Goal: Task Accomplishment & Management: Complete application form

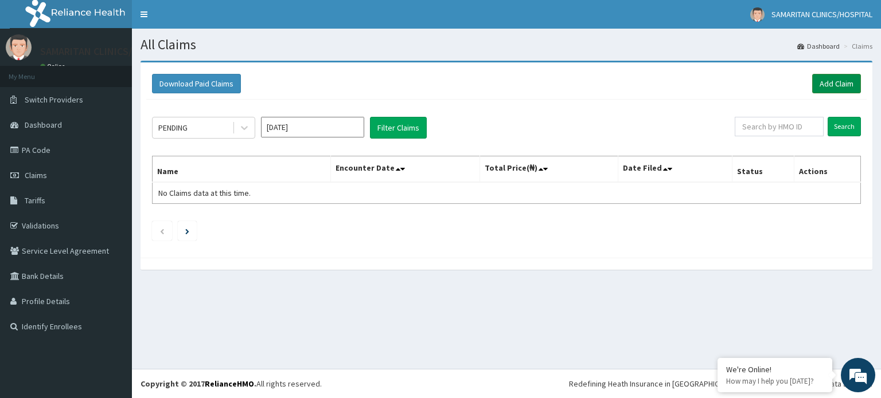
click at [830, 87] on link "Add Claim" at bounding box center [836, 83] width 49 height 19
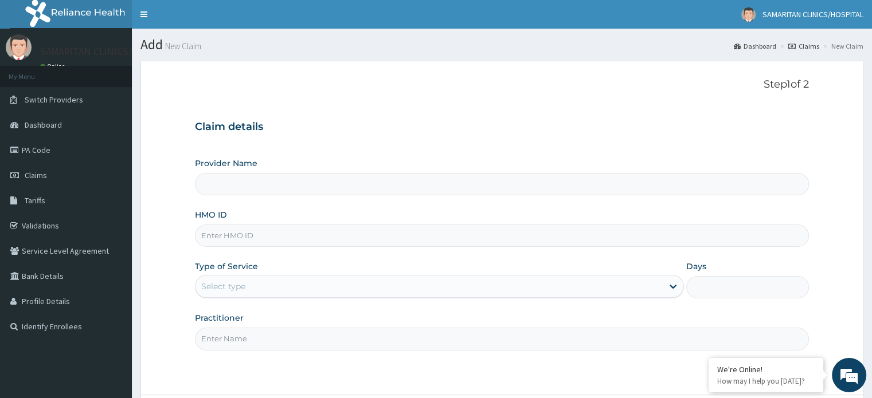
type input "Samaritan Clinic/ Hospital"
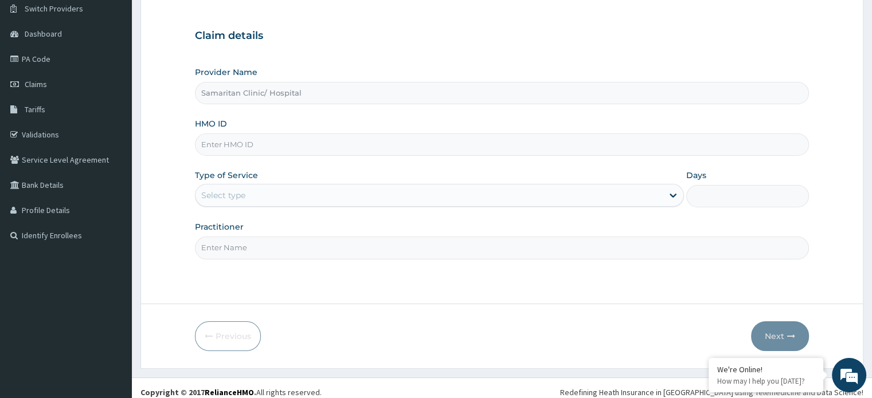
scroll to position [92, 0]
click at [523, 139] on input "HMO ID" at bounding box center [501, 144] width 613 height 22
type input "SFL/10126/A"
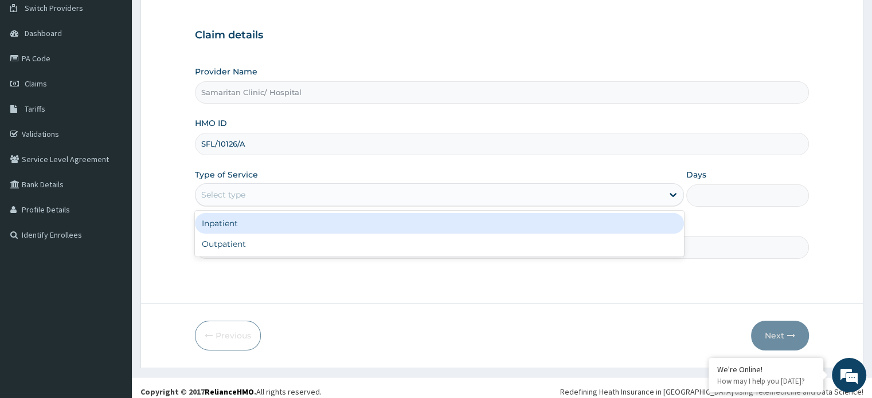
click at [310, 243] on div "Outpatient" at bounding box center [439, 244] width 489 height 21
type input "1"
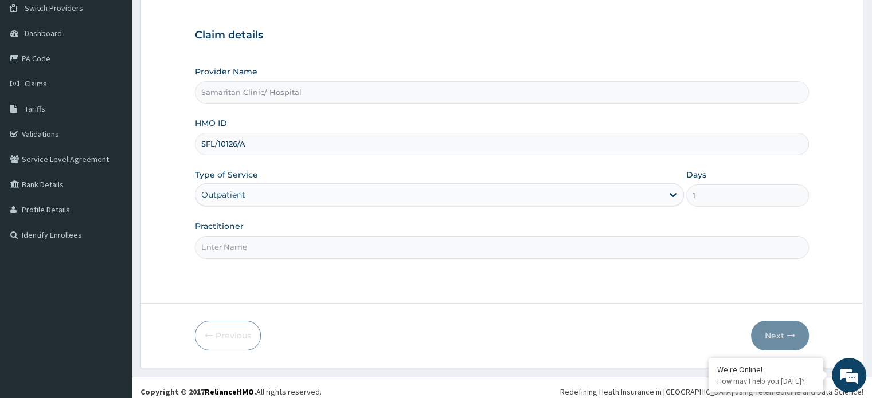
click at [569, 242] on input "Practitioner" at bounding box center [501, 247] width 613 height 22
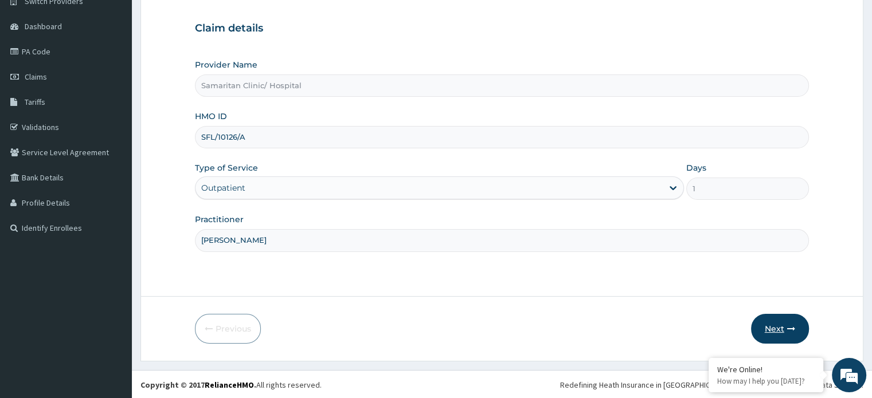
type input "Dr Ekpe"
click at [778, 330] on button "Next" at bounding box center [780, 329] width 58 height 30
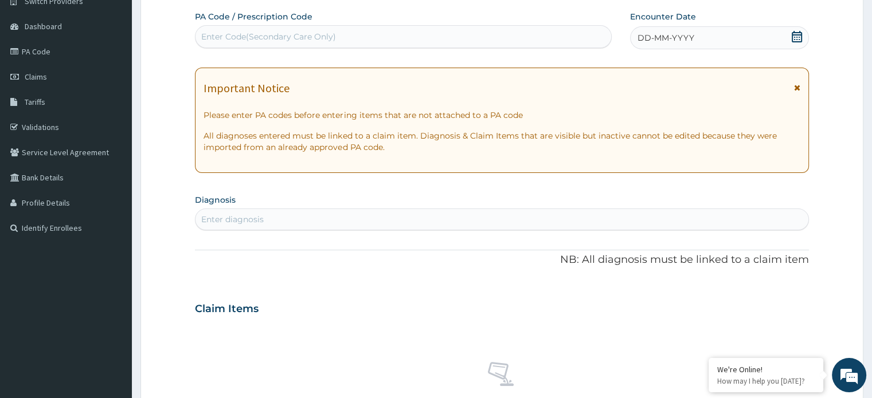
click at [798, 41] on icon at bounding box center [797, 36] width 10 height 11
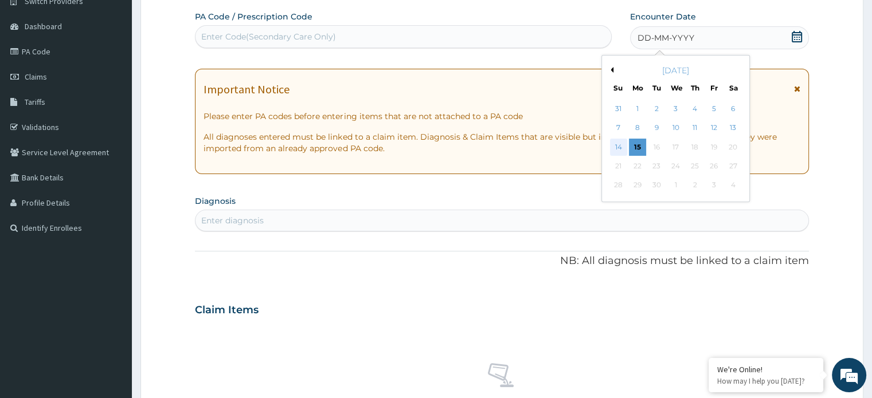
click at [617, 146] on div "14" at bounding box center [618, 147] width 17 height 17
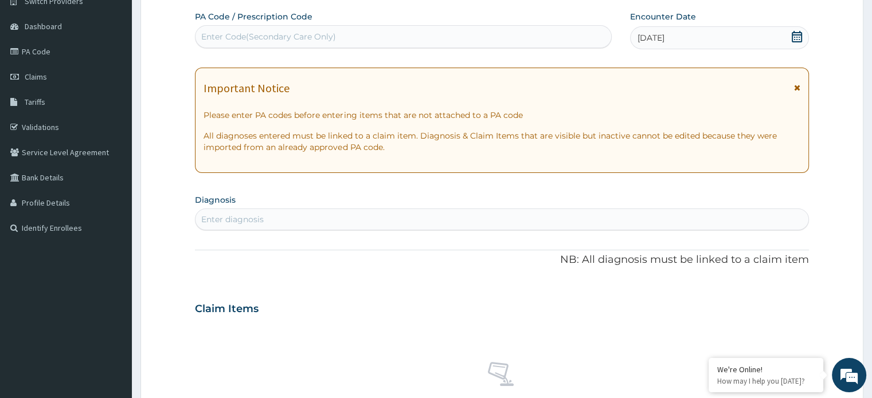
click at [452, 41] on div "Enter Code(Secondary Care Only)" at bounding box center [403, 37] width 416 height 18
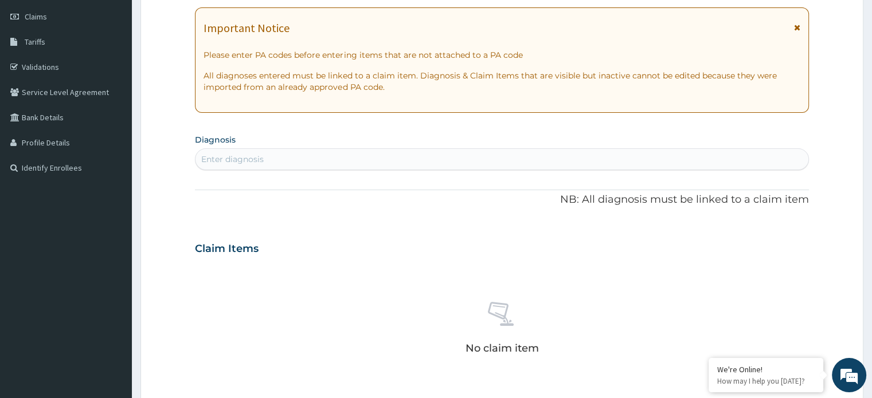
scroll to position [161, 0]
click at [330, 161] on div "Enter diagnosis" at bounding box center [501, 157] width 612 height 18
type input "fever"
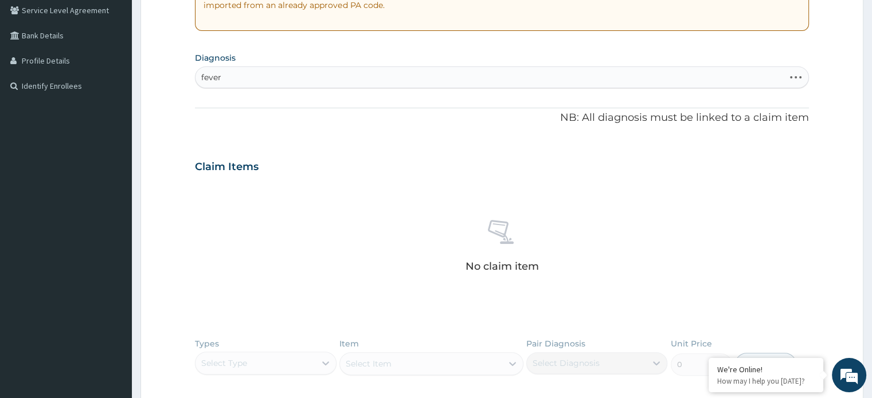
scroll to position [245, 0]
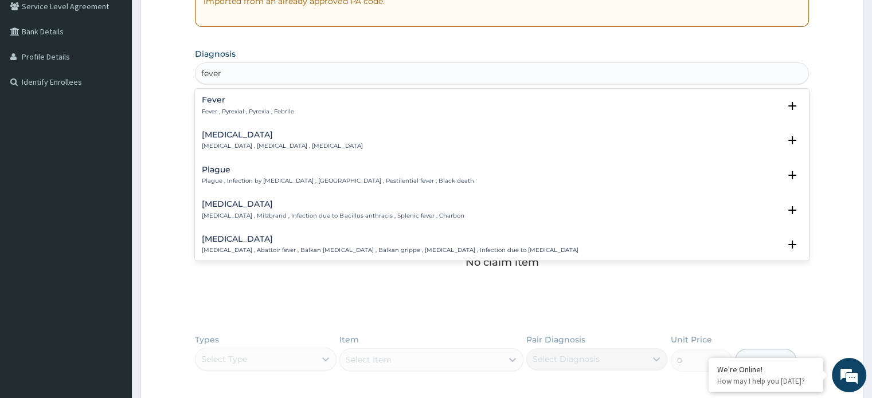
click at [285, 113] on p "Fever , Pyrexial , Pyrexia , Febrile" at bounding box center [248, 112] width 92 height 8
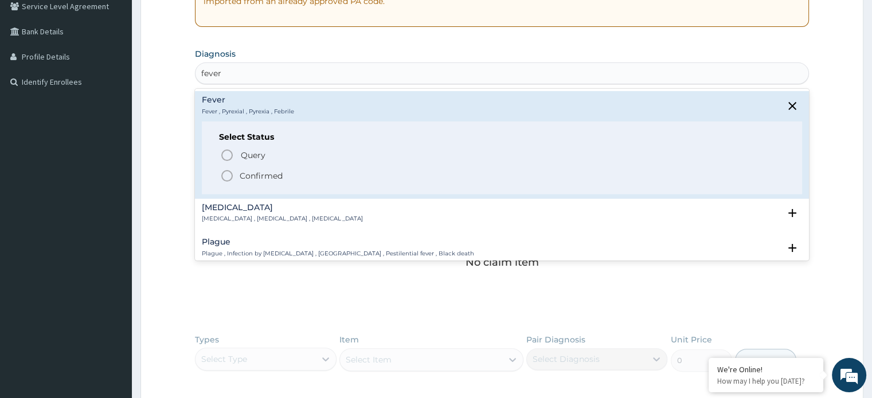
click at [261, 174] on p "Confirmed" at bounding box center [261, 175] width 43 height 11
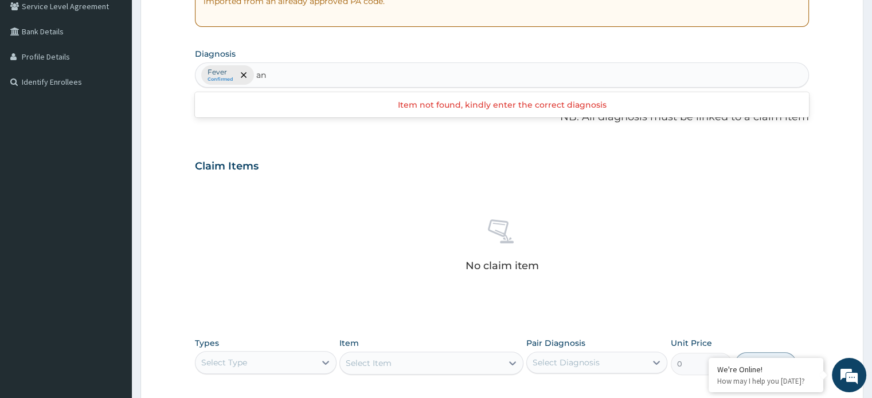
type input "a"
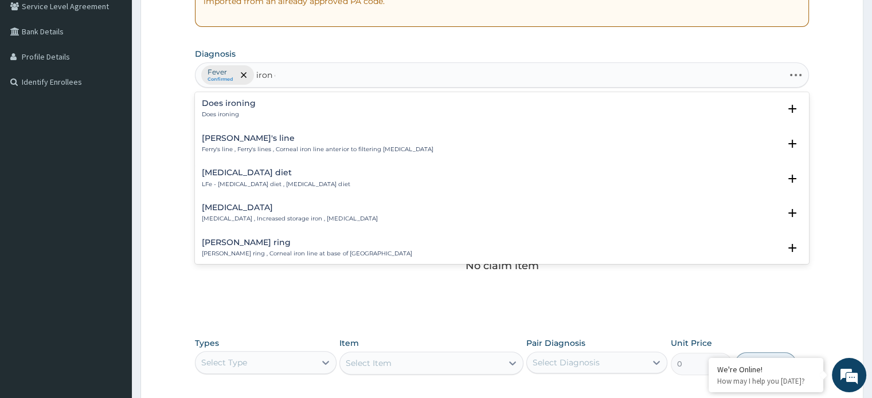
type input "iron de"
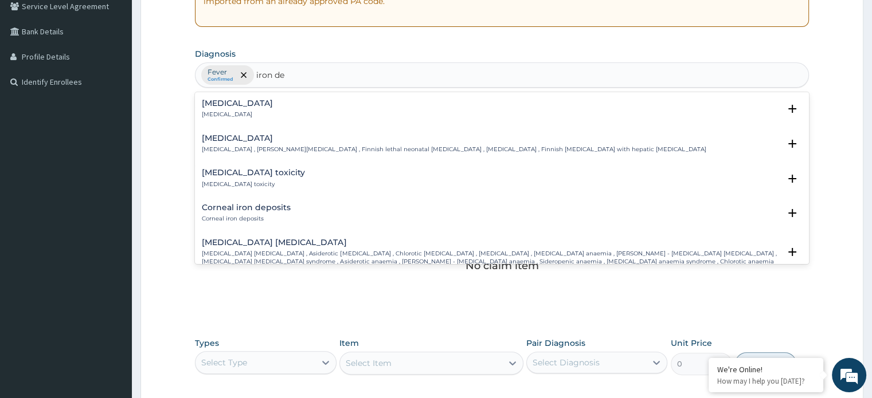
click at [262, 116] on div "Iron deficiency Iron deficiency" at bounding box center [502, 109] width 600 height 20
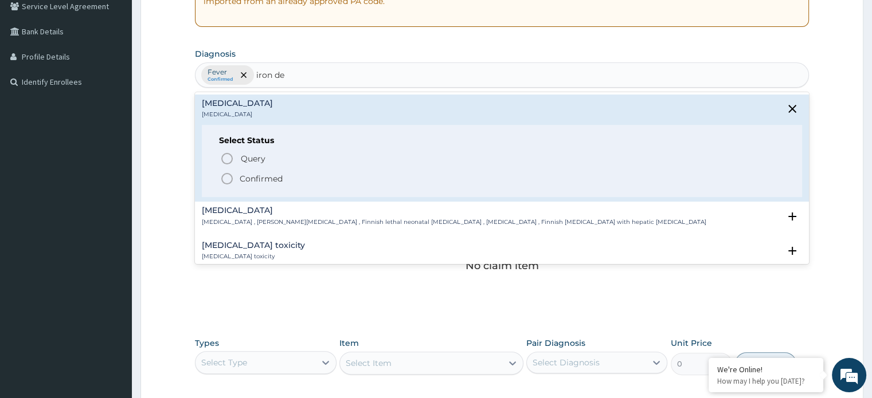
click at [244, 179] on p "Confirmed" at bounding box center [261, 178] width 43 height 11
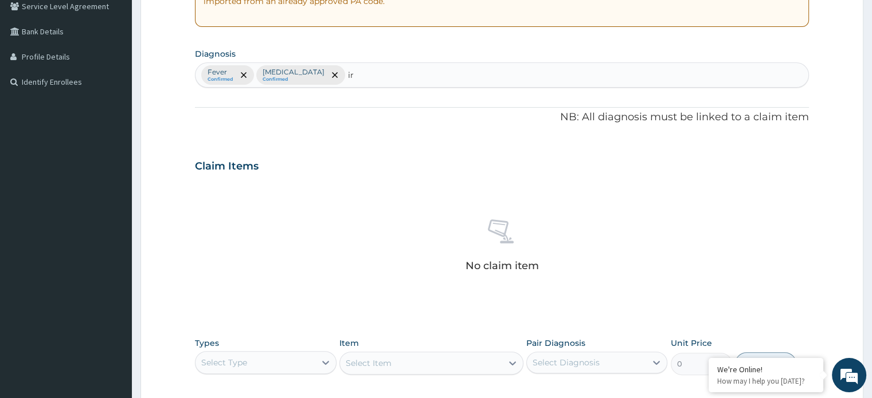
type input "i"
type input "anemi"
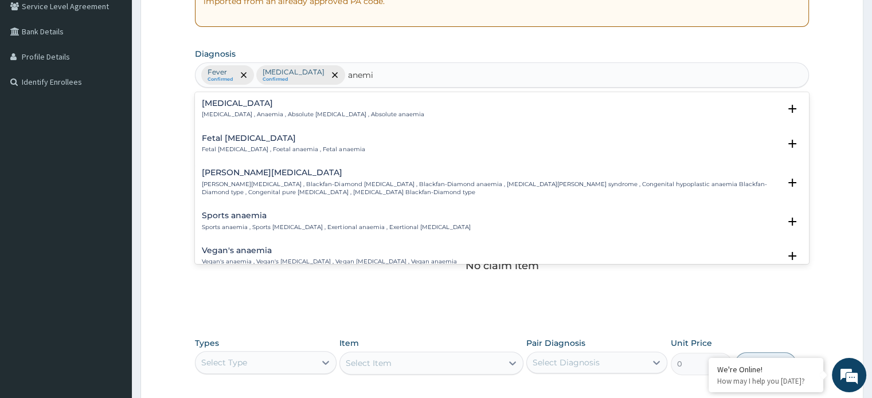
click at [244, 113] on p "Anemia , Anaemia , Absolute anemia , Absolute anaemia" at bounding box center [313, 115] width 222 height 8
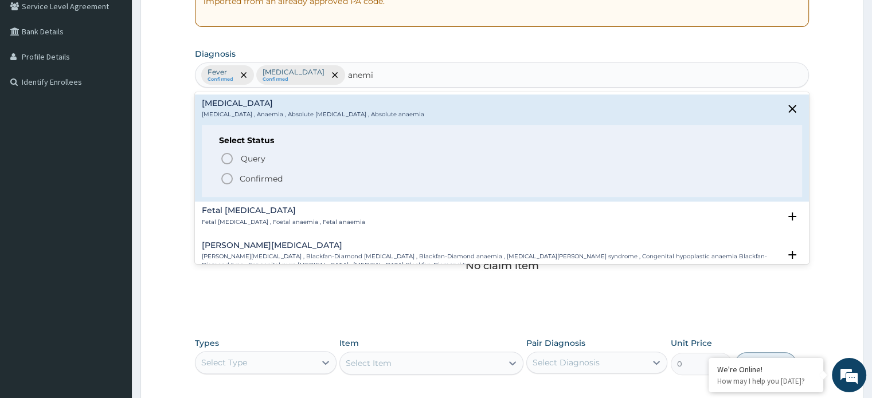
click at [248, 176] on p "Confirmed" at bounding box center [261, 178] width 43 height 11
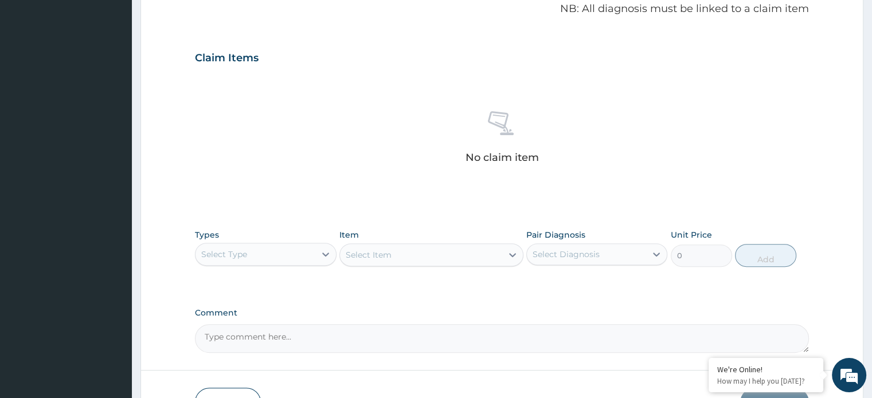
scroll to position [390, 0]
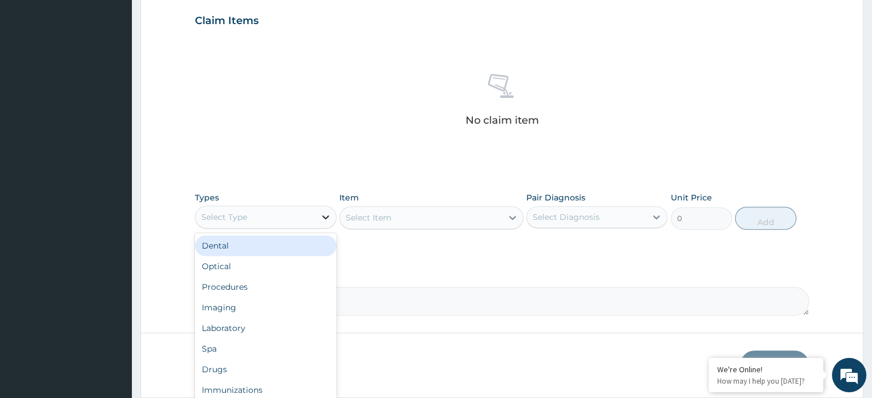
click at [327, 219] on icon at bounding box center [325, 217] width 11 height 11
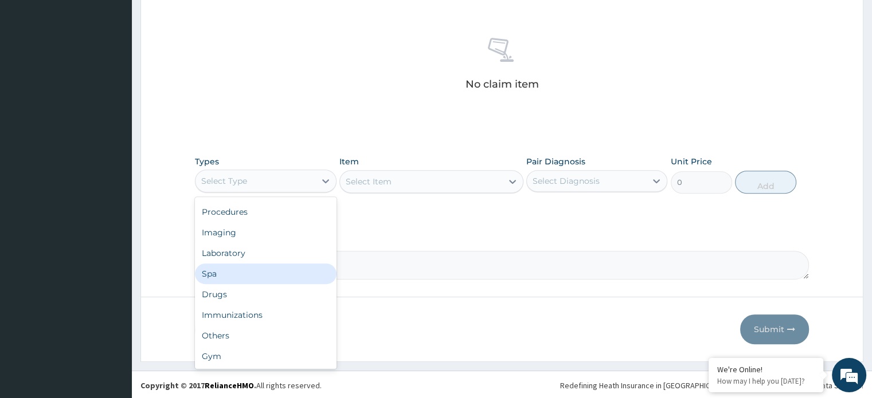
scroll to position [0, 0]
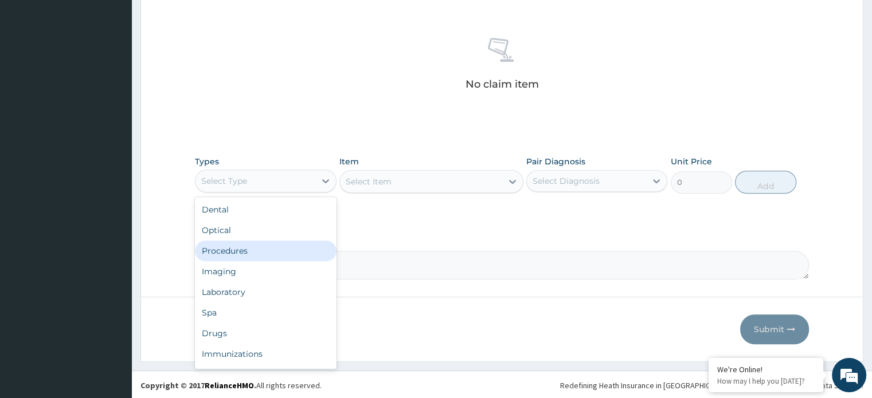
click at [237, 252] on div "Procedures" at bounding box center [265, 251] width 141 height 21
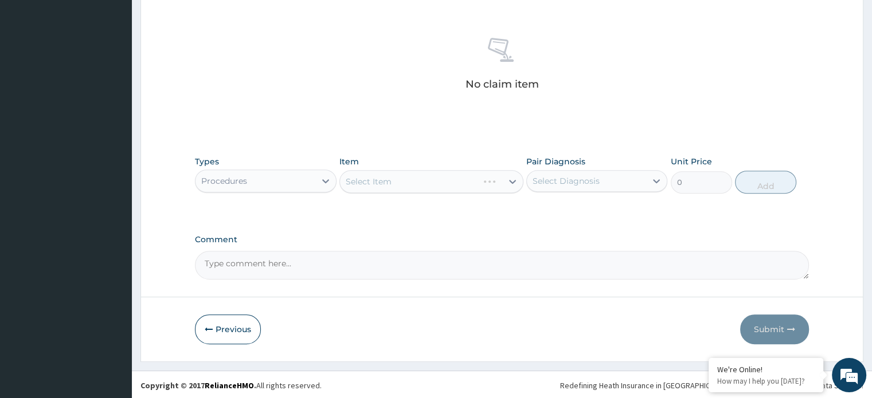
click at [509, 180] on div "Select Item" at bounding box center [431, 181] width 184 height 23
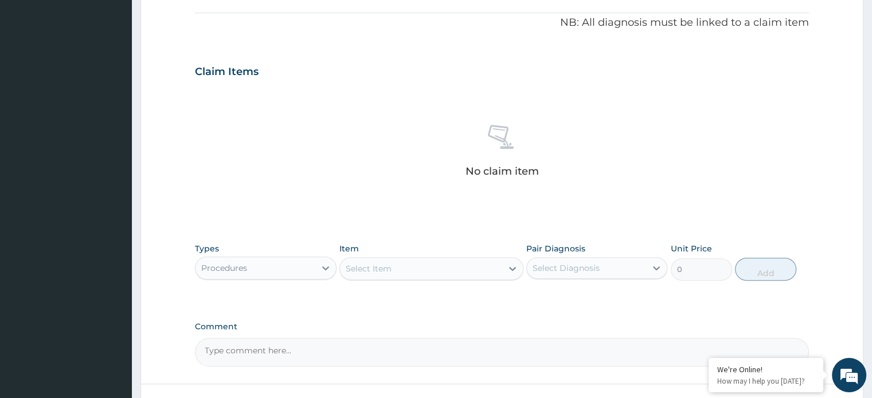
scroll to position [427, 0]
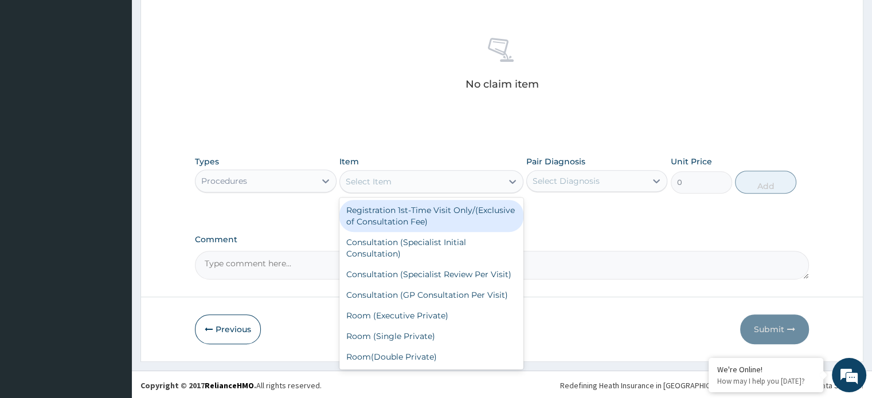
click at [382, 183] on div "Select Item" at bounding box center [369, 181] width 46 height 11
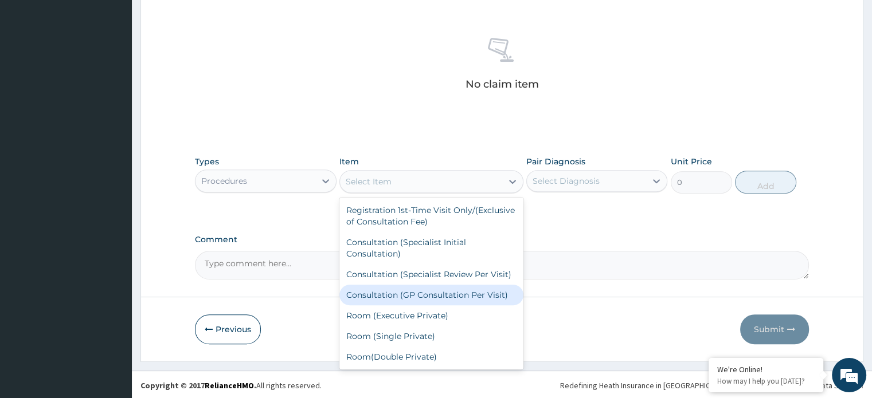
click at [396, 306] on div "Consultation (GP Consultation Per Visit)" at bounding box center [431, 295] width 184 height 21
type input "5000"
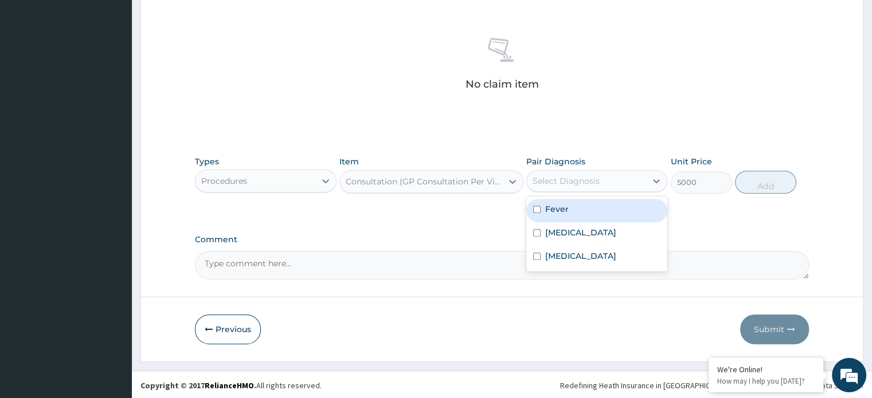
click at [636, 176] on div "Select Diagnosis" at bounding box center [586, 181] width 119 height 18
click at [538, 208] on input "checkbox" at bounding box center [536, 209] width 7 height 7
checkbox input "true"
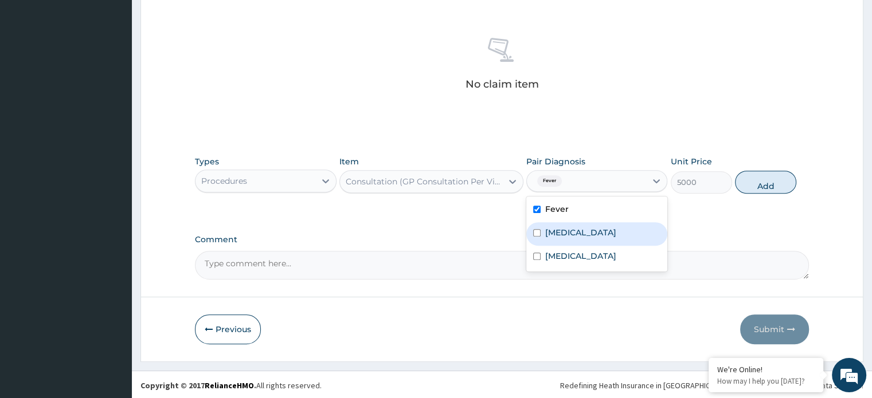
click at [538, 234] on input "checkbox" at bounding box center [536, 232] width 7 height 7
checkbox input "true"
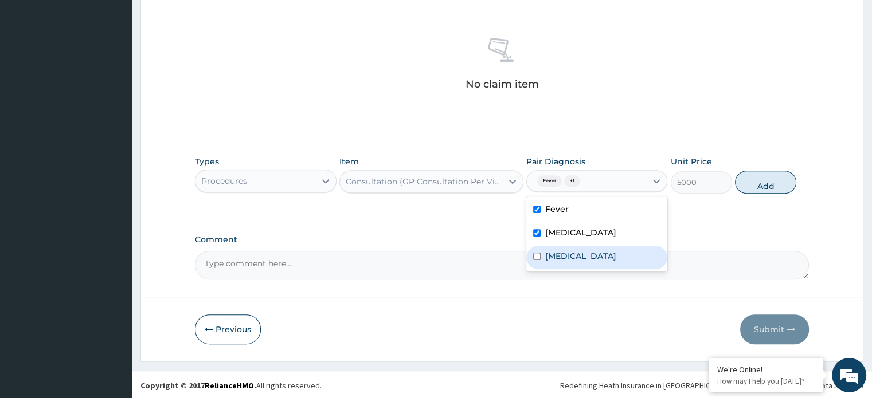
click at [538, 261] on div "Anemia" at bounding box center [596, 258] width 141 height 24
checkbox input "true"
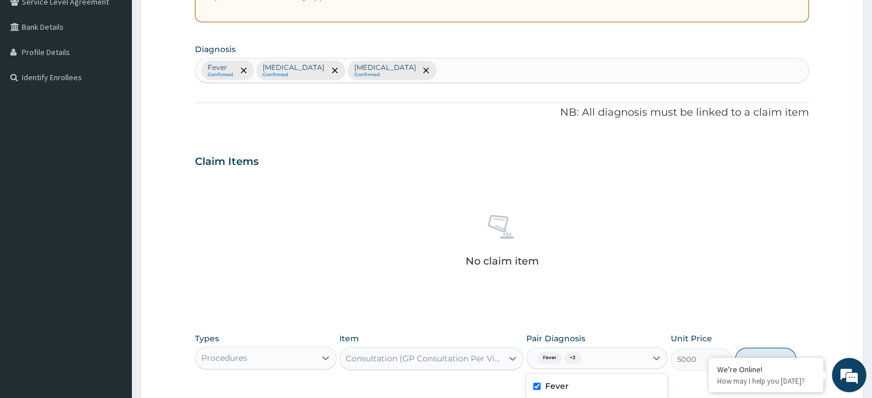
scroll to position [248, 0]
click at [475, 78] on div "Fever Confirmed Iron deficiency Confirmed Anemia Confirmed" at bounding box center [501, 72] width 612 height 24
type input "mala"
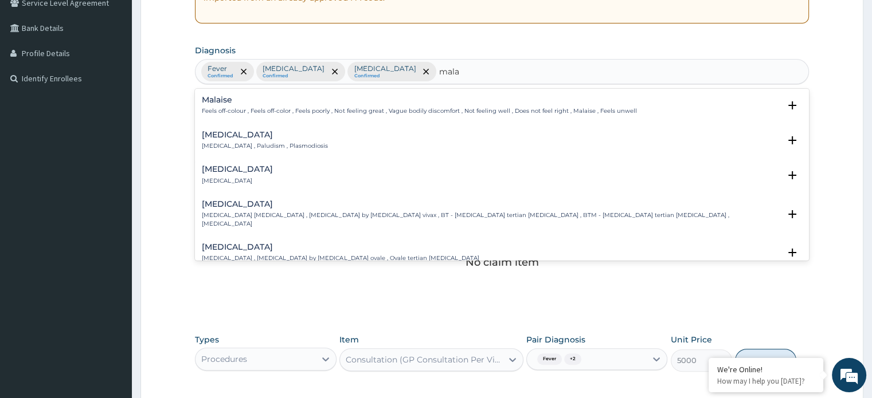
click at [273, 140] on div "[MEDICAL_DATA] [MEDICAL_DATA] , Paludism , Plasmodiosis" at bounding box center [265, 141] width 126 height 20
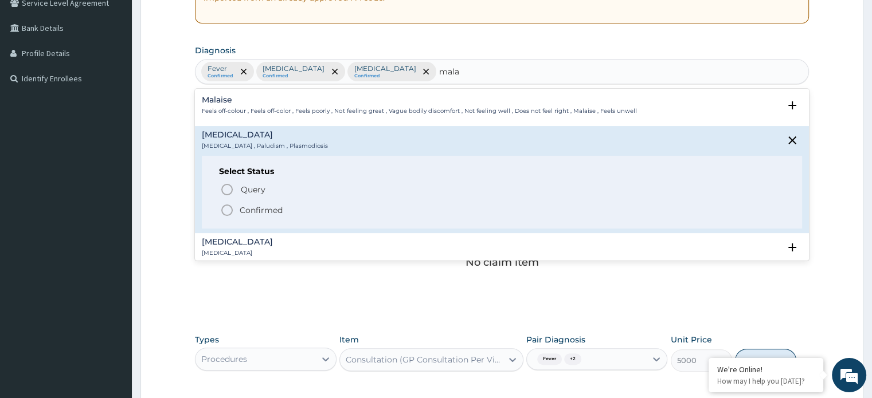
click at [255, 212] on p "Confirmed" at bounding box center [261, 210] width 43 height 11
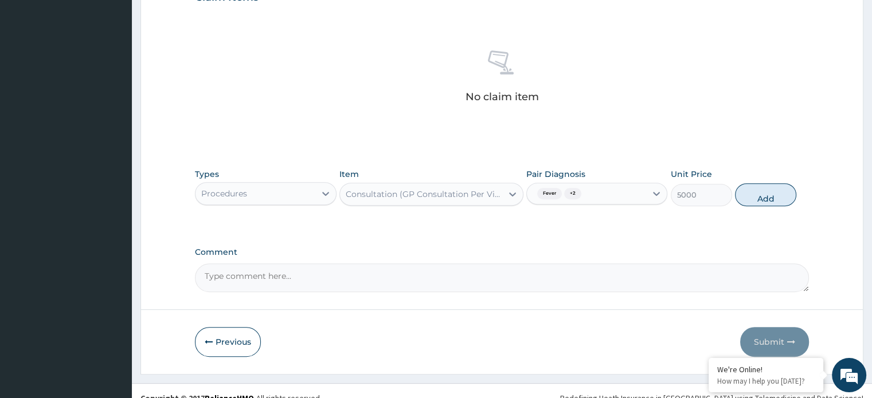
scroll to position [417, 0]
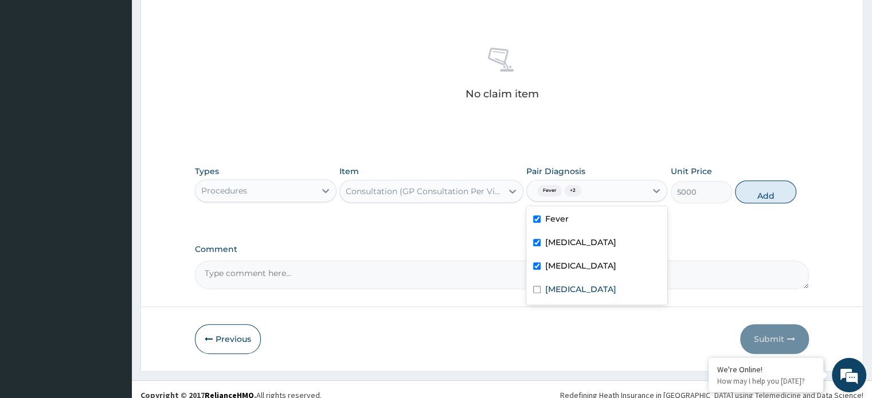
click at [546, 290] on label "[MEDICAL_DATA]" at bounding box center [580, 289] width 71 height 11
checkbox input "true"
click at [753, 194] on button "Add" at bounding box center [765, 192] width 61 height 23
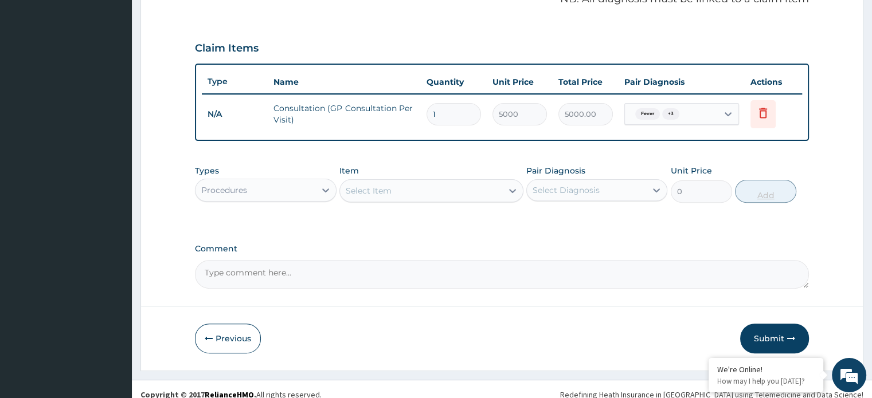
scroll to position [362, 0]
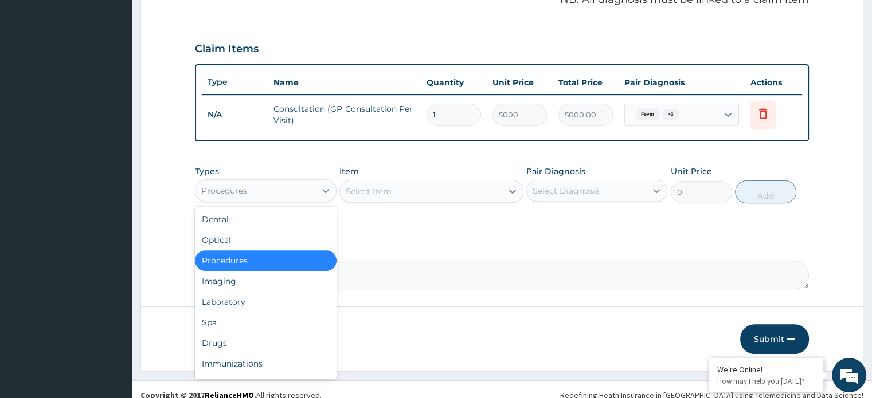
click at [260, 301] on div "Laboratory" at bounding box center [265, 302] width 141 height 21
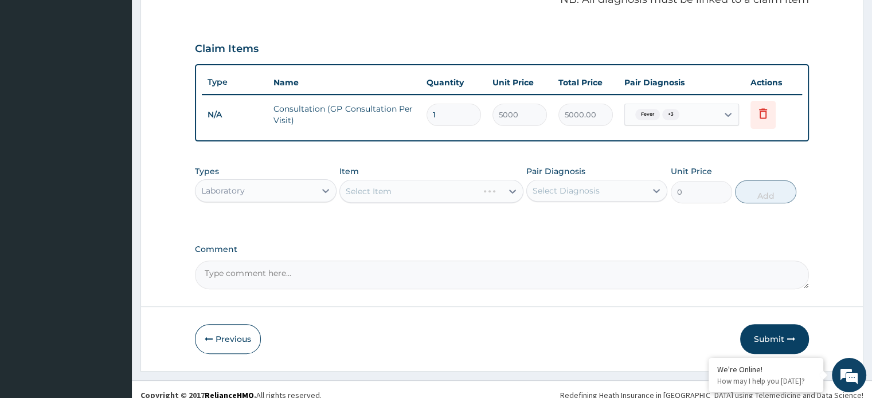
click at [375, 196] on div "Select Item" at bounding box center [431, 191] width 184 height 23
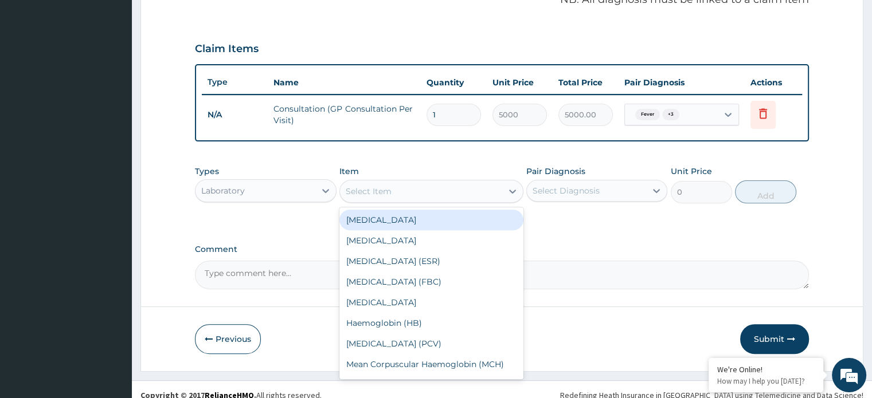
click at [413, 283] on div "Full Blood Count (FBC)" at bounding box center [431, 282] width 184 height 21
type input "7000"
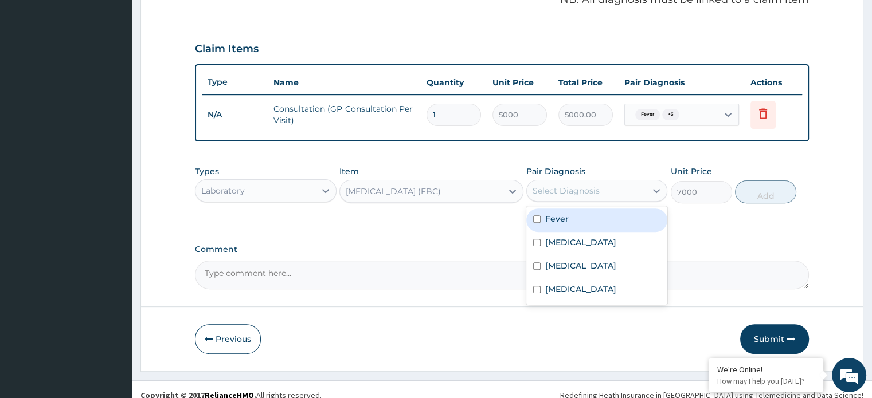
click at [539, 221] on input "checkbox" at bounding box center [536, 219] width 7 height 7
checkbox input "true"
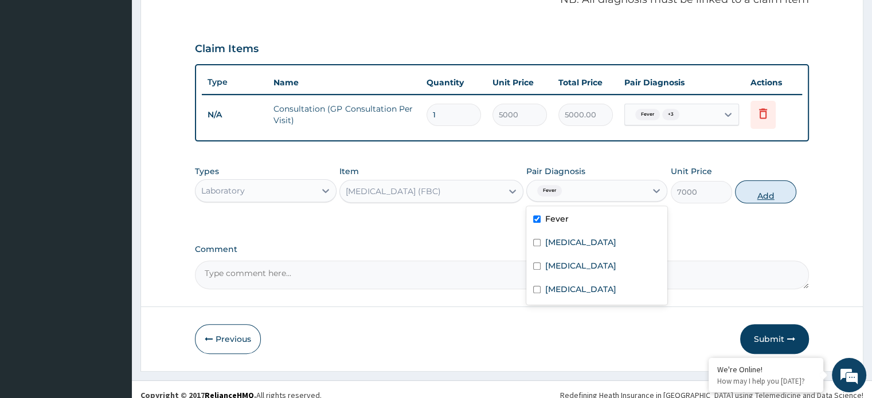
click at [756, 191] on button "Add" at bounding box center [765, 192] width 61 height 23
type input "0"
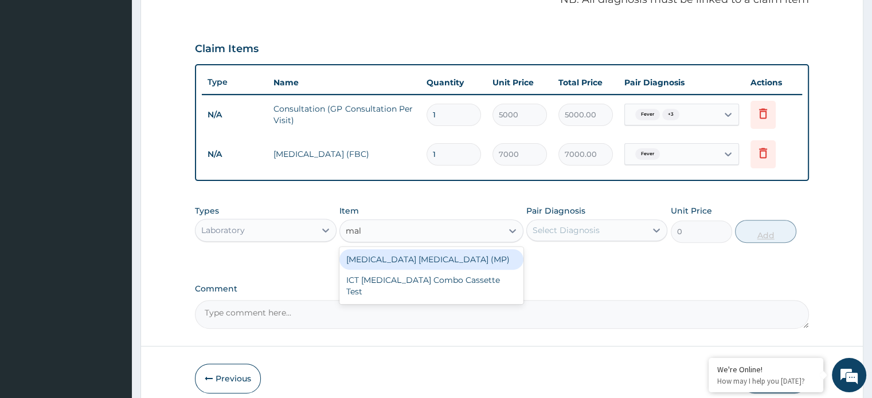
type input "mala"
click at [418, 260] on div "Malaria Parasite (MP)" at bounding box center [431, 259] width 184 height 21
type input "3000"
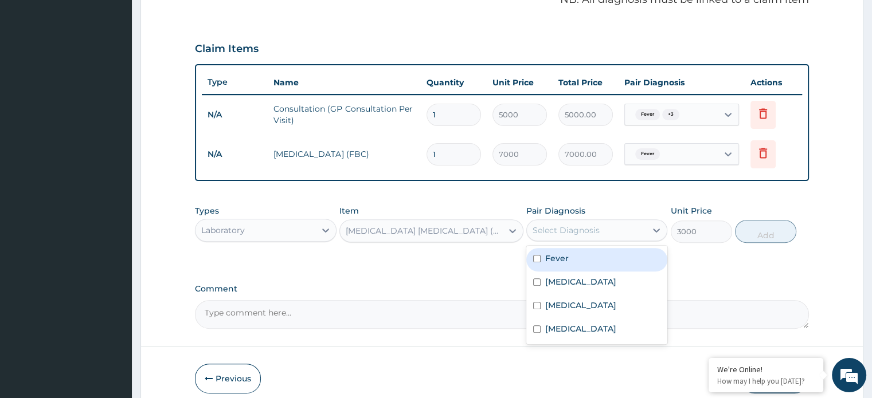
click at [538, 326] on input "checkbox" at bounding box center [536, 329] width 7 height 7
checkbox input "true"
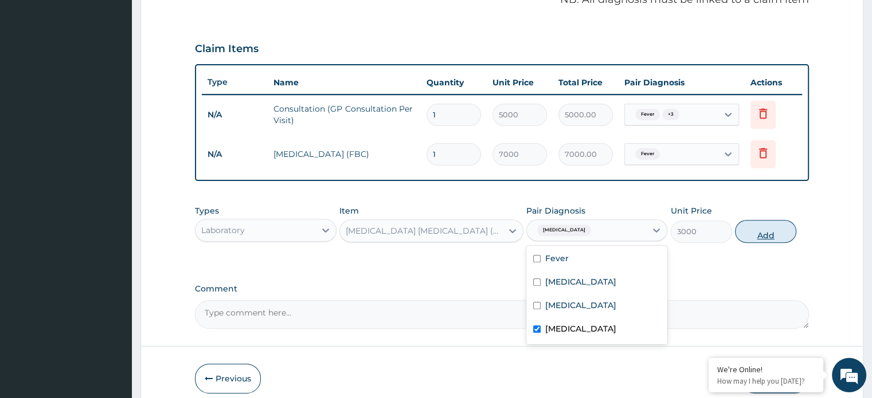
click at [754, 232] on button "Add" at bounding box center [765, 231] width 61 height 23
type input "0"
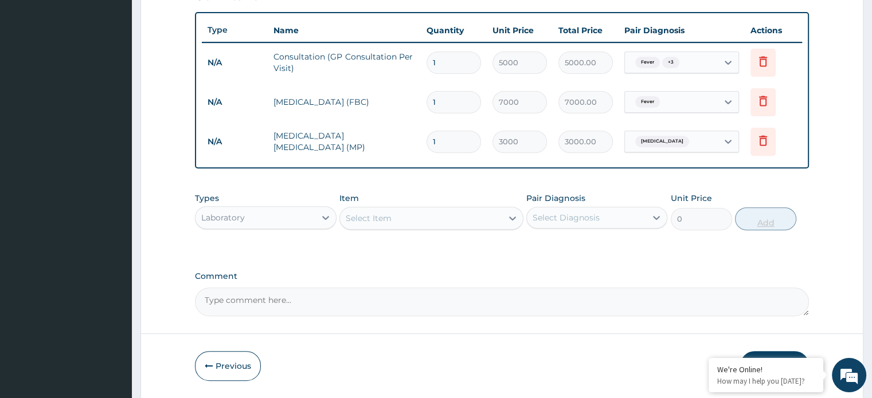
scroll to position [419, 0]
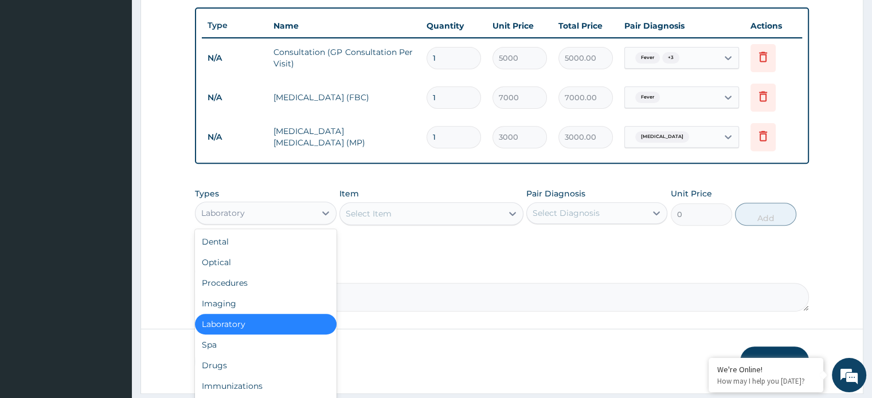
click at [240, 365] on div "Drugs" at bounding box center [265, 365] width 141 height 21
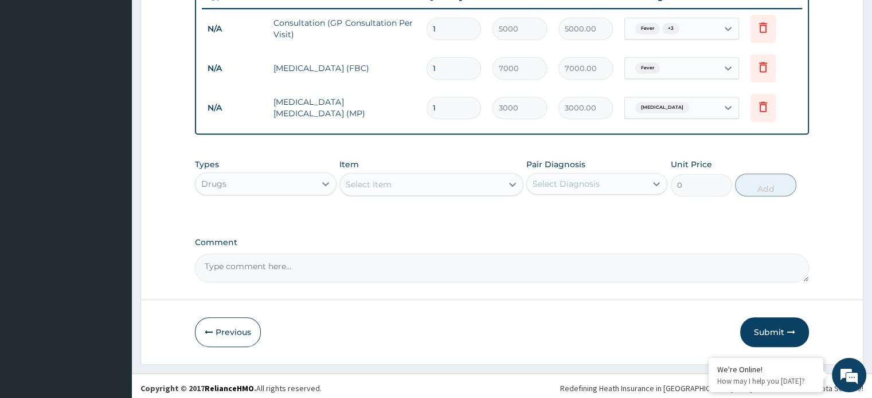
scroll to position [451, 0]
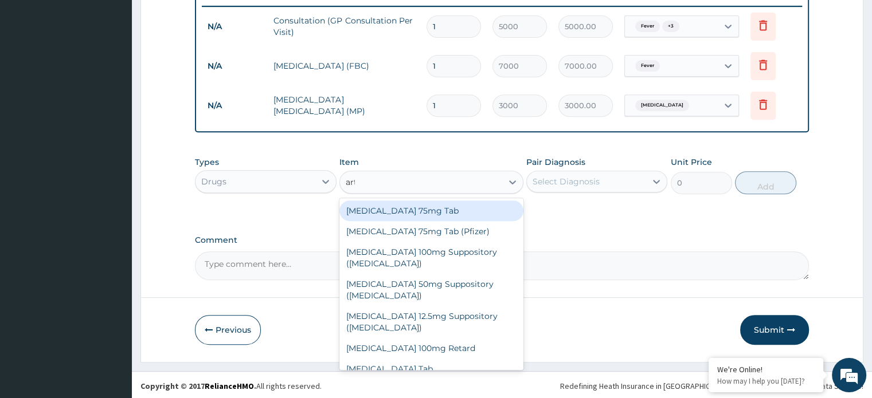
type input "arte"
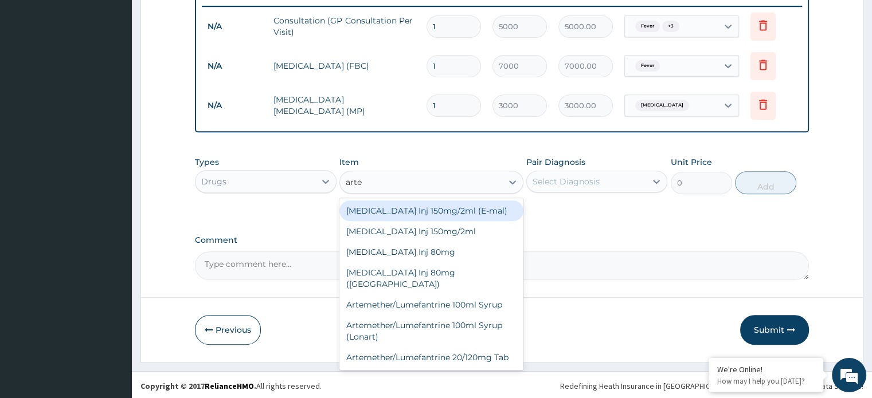
click at [407, 251] on div "Artemether Inj 80mg" at bounding box center [431, 252] width 184 height 21
type input "1500"
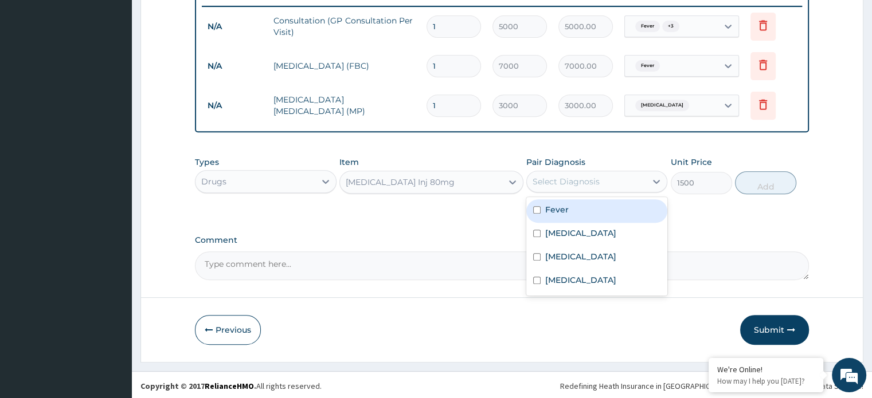
click at [558, 280] on label "[MEDICAL_DATA]" at bounding box center [580, 280] width 71 height 11
checkbox input "true"
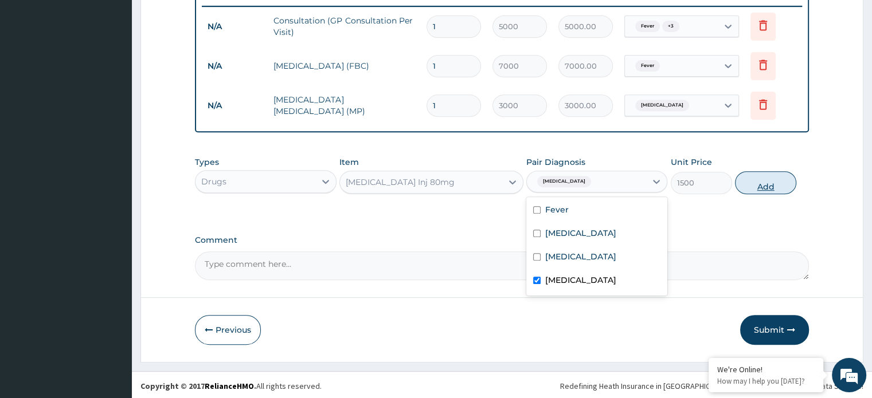
click at [756, 182] on button "Add" at bounding box center [765, 182] width 61 height 23
type input "0"
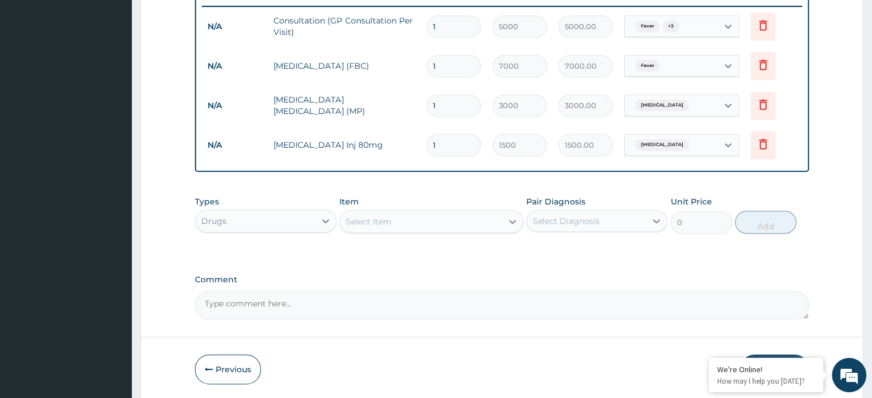
click at [452, 145] on input "1" at bounding box center [454, 145] width 54 height 22
type input "0.00"
type input "6"
type input "9000.00"
type input "6"
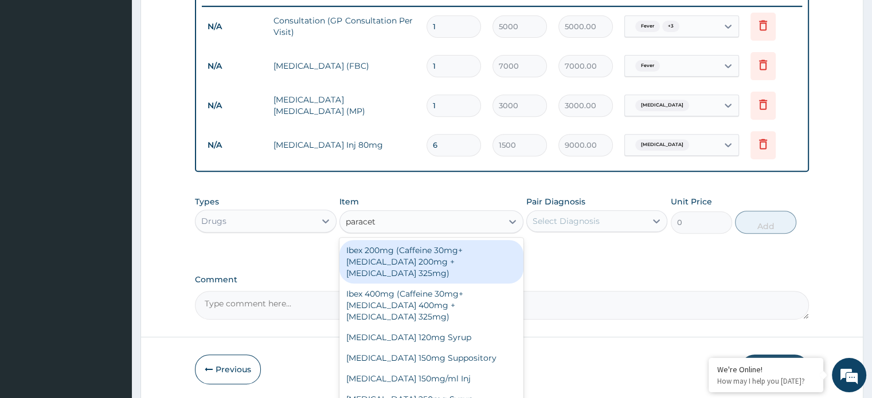
type input "paraceta"
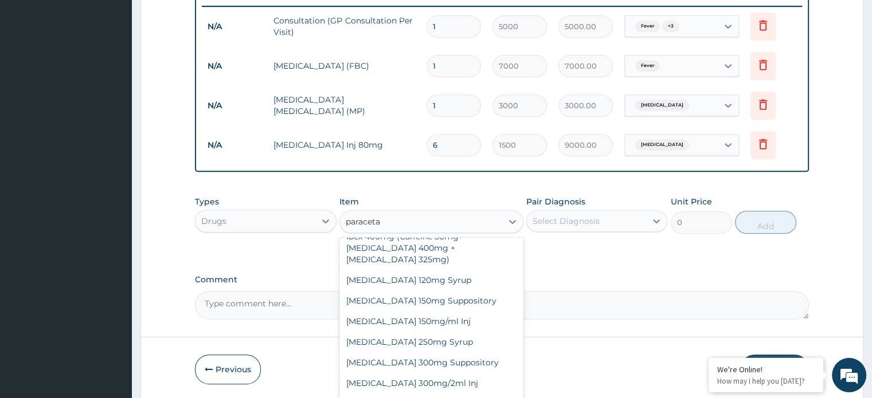
scroll to position [83, 0]
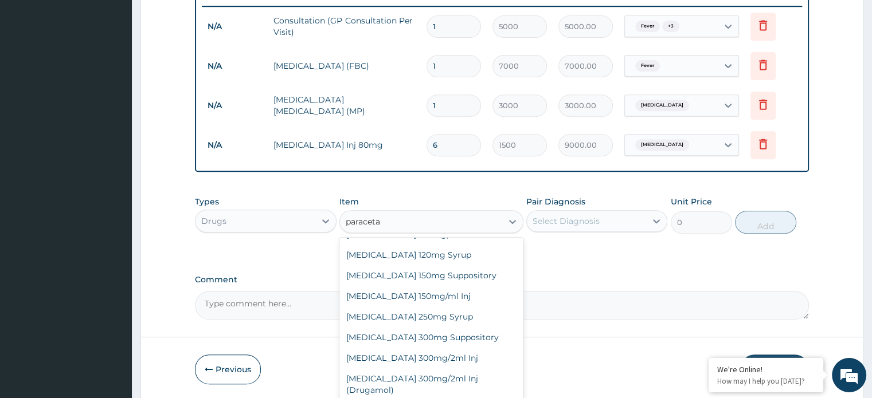
type input "50"
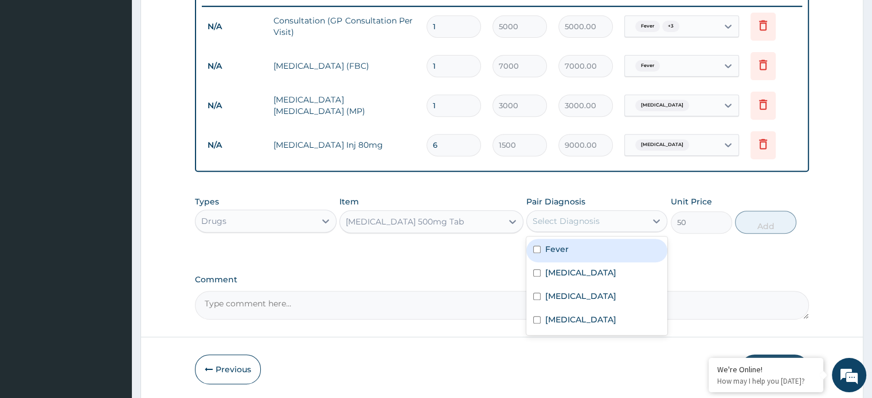
click at [554, 321] on label "[MEDICAL_DATA]" at bounding box center [580, 319] width 71 height 11
checkbox input "true"
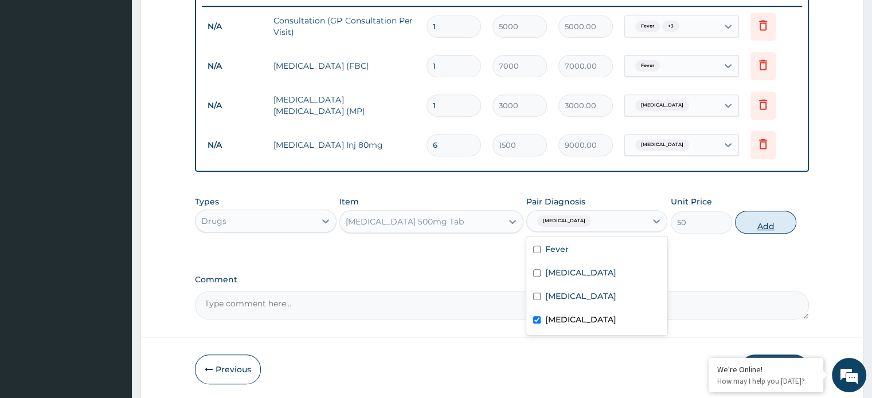
click at [754, 225] on button "Add" at bounding box center [765, 222] width 61 height 23
type input "0"
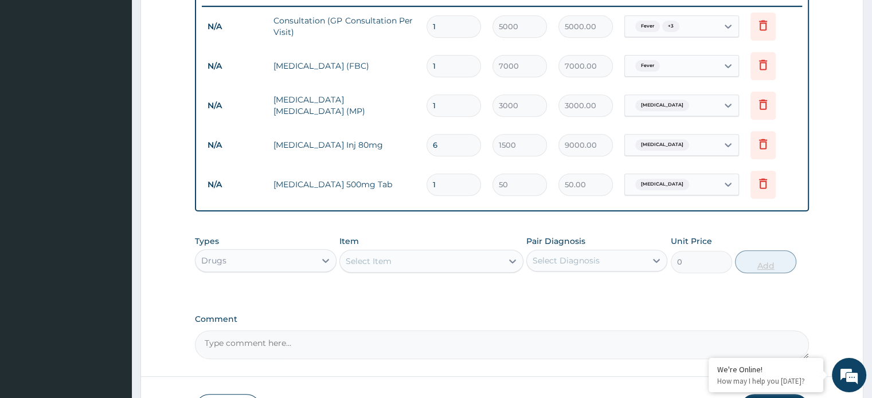
type input "18"
type input "900.00"
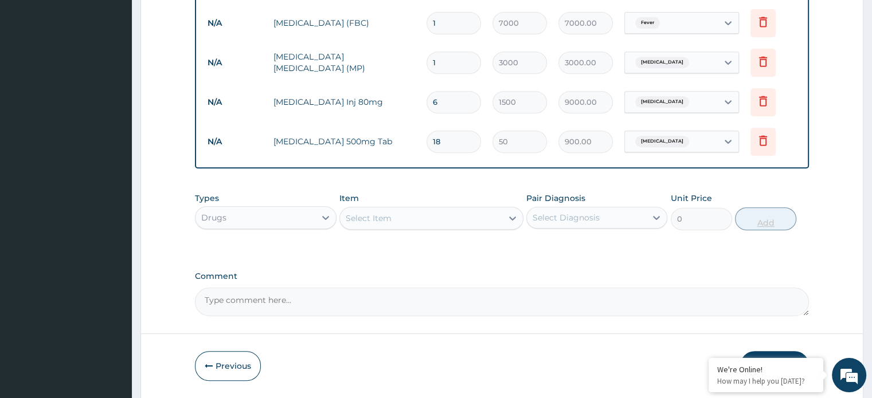
scroll to position [496, 0]
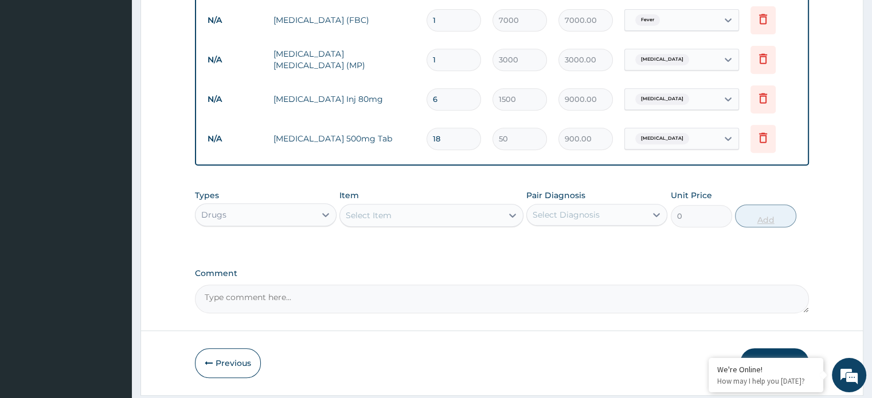
type input "18"
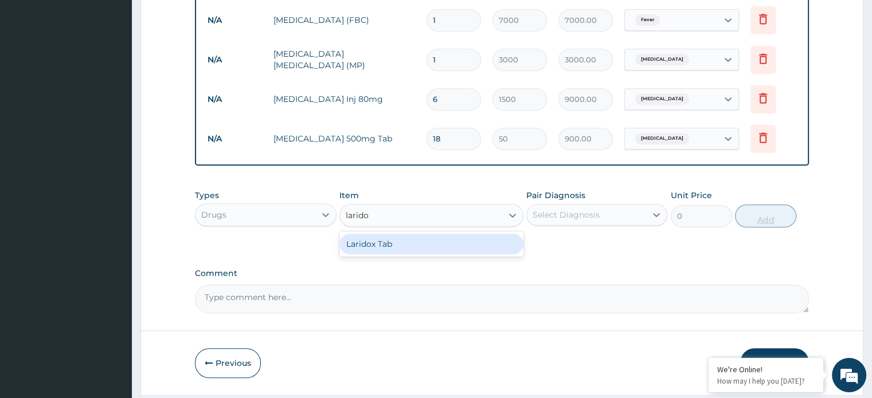
type input "laridox"
click at [410, 244] on div "Laridox Tab" at bounding box center [431, 244] width 184 height 21
type input "300"
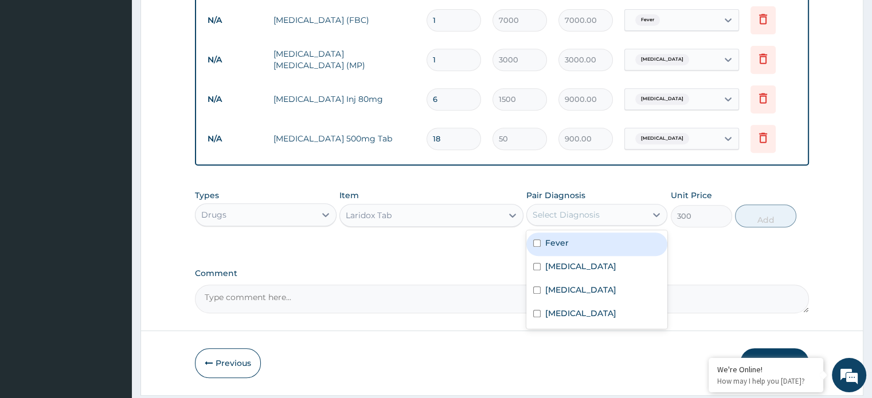
click at [567, 315] on label "Malaria" at bounding box center [580, 313] width 71 height 11
checkbox input "true"
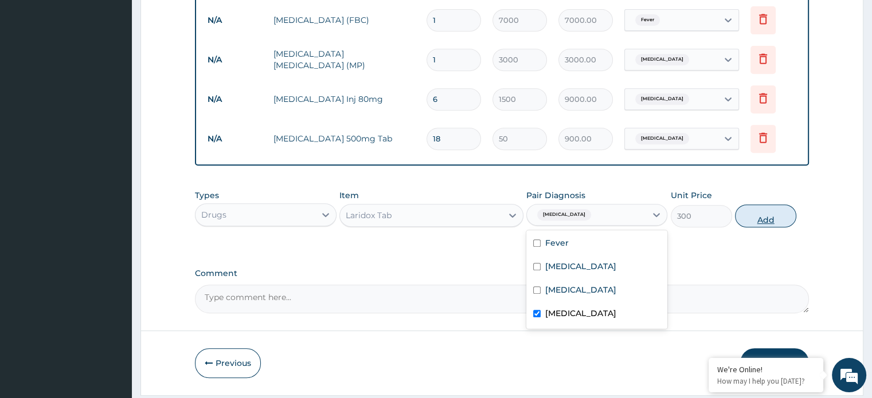
click at [761, 218] on button "Add" at bounding box center [765, 216] width 61 height 23
type input "0"
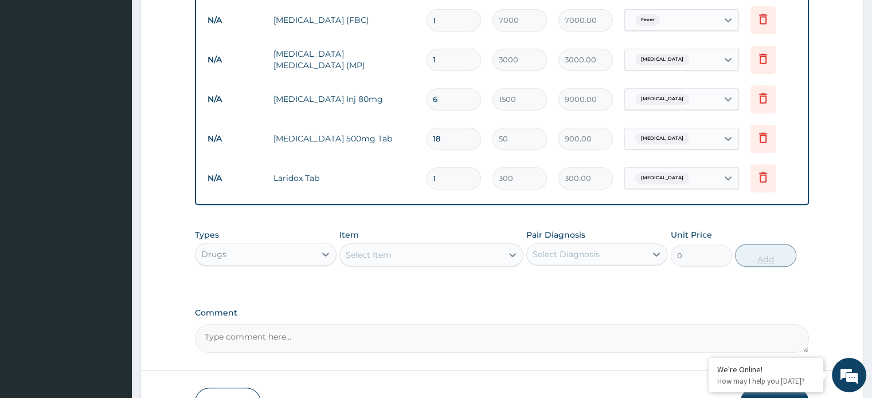
type input "0.00"
type input "3"
type input "900.00"
type input "3"
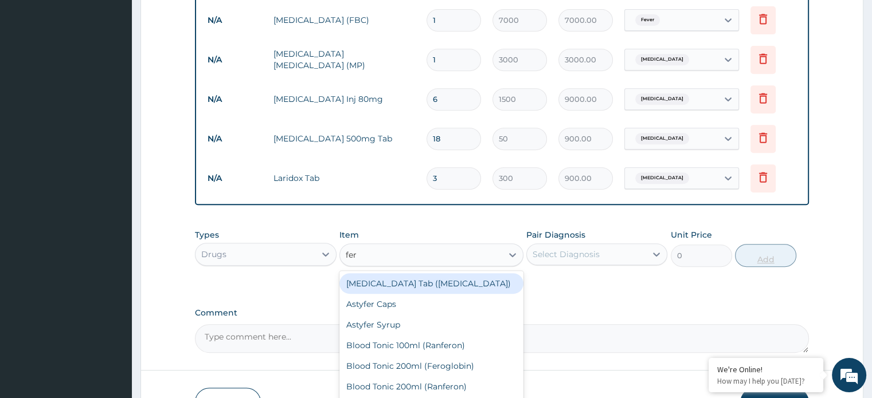
type input "ferr"
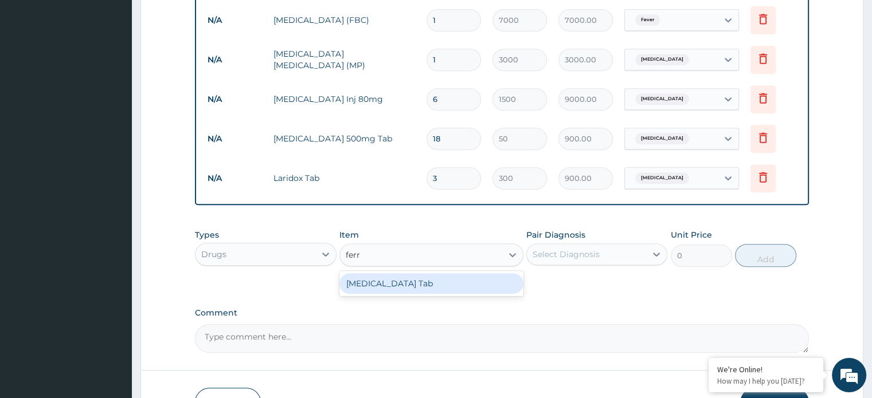
click at [440, 276] on div "Ferrous Sulphate Tab" at bounding box center [431, 283] width 184 height 21
type input "120"
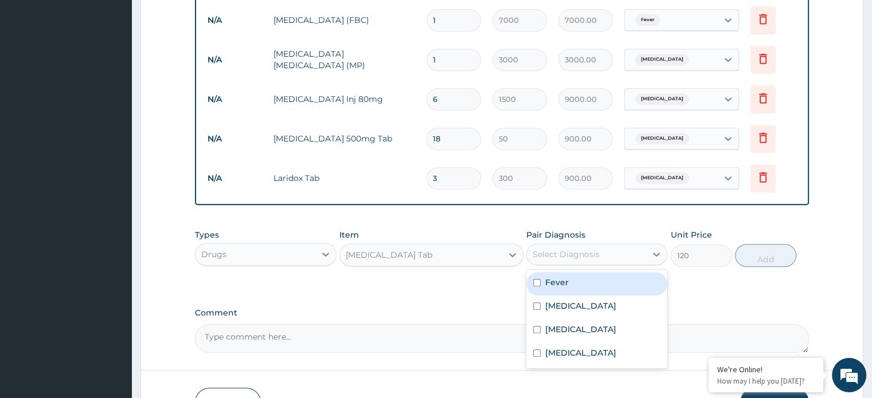
click at [553, 307] on label "Iron deficiency" at bounding box center [580, 305] width 71 height 11
checkbox input "true"
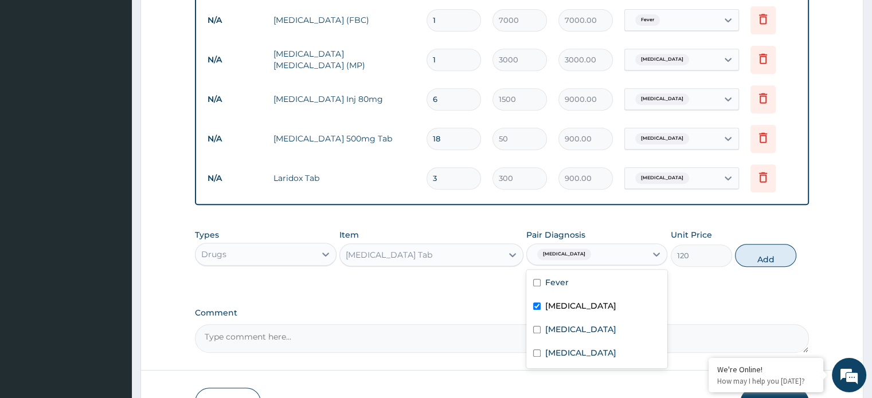
click at [537, 329] on input "checkbox" at bounding box center [536, 329] width 7 height 7
checkbox input "true"
click at [756, 259] on button "Add" at bounding box center [765, 255] width 61 height 23
type input "0"
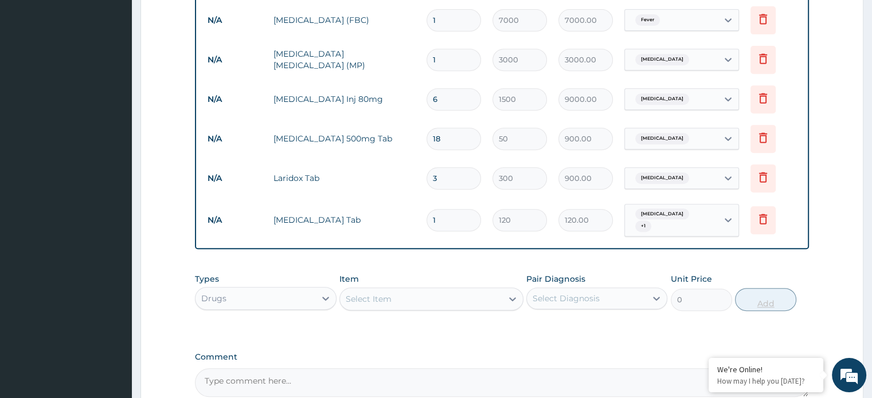
type input "0.00"
type input "6"
type input "720.00"
type input "60"
type input "7200.00"
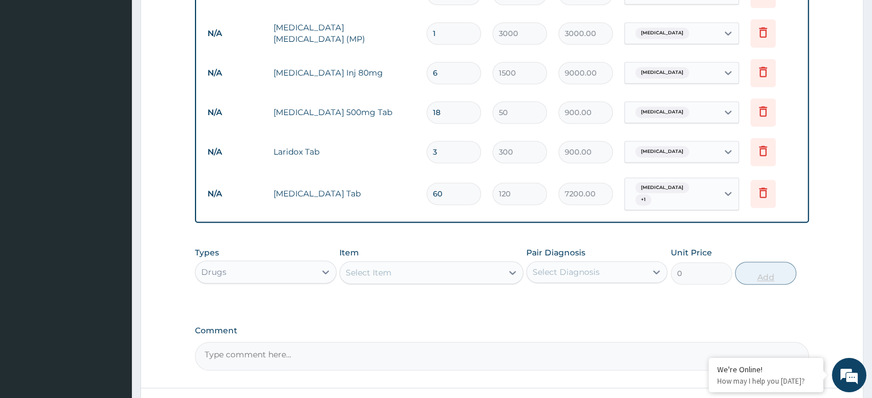
scroll to position [557, 0]
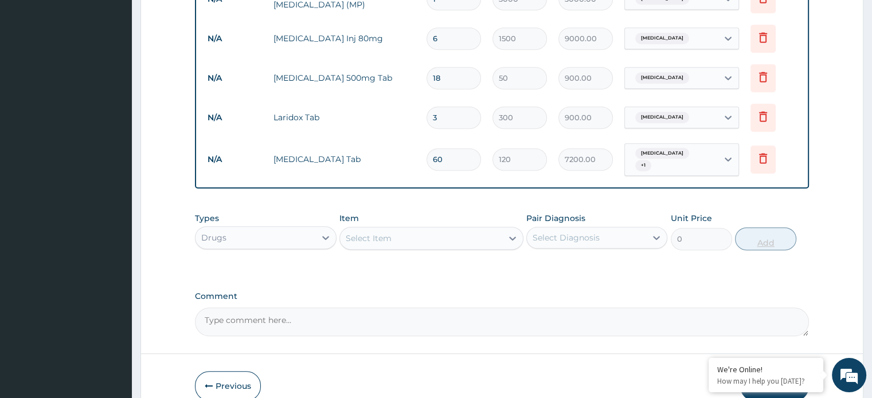
type input "60"
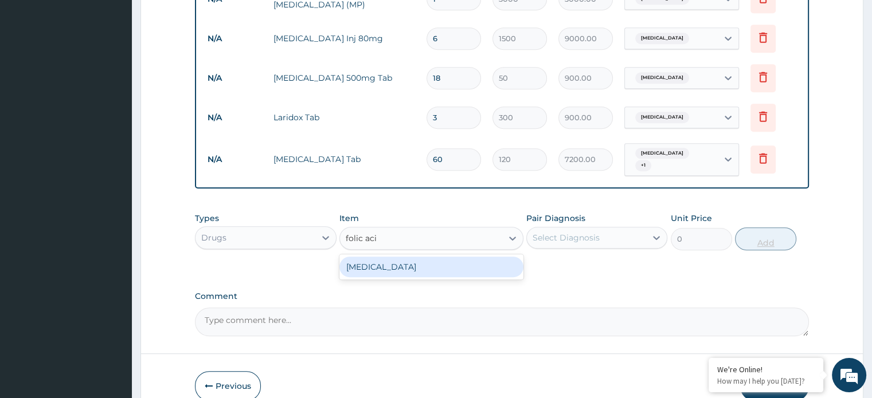
type input "folic acid"
click at [409, 257] on div "Folic Acid" at bounding box center [431, 267] width 184 height 21
type input "80"
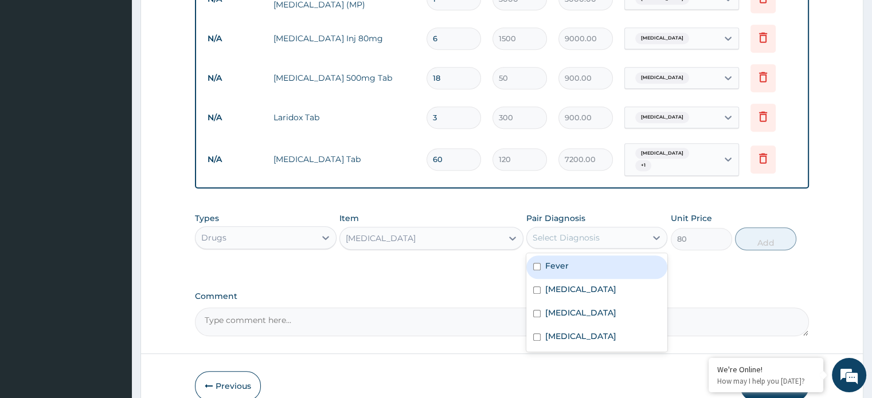
click at [537, 263] on input "checkbox" at bounding box center [536, 266] width 7 height 7
checkbox input "true"
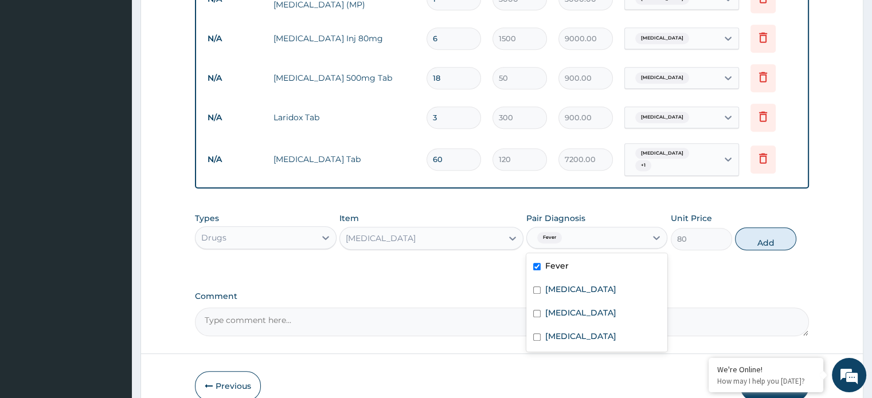
click at [538, 287] on input "checkbox" at bounding box center [536, 290] width 7 height 7
checkbox input "true"
click at [745, 237] on button "Add" at bounding box center [765, 239] width 61 height 23
type input "0"
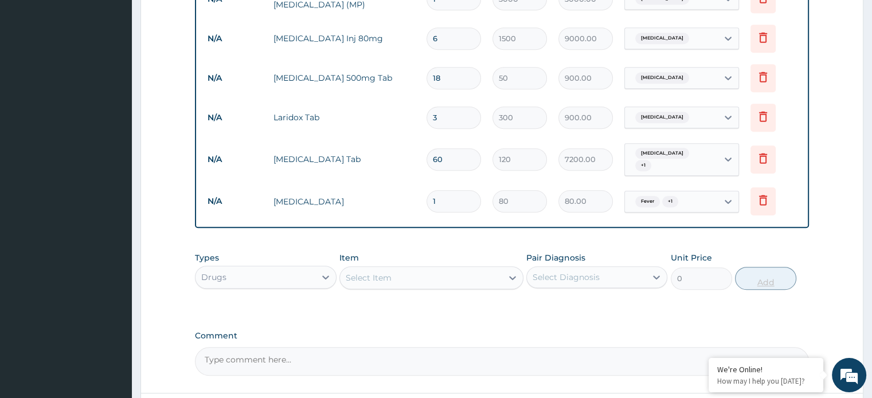
type input "0.00"
type input "3"
type input "240.00"
type input "30"
type input "2400.00"
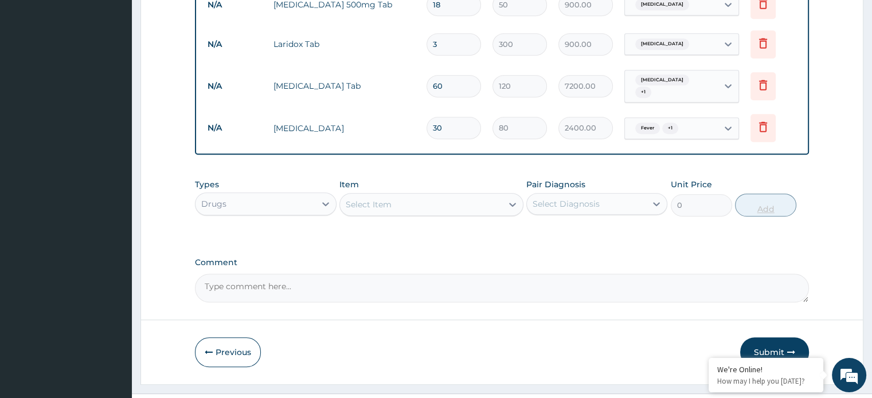
scroll to position [633, 0]
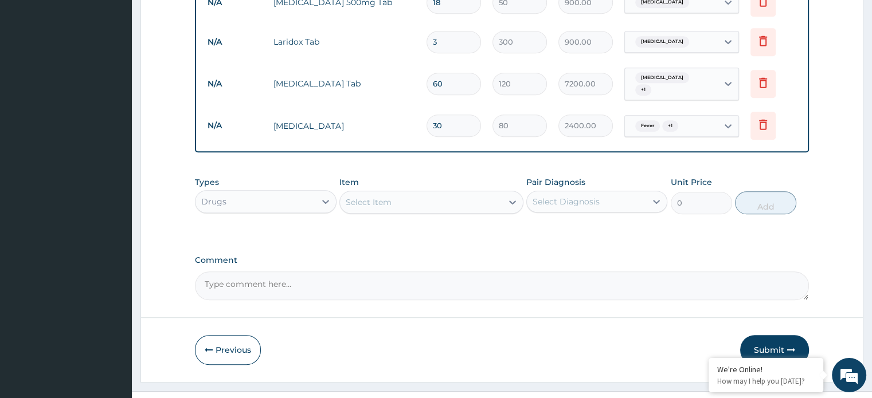
type input "30"
click at [386, 200] on div "Select Item" at bounding box center [369, 202] width 46 height 11
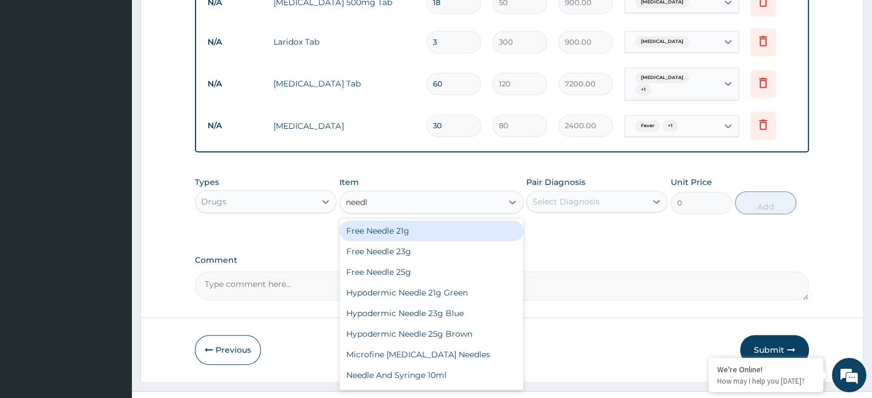
type input "needle"
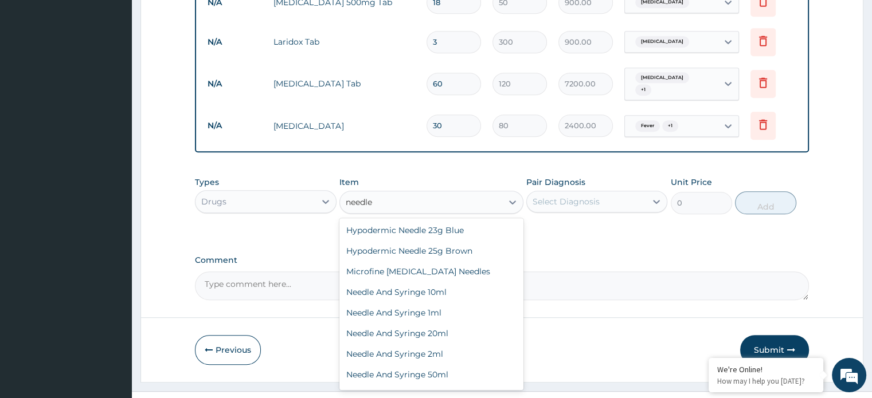
scroll to position [85, 0]
click at [450, 347] on div "Needle And Syringe 2ml" at bounding box center [431, 352] width 184 height 21
type input "150"
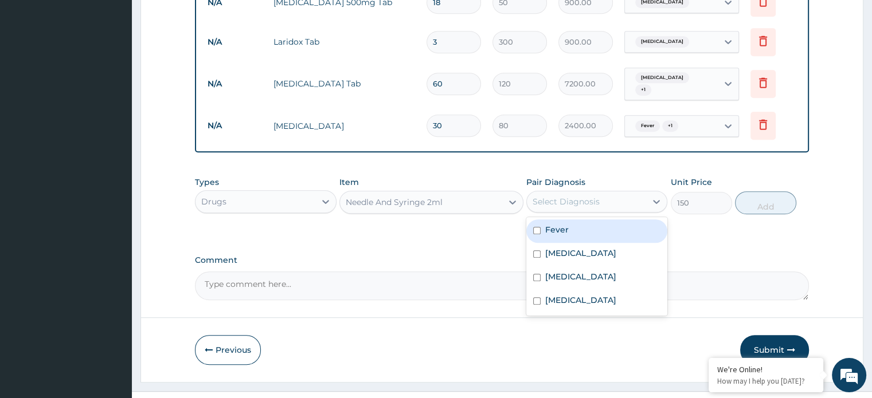
click at [550, 298] on label "Malaria" at bounding box center [580, 300] width 71 height 11
checkbox input "true"
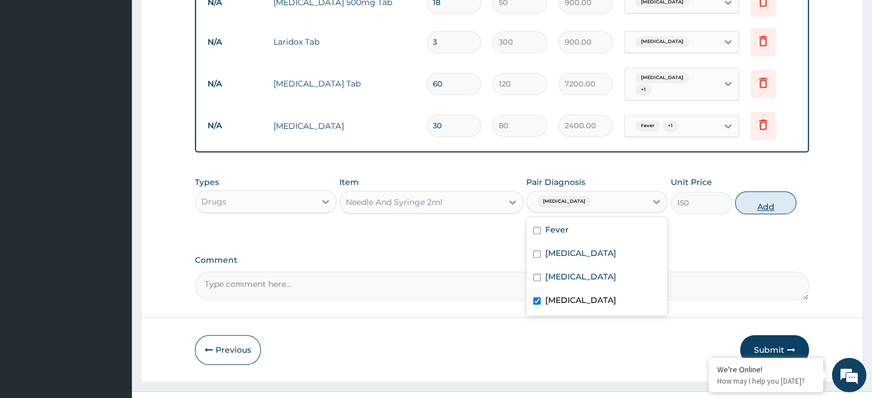
click at [758, 200] on button "Add" at bounding box center [765, 202] width 61 height 23
type input "0"
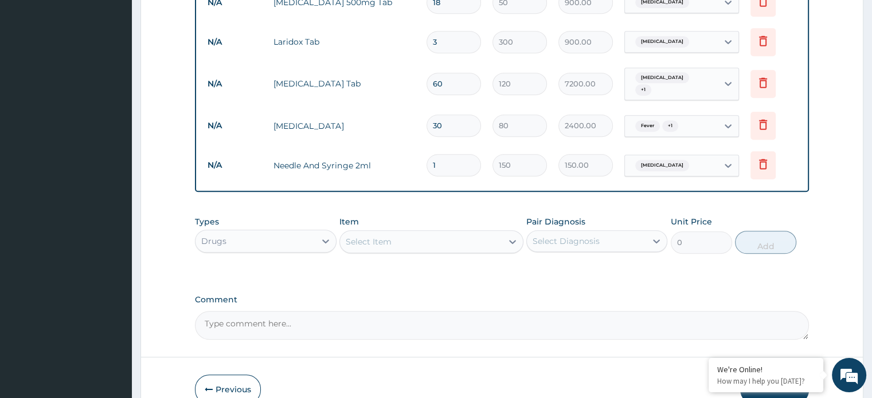
type input "0.00"
type input "3"
type input "450.00"
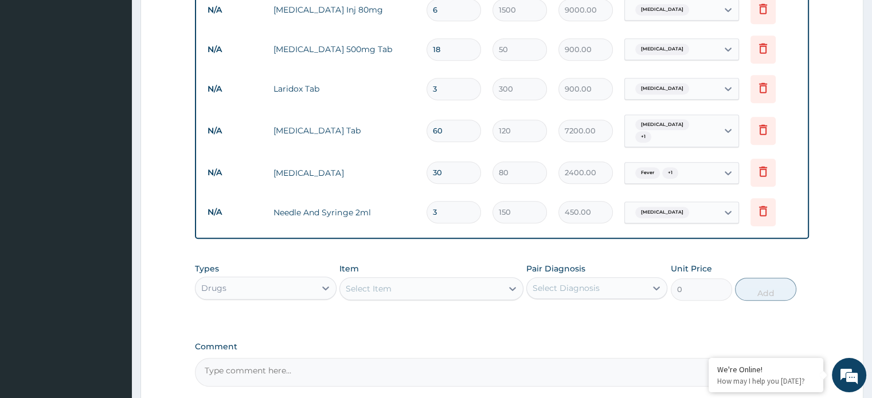
scroll to position [589, 0]
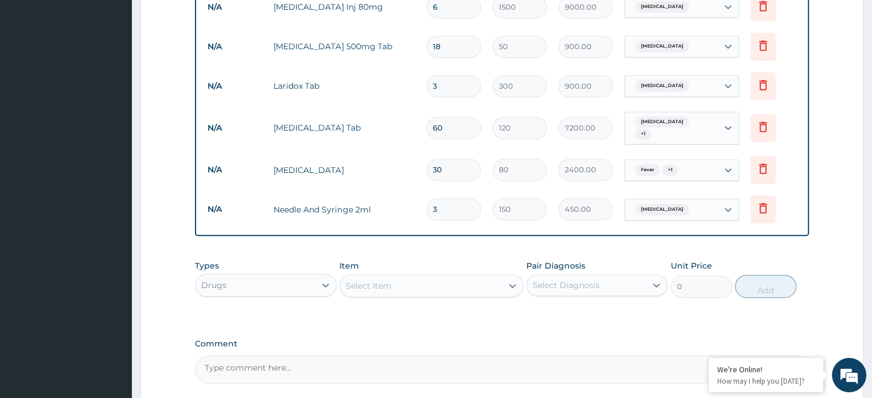
type input "3"
click at [272, 356] on textarea "Comment" at bounding box center [501, 369] width 613 height 29
click at [380, 362] on textarea "ferrous sulphate-- 1 tab b.d x 30 days*****" at bounding box center [501, 369] width 613 height 29
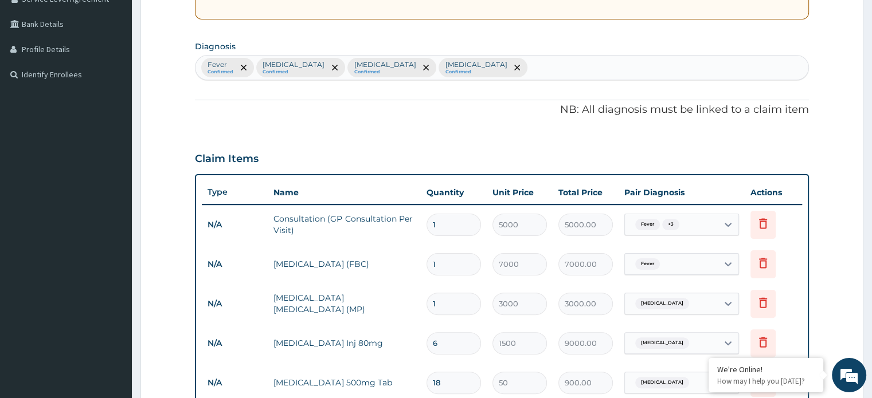
scroll to position [250, 0]
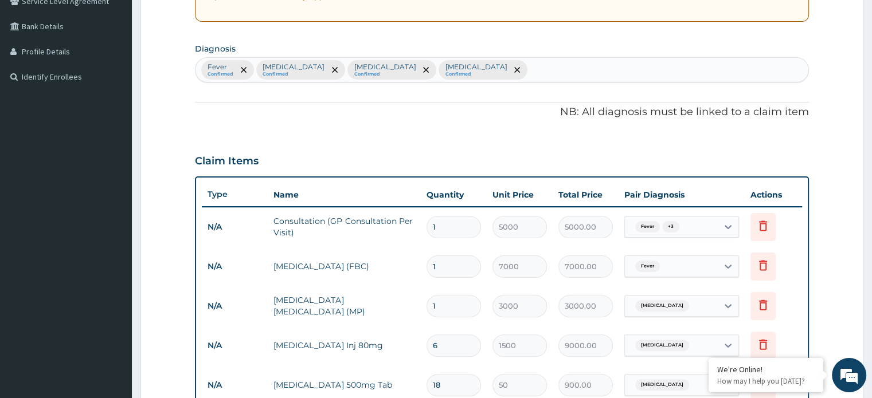
type textarea "ferrous sulphate-- 1 tab b.d x 30 days*****vit b complex-- 1 b.d x 30 days"
click at [467, 68] on div "Fever Confirmed Iron deficiency Confirmed Anemia Confirmed Malaria Confirmed" at bounding box center [501, 70] width 612 height 24
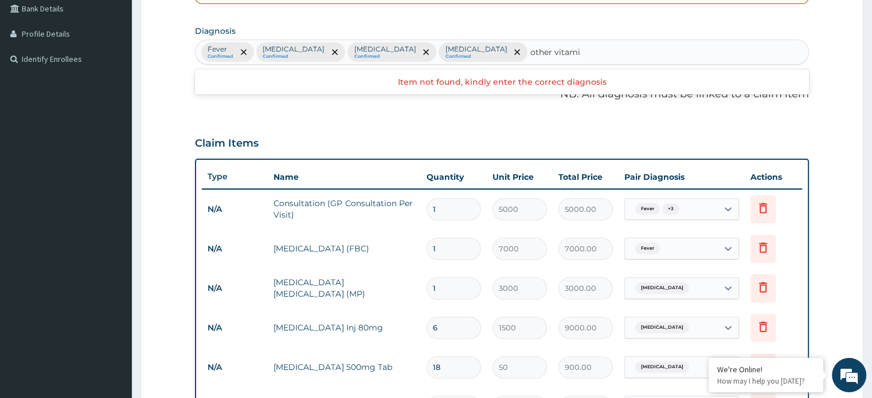
scroll to position [267, 0]
type input "o"
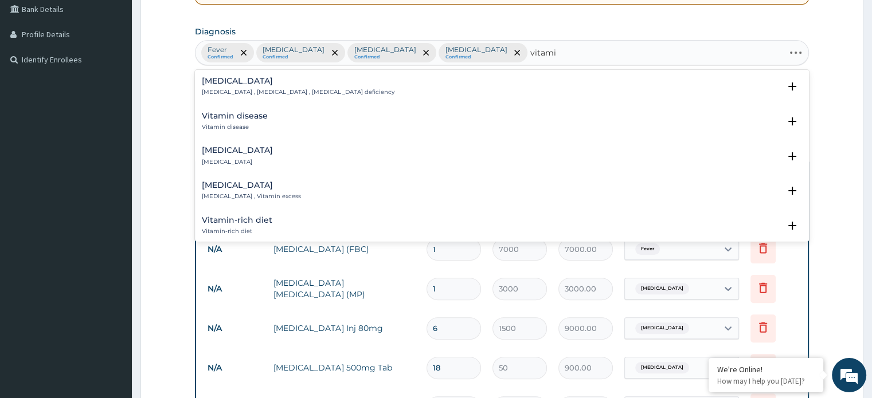
type input "vitamin"
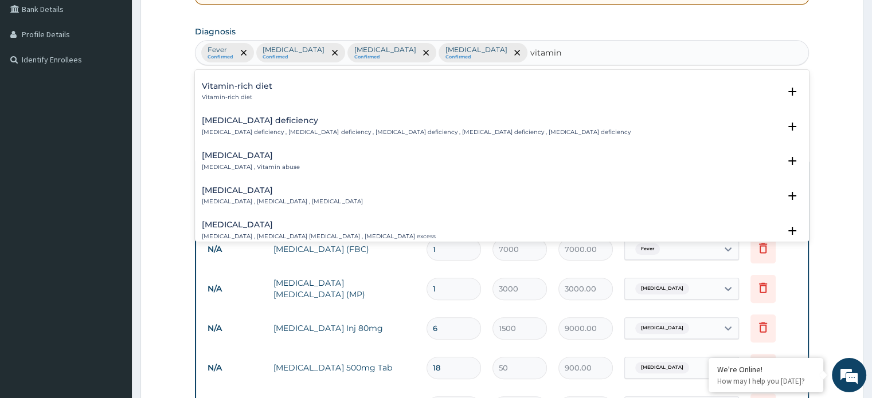
scroll to position [136, 0]
click at [340, 188] on h4 "Vitamin deficiency" at bounding box center [282, 188] width 161 height 9
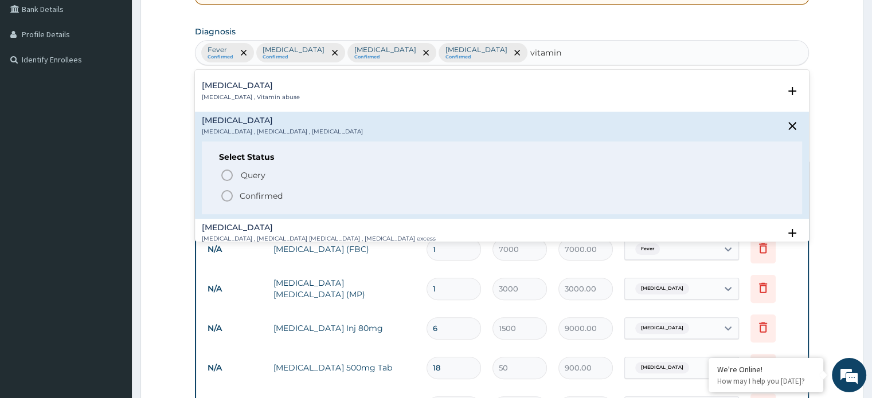
scroll to position [208, 0]
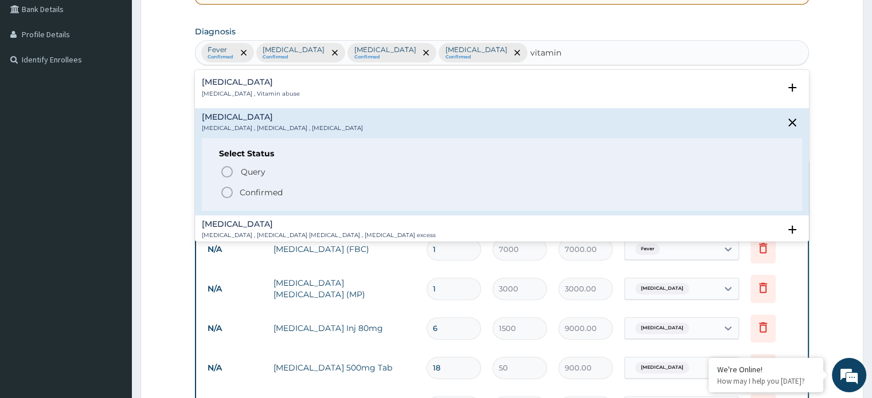
click at [245, 187] on p "Confirmed" at bounding box center [261, 192] width 43 height 11
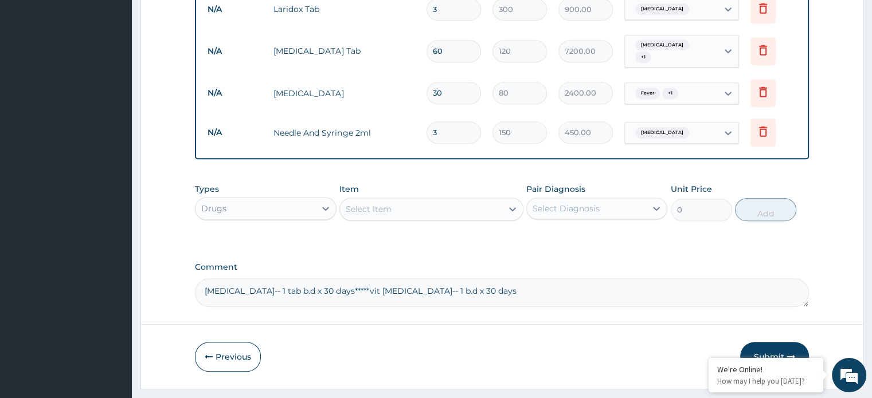
scroll to position [687, 0]
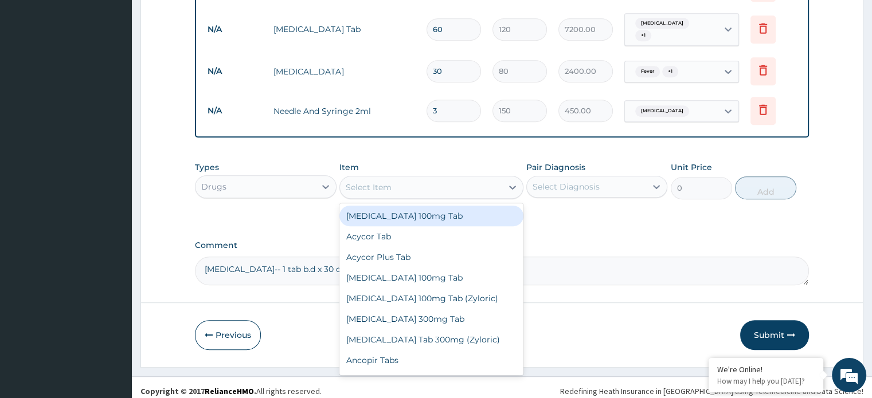
click at [498, 187] on div "Select Item" at bounding box center [421, 187] width 162 height 18
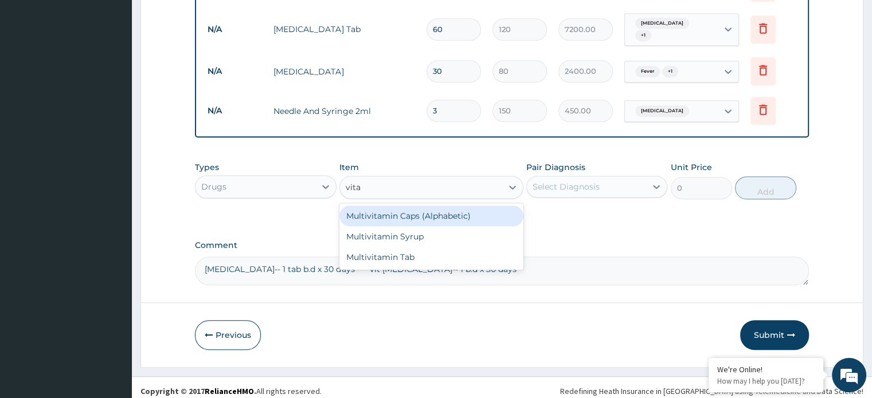
type input "vit"
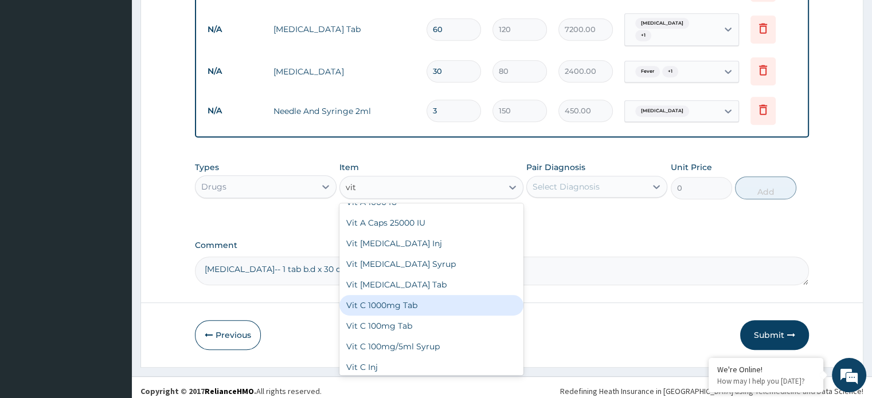
scroll to position [97, 0]
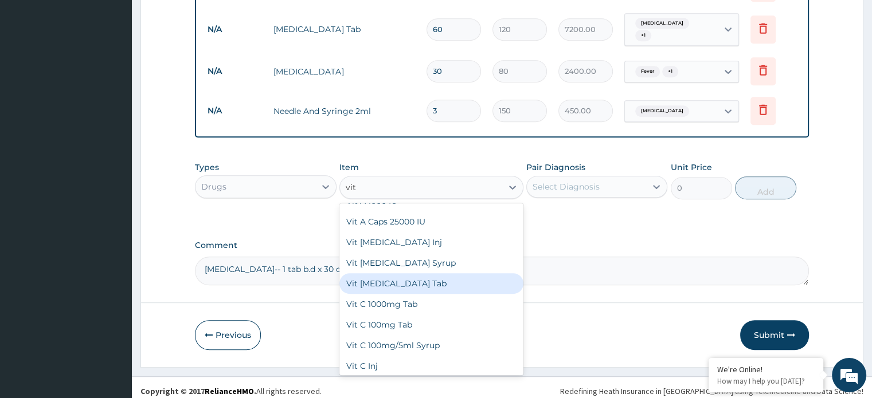
click at [417, 276] on div "Vit B Complex Tab" at bounding box center [431, 283] width 184 height 21
type input "80"
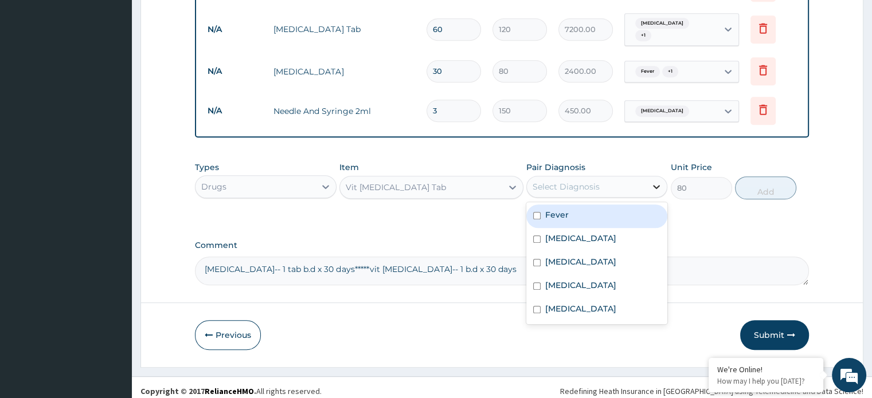
click at [658, 182] on icon at bounding box center [656, 186] width 11 height 11
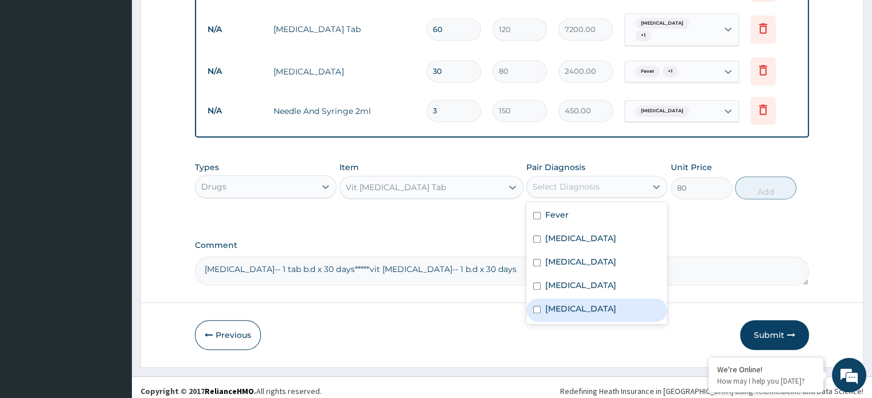
click at [573, 303] on label "Vitamin deficiency" at bounding box center [580, 308] width 71 height 11
checkbox input "true"
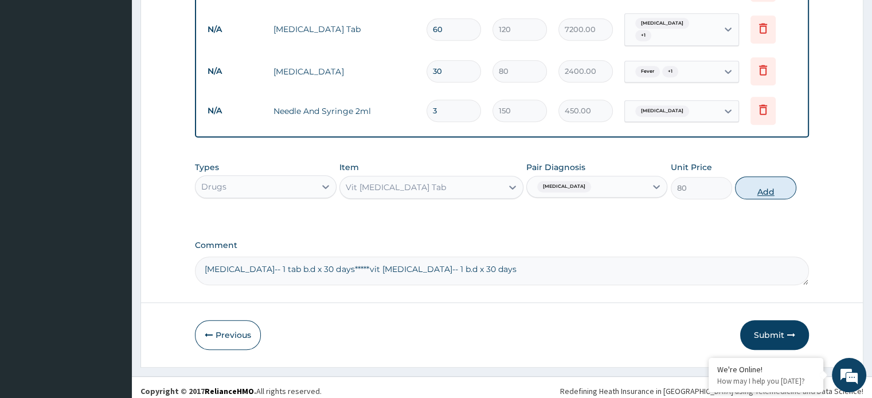
click at [746, 183] on button "Add" at bounding box center [765, 188] width 61 height 23
type input "0"
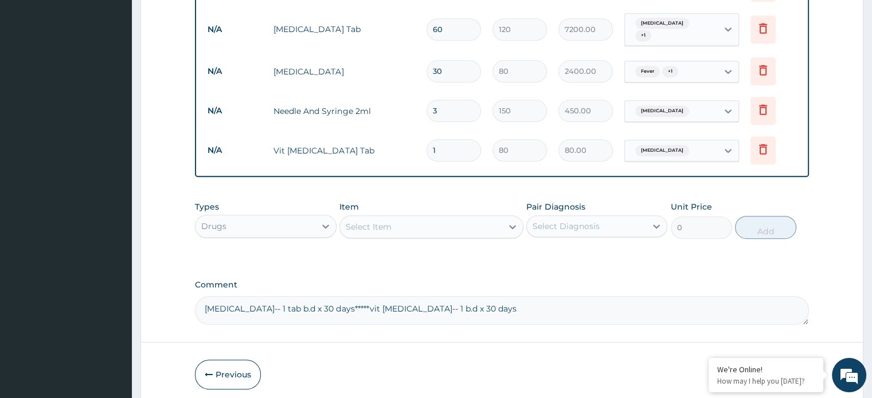
click at [449, 143] on input "1" at bounding box center [454, 150] width 54 height 22
type input "0.00"
type input "6"
type input "480.00"
type input "60"
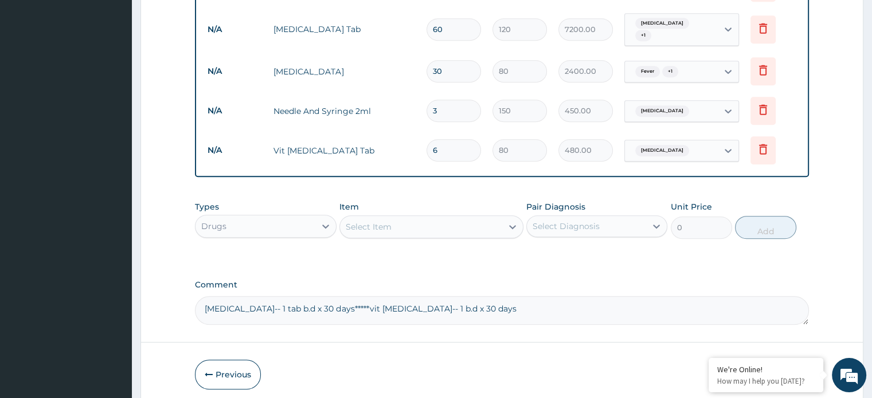
type input "4800.00"
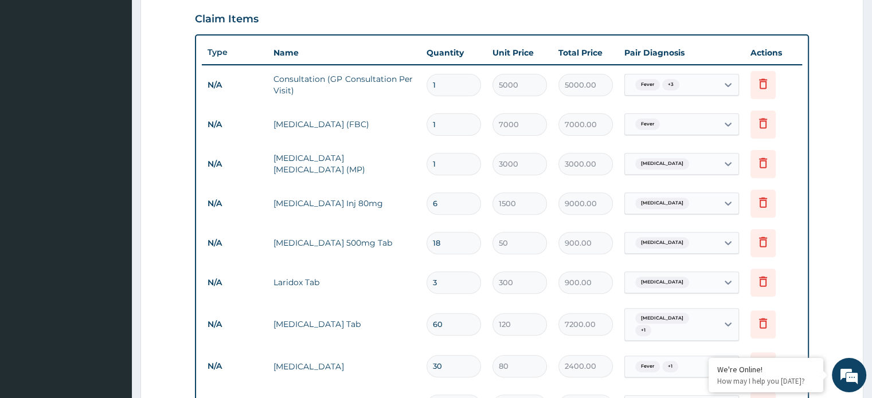
scroll to position [393, 0]
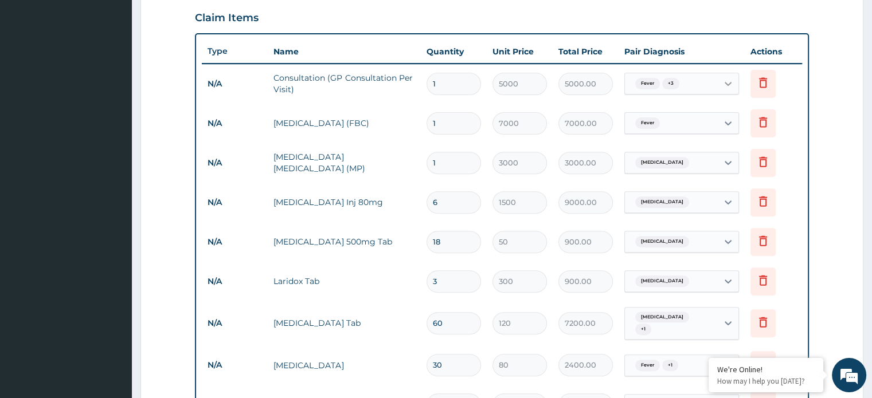
type input "60"
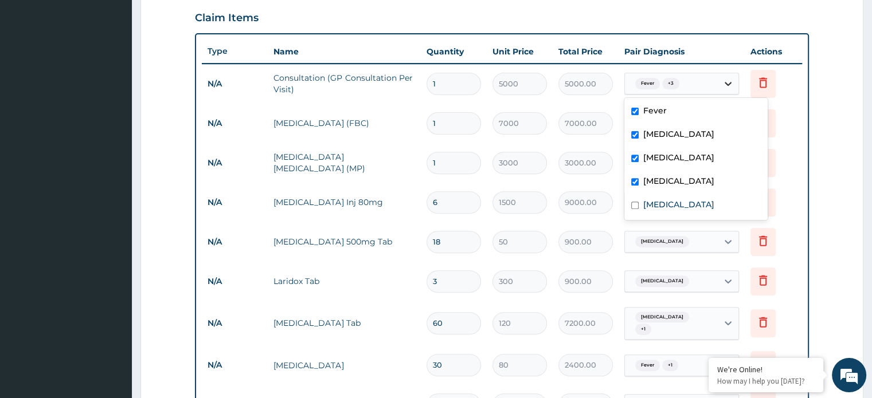
click at [729, 83] on icon at bounding box center [728, 84] width 7 height 4
click at [656, 204] on label "Vitamin deficiency" at bounding box center [678, 204] width 71 height 11
checkbox input "true"
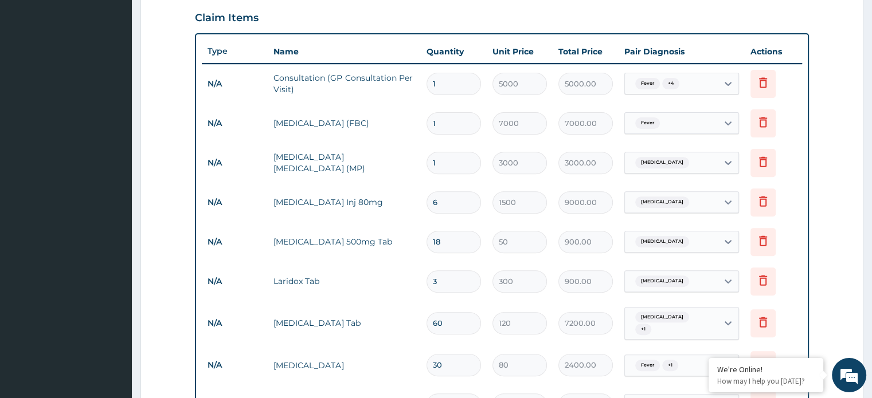
click at [810, 195] on form "Step 2 of 2 PA Code / Prescription Code Enter Code(Secondary Care Only) Encount…" at bounding box center [501, 184] width 723 height 1034
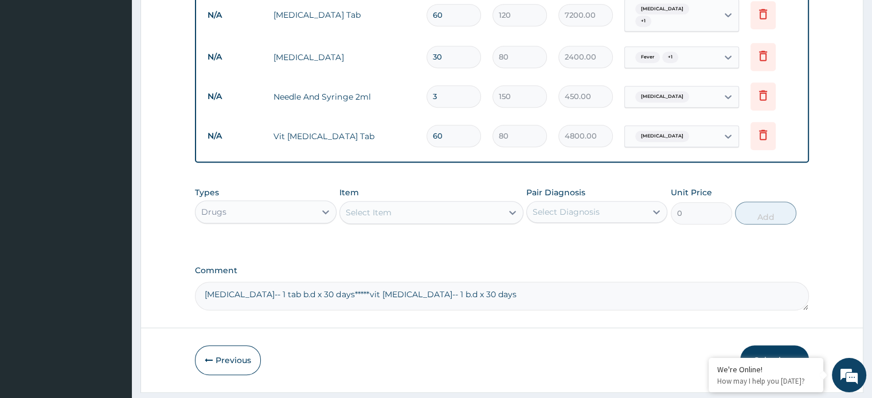
scroll to position [727, 0]
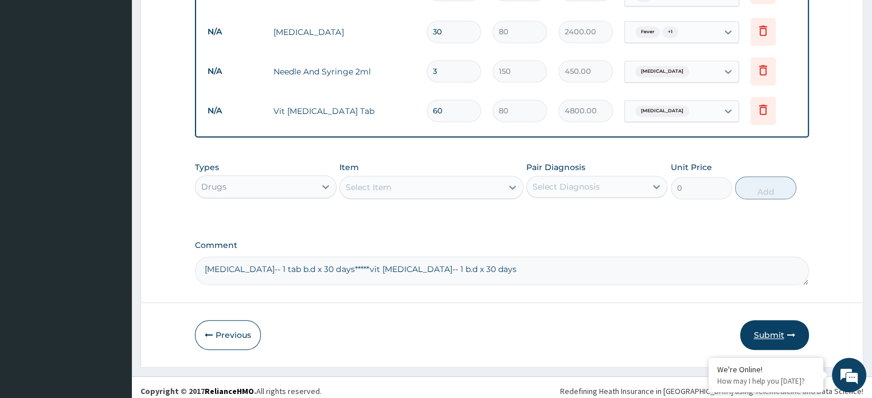
click at [768, 327] on button "Submit" at bounding box center [774, 335] width 69 height 30
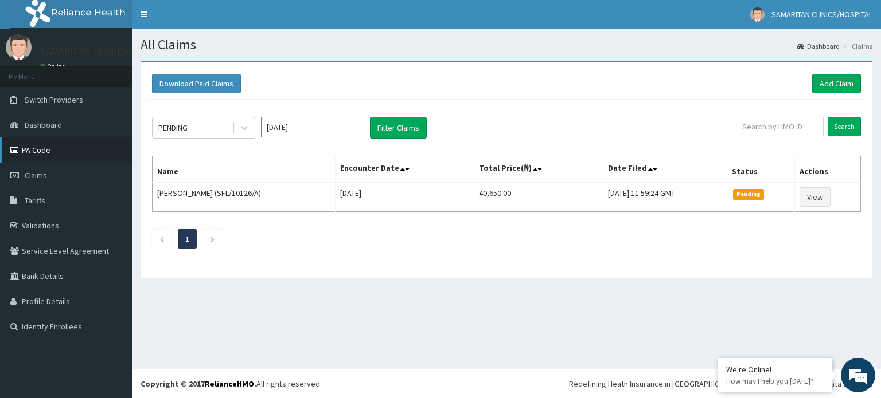
click at [37, 153] on link "PA Code" at bounding box center [66, 150] width 132 height 25
click at [828, 83] on link "Add Claim" at bounding box center [836, 83] width 49 height 19
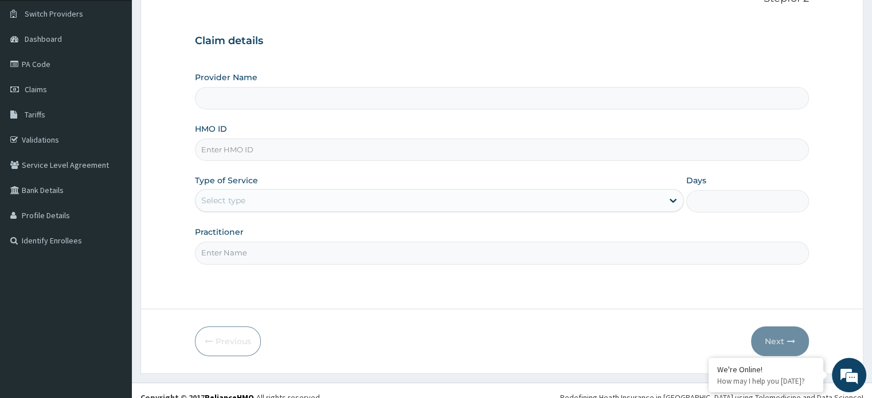
scroll to position [89, 0]
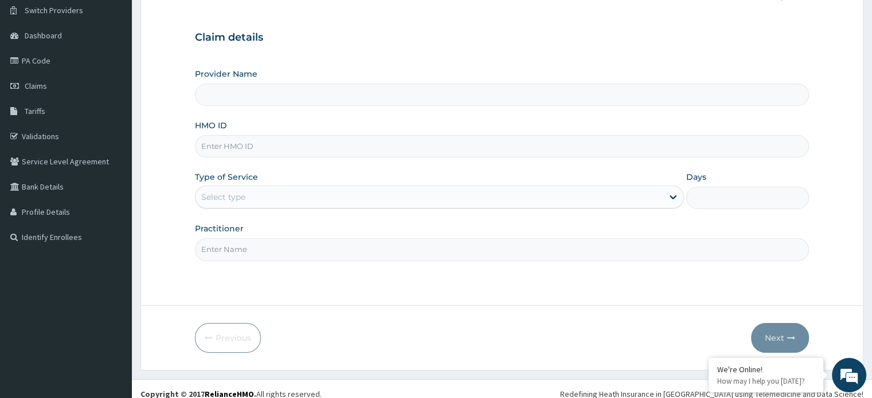
click at [399, 100] on input "Provider Name" at bounding box center [501, 95] width 613 height 22
type input "Samaritan Clinic/ Hospital"
click at [429, 147] on input "HMO ID" at bounding box center [501, 146] width 613 height 22
paste input "PA/AE65F3"
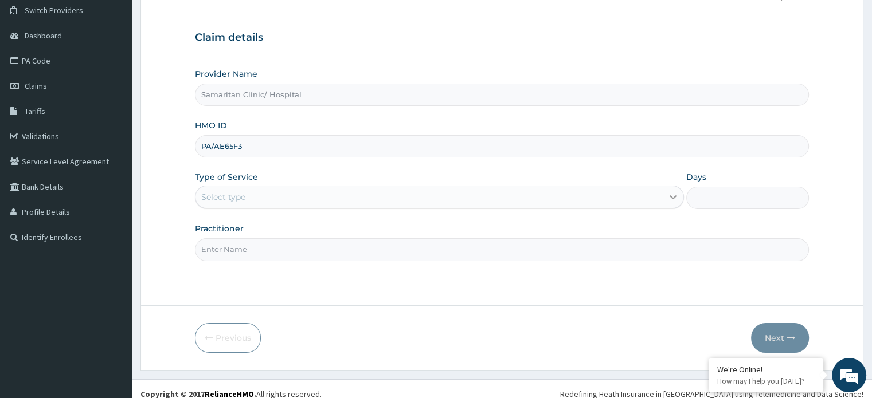
type input "PA/AE65F3"
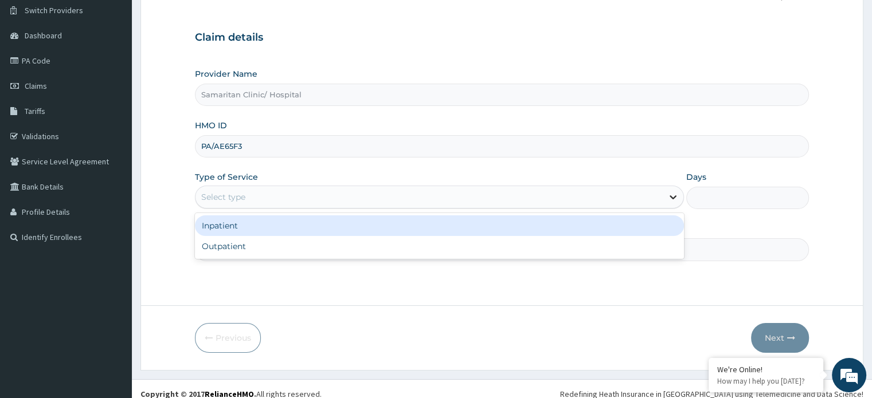
click at [672, 201] on icon at bounding box center [672, 196] width 11 height 11
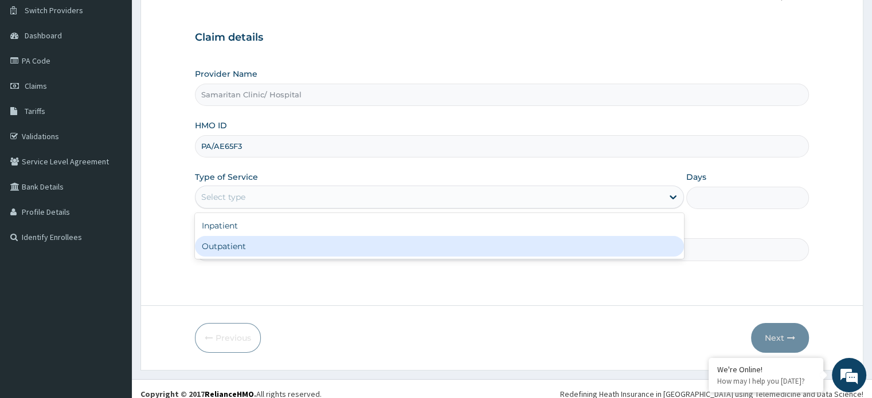
click at [592, 244] on div "Outpatient" at bounding box center [439, 246] width 489 height 21
type input "1"
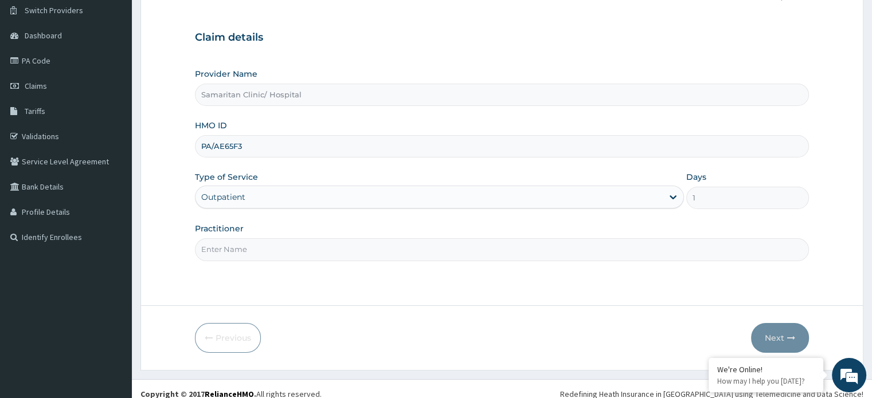
click at [604, 249] on input "Practitioner" at bounding box center [501, 249] width 613 height 22
type input "Dr Ekpe"
click at [766, 328] on button "Next" at bounding box center [780, 338] width 58 height 30
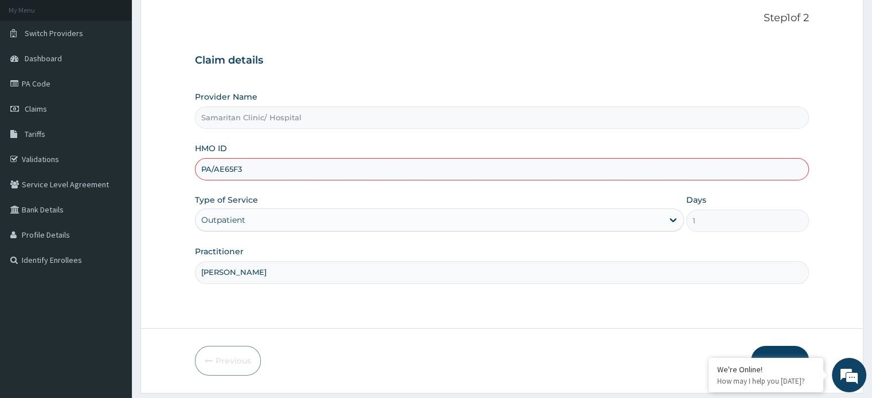
scroll to position [68, 0]
type input "P"
type input "Foi/10023/b"
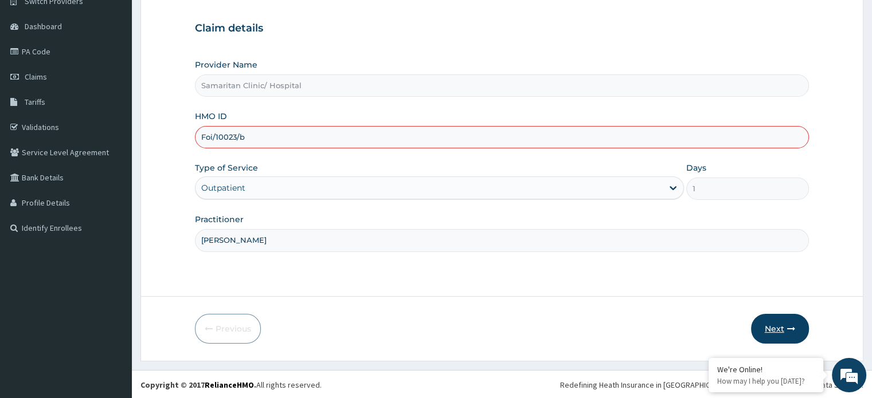
click at [766, 328] on button "Next" at bounding box center [780, 329] width 58 height 30
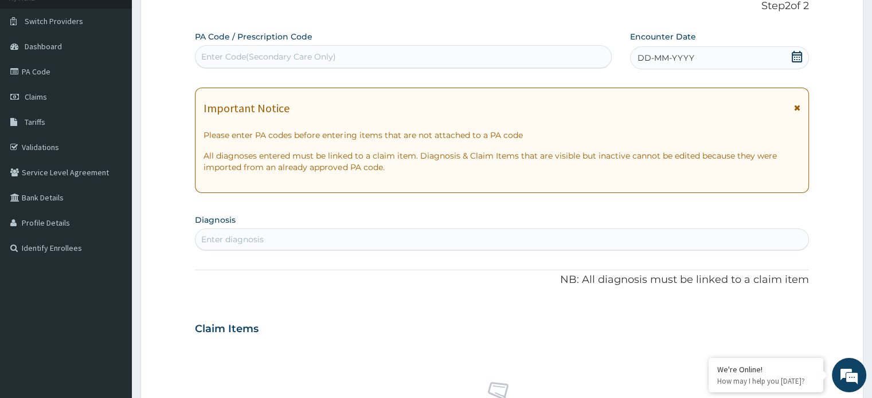
scroll to position [73, 0]
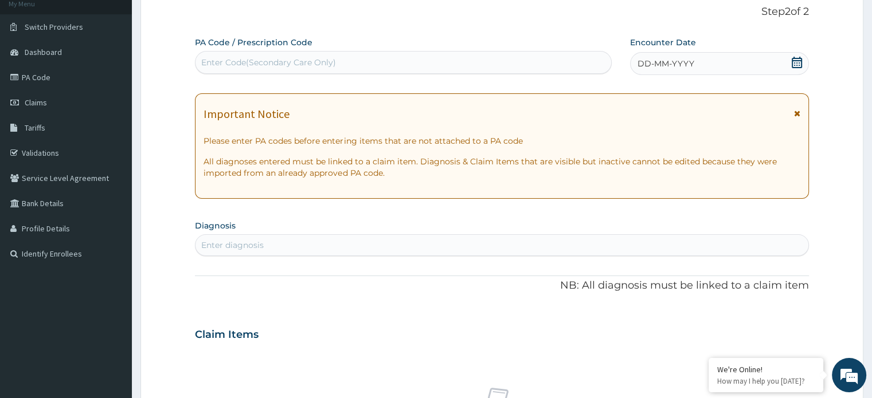
paste input "PA/AE65F3"
type input "PA/AE65F3"
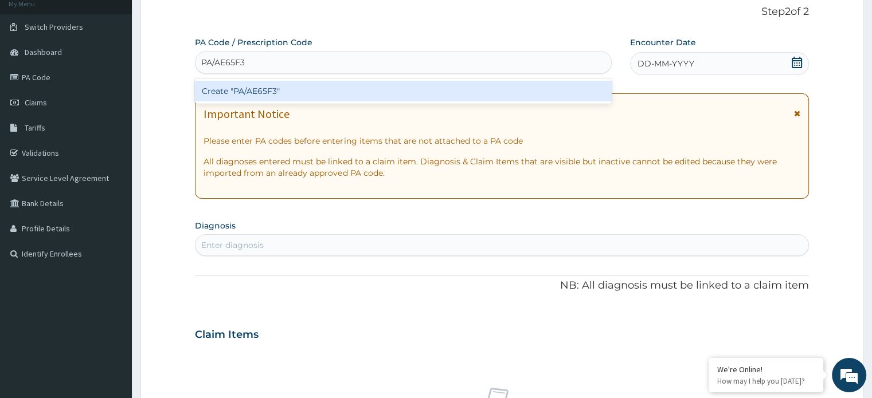
click at [263, 91] on div "Create "PA/AE65F3"" at bounding box center [403, 91] width 417 height 21
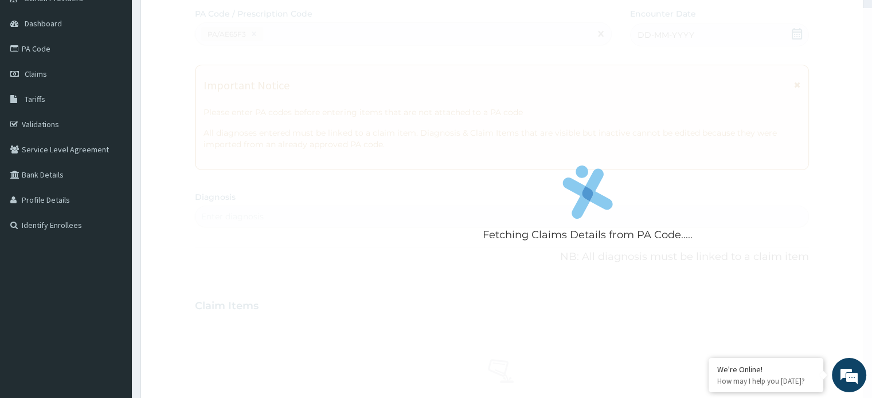
scroll to position [0, 0]
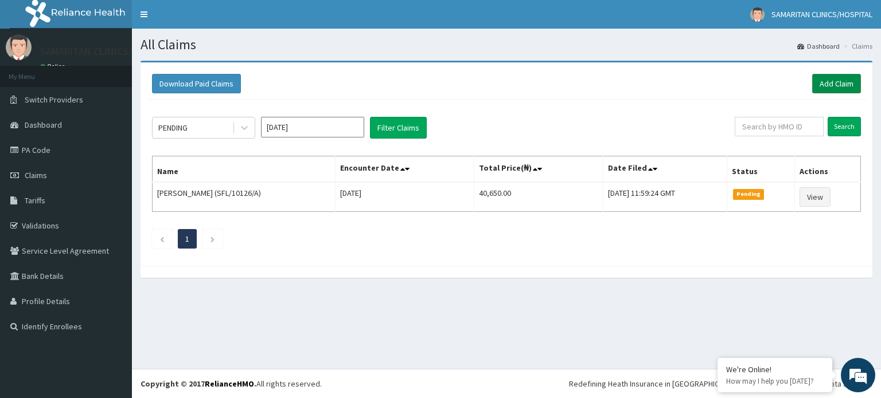
click at [836, 84] on link "Add Claim" at bounding box center [836, 83] width 49 height 19
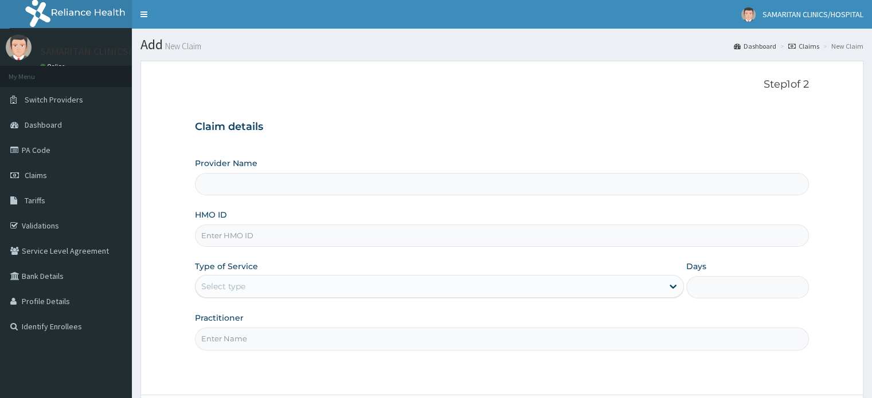
click at [445, 187] on input "Provider Name" at bounding box center [501, 184] width 613 height 22
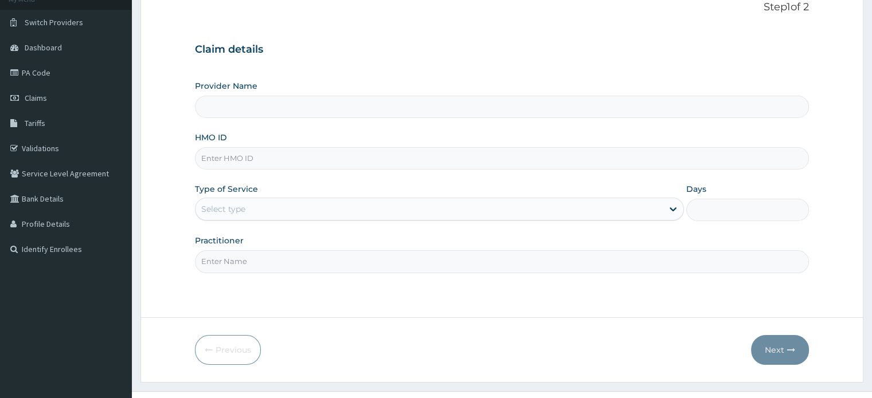
scroll to position [92, 0]
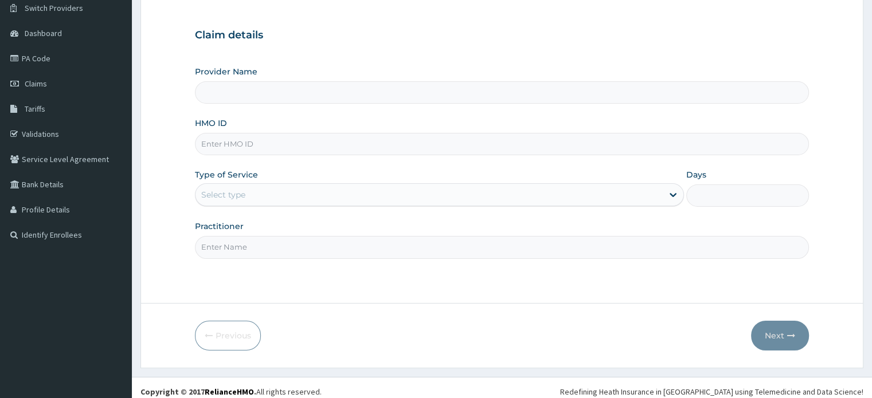
click at [404, 144] on input "HMO ID" at bounding box center [501, 144] width 613 height 22
type input "Samaritan Clinic/ Hospital"
type input "Foi/10023/b"
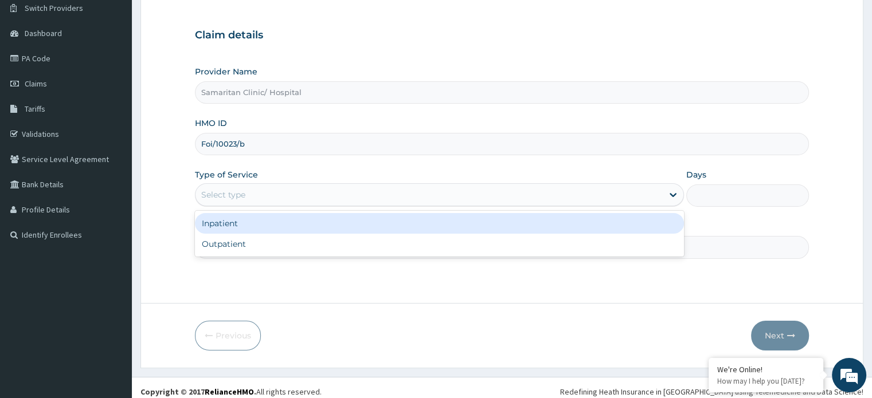
click at [572, 194] on div "Select type" at bounding box center [428, 195] width 467 height 18
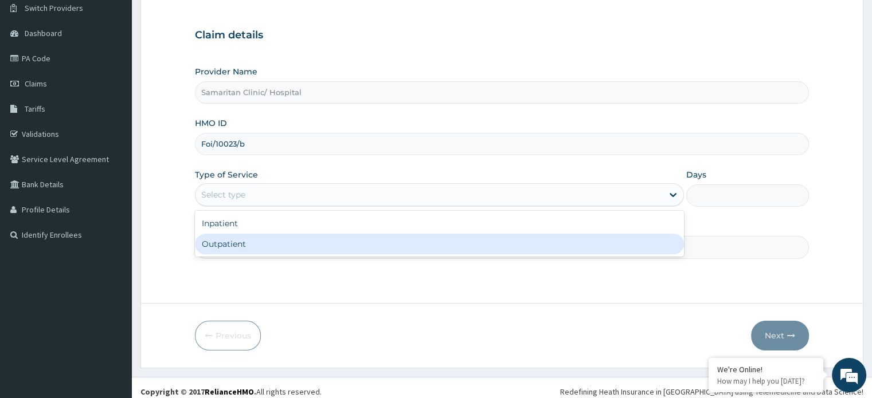
click at [549, 245] on div "Outpatient" at bounding box center [439, 244] width 489 height 21
type input "1"
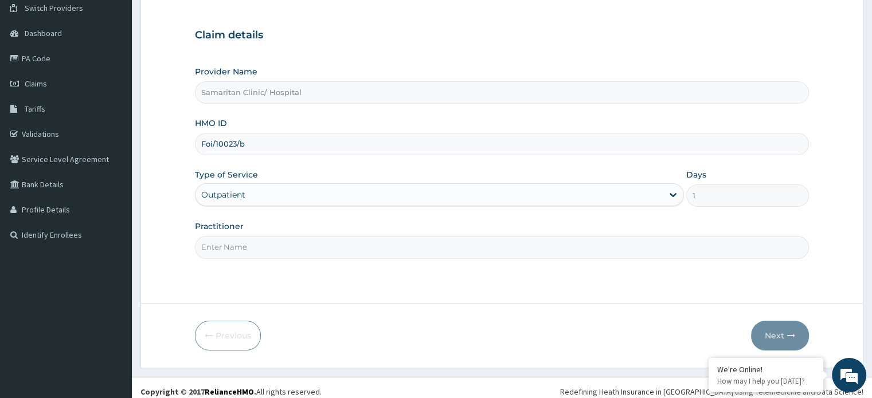
click at [564, 259] on div "Step 1 of 2 Claim details Provider Name Samaritan Clinic/ Hospital HMO ID Foi/1…" at bounding box center [501, 136] width 613 height 299
click at [557, 249] on input "Practitioner" at bounding box center [501, 247] width 613 height 22
click at [373, 247] on input "Practitioner" at bounding box center [501, 247] width 613 height 22
type input "Dr Ekpe"
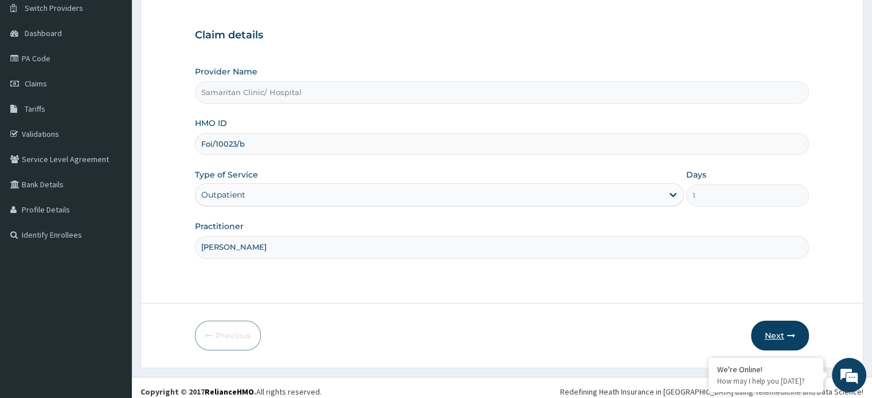
click at [770, 342] on button "Next" at bounding box center [780, 336] width 58 height 30
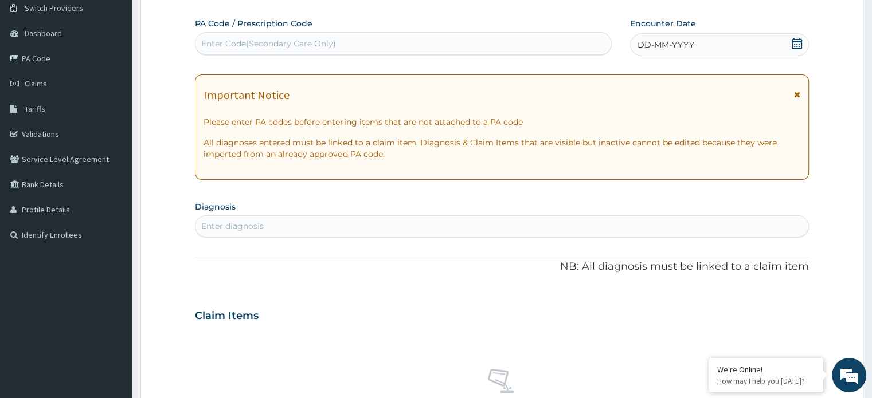
paste input "PA/AE65F3"
type input "PA/AE65F3"
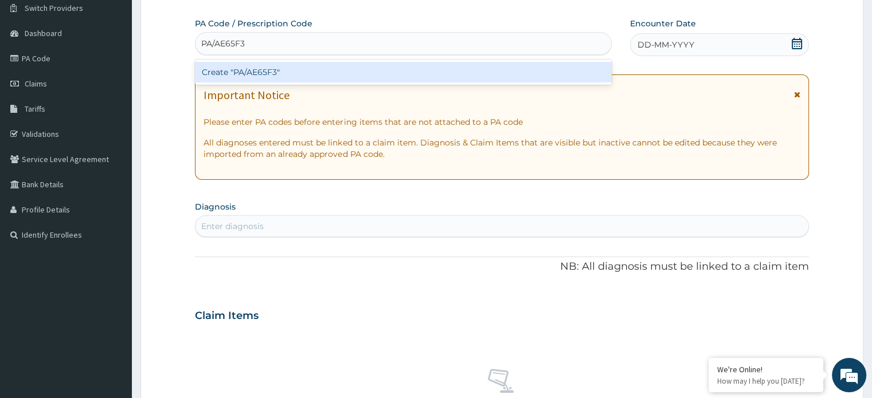
click at [249, 78] on div "Create "PA/AE65F3"" at bounding box center [403, 72] width 417 height 21
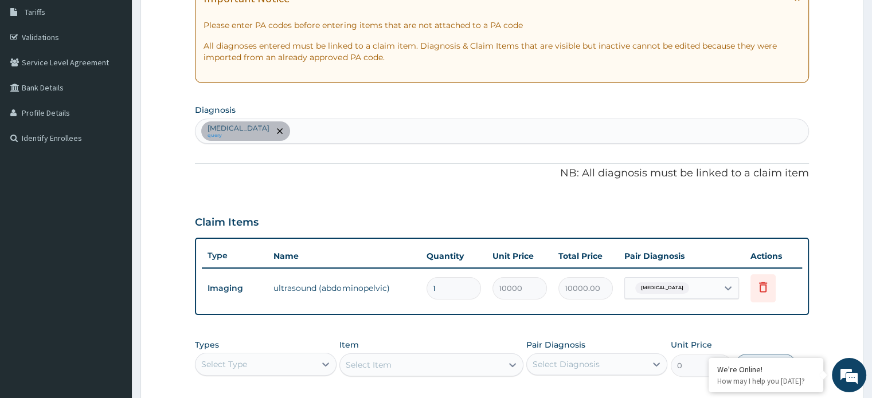
scroll to position [170, 0]
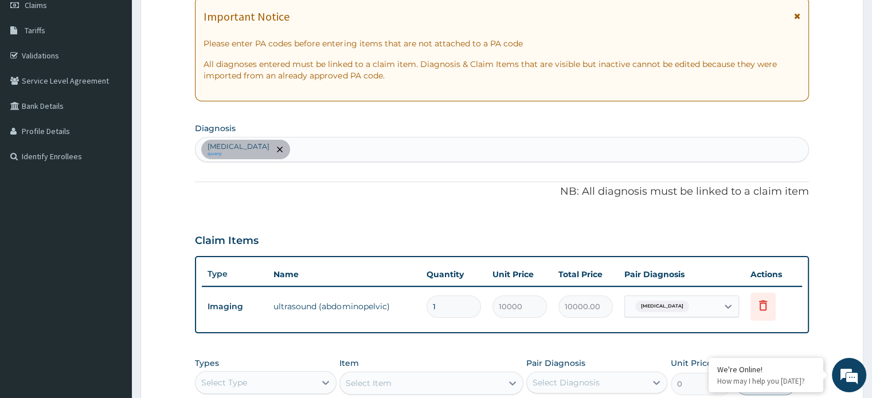
click at [314, 148] on div "Gallstone query" at bounding box center [501, 150] width 612 height 24
type input "malaria"
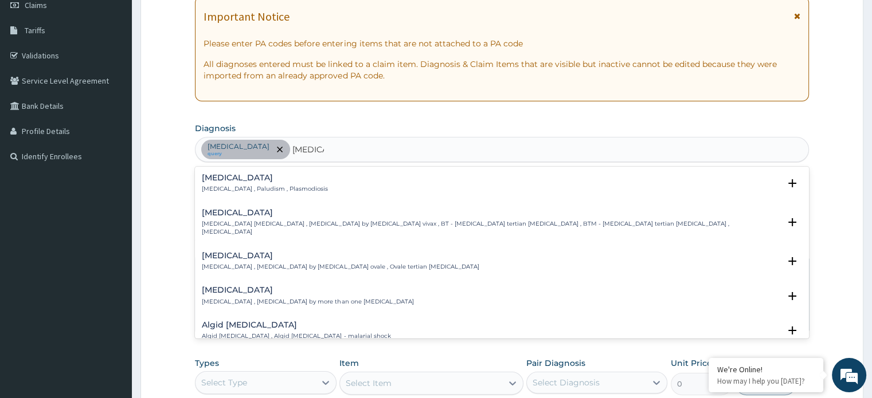
click at [284, 183] on div "Malaria Malaria , Paludism , Plasmodiosis" at bounding box center [265, 184] width 126 height 20
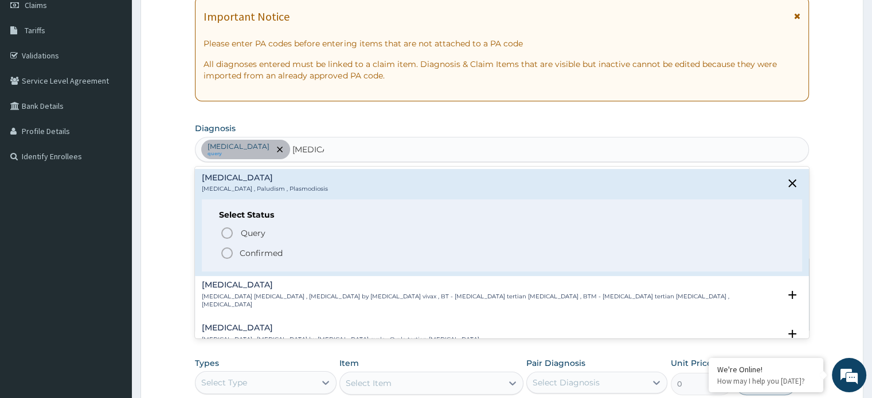
click at [264, 253] on p "Confirmed" at bounding box center [261, 253] width 43 height 11
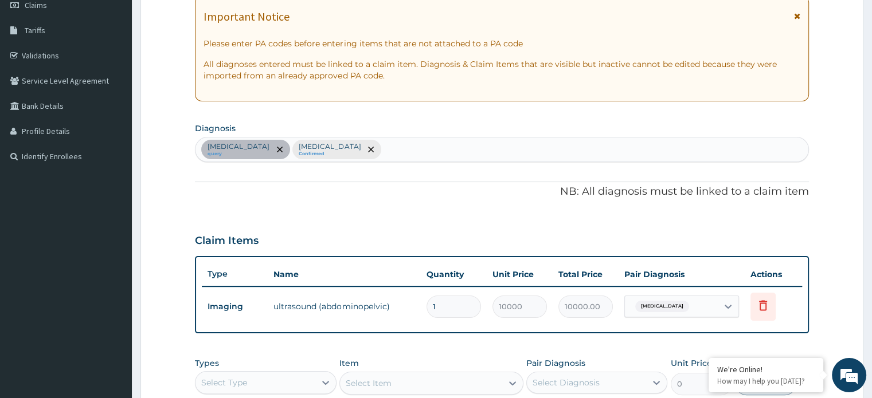
click at [368, 150] on div "Gallstone query Malaria Confirmed" at bounding box center [501, 150] width 612 height 24
type input "acute laryn"
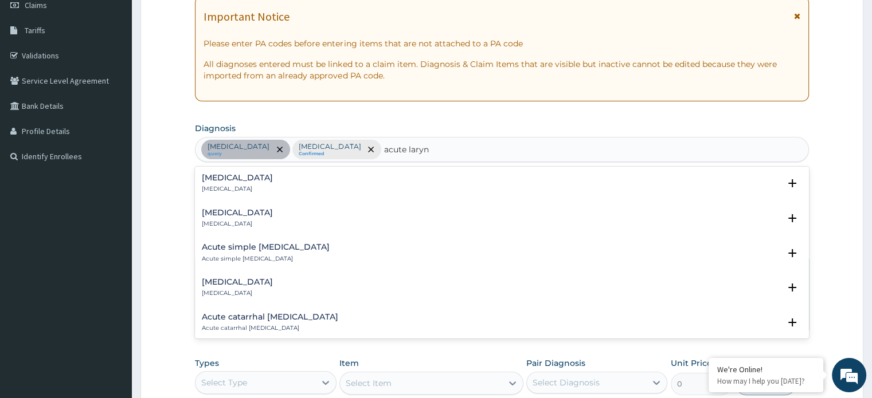
click at [302, 183] on div "Acute laryngitis Acute laryngitis" at bounding box center [502, 184] width 600 height 20
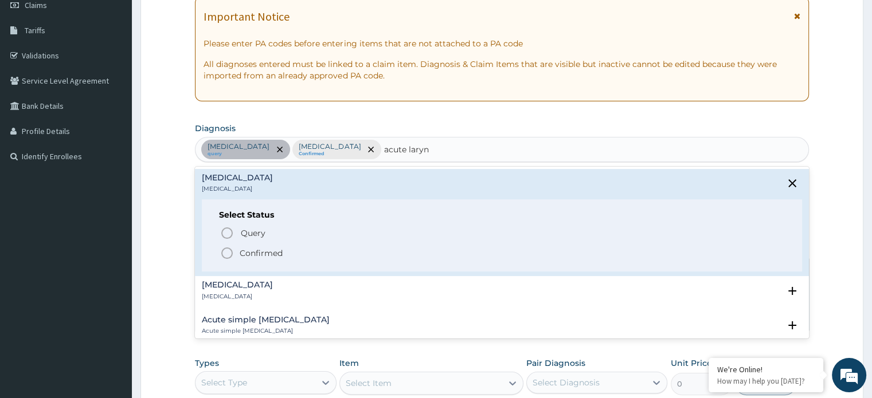
click at [266, 252] on p "Confirmed" at bounding box center [261, 253] width 43 height 11
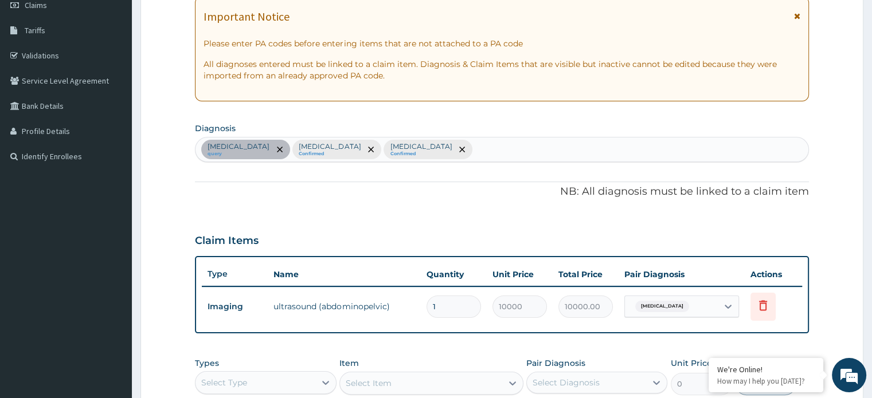
click at [419, 148] on div "Gallstone query Malaria Confirmed Acute laryngitis Confirmed" at bounding box center [501, 150] width 612 height 24
type input "swelling"
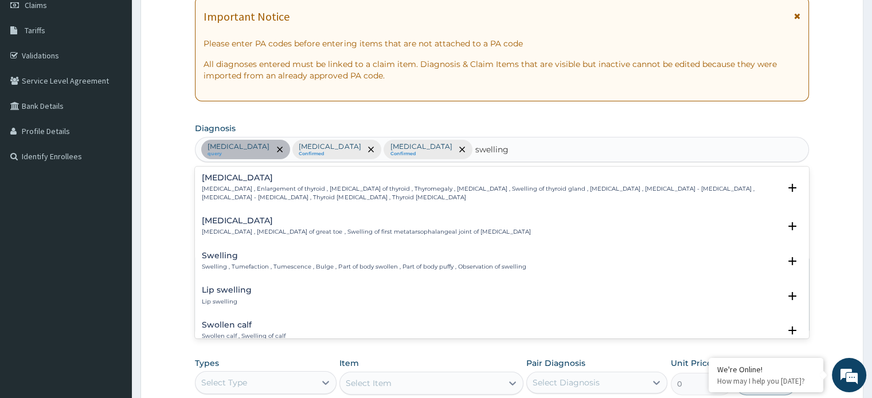
click at [355, 263] on p "Swelling , Tumefaction , Tumescence , Bulge , Part of body swollen , Part of bo…" at bounding box center [364, 267] width 324 height 8
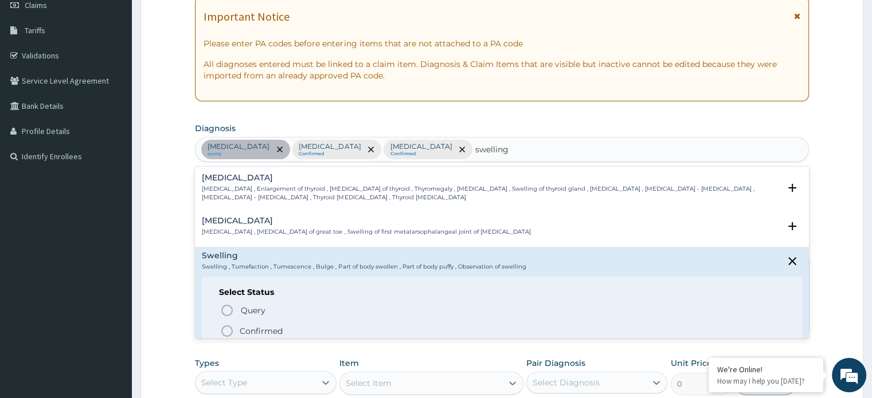
click at [260, 326] on p "Confirmed" at bounding box center [261, 331] width 43 height 11
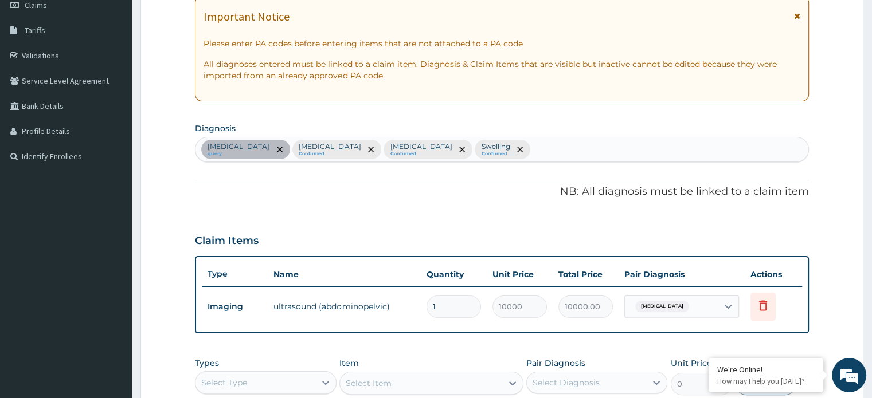
click at [479, 147] on div "Gallstone query Malaria Confirmed Acute laryngitis Confirmed Swelling Confirmed" at bounding box center [501, 150] width 612 height 24
type input "fever"
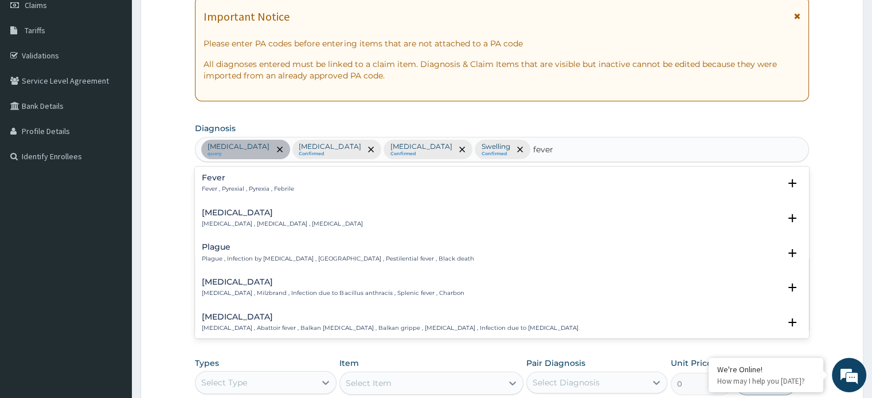
click at [273, 183] on div "Fever Fever , Pyrexial , Pyrexia , Febrile" at bounding box center [248, 184] width 92 height 20
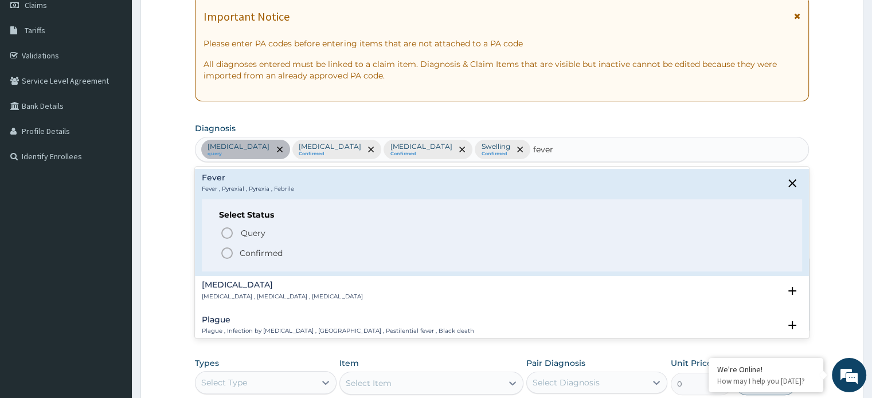
click at [228, 253] on icon "status option filled" at bounding box center [227, 254] width 14 height 14
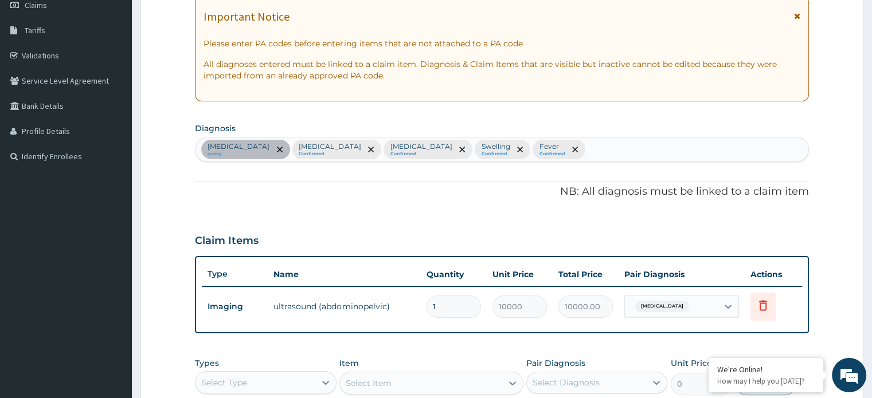
click at [540, 144] on div "Gallstone query Malaria Confirmed Acute laryngitis Confirmed Swelling Confirmed…" at bounding box center [501, 150] width 612 height 24
click at [539, 148] on div "Gallstone query Malaria Confirmed Acute laryngitis Confirmed Swelling Confirmed…" at bounding box center [501, 150] width 612 height 24
type input "j"
type input "acute upper resp"
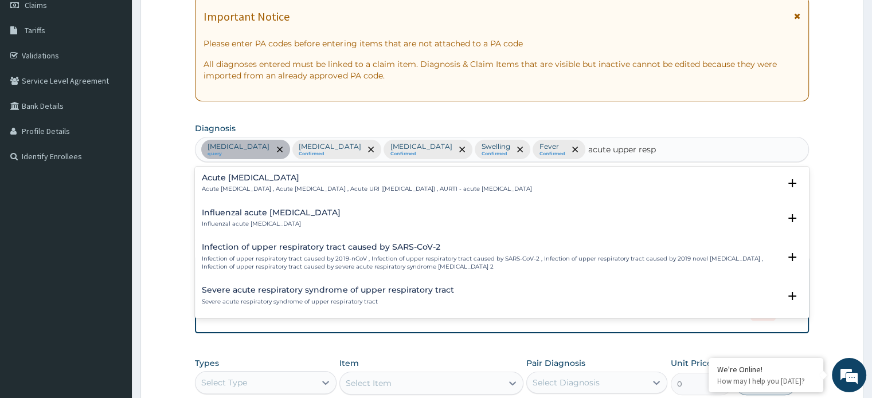
click at [468, 182] on div "Acute upper respiratory infection Acute upper respiratory infection , Acute upp…" at bounding box center [367, 184] width 330 height 20
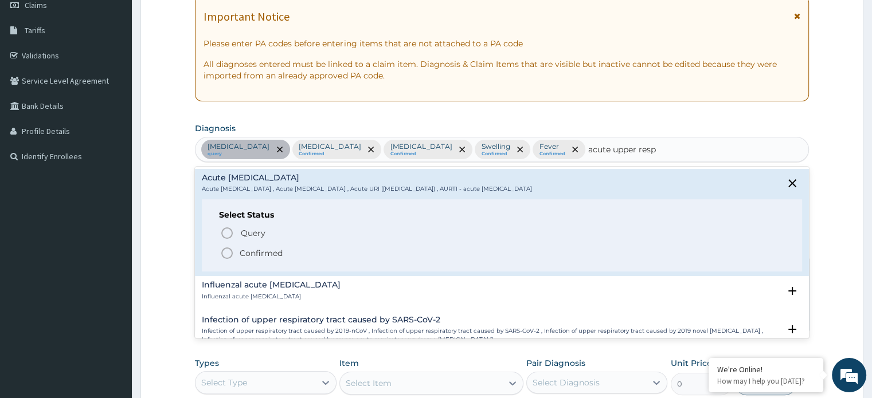
click at [286, 251] on span "Confirmed" at bounding box center [502, 254] width 564 height 14
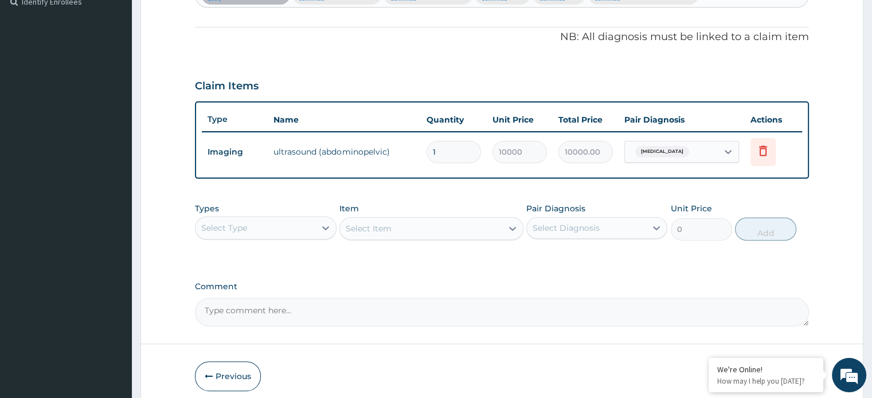
scroll to position [330, 0]
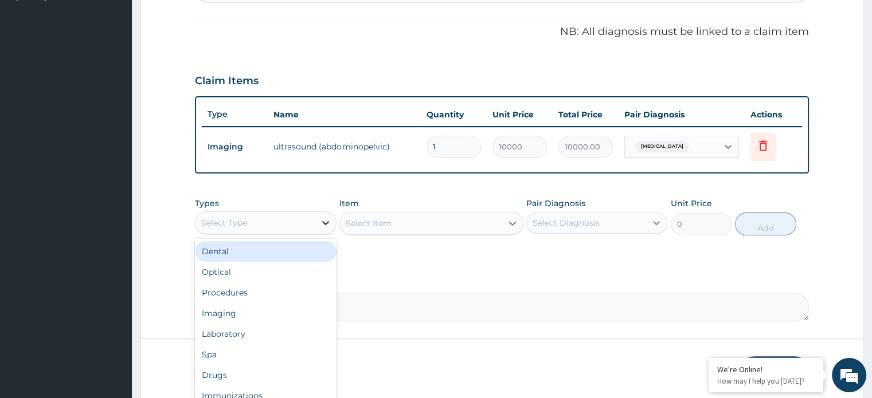
click at [321, 218] on icon at bounding box center [325, 222] width 11 height 11
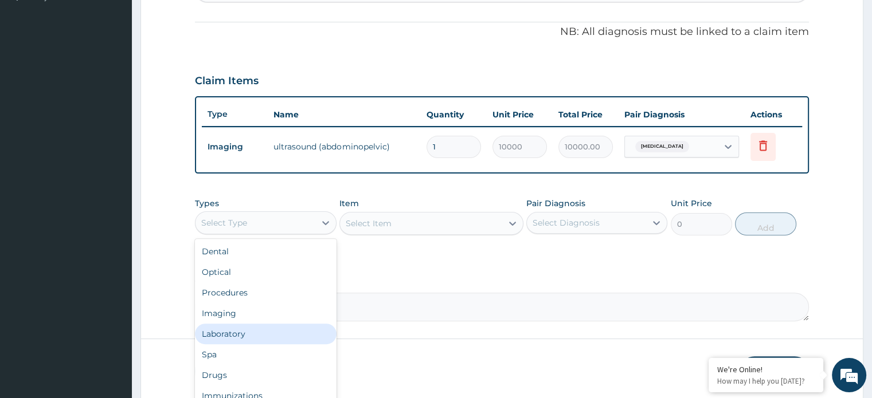
click at [263, 331] on div "Laboratory" at bounding box center [265, 334] width 141 height 21
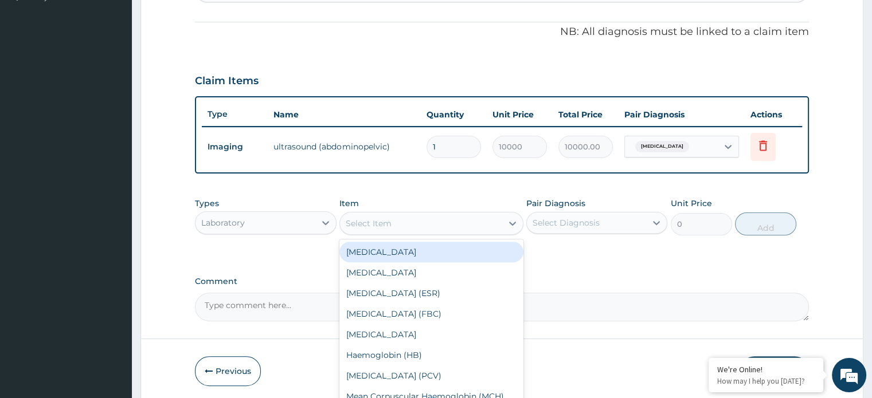
click at [348, 224] on div "Select Item" at bounding box center [369, 223] width 46 height 11
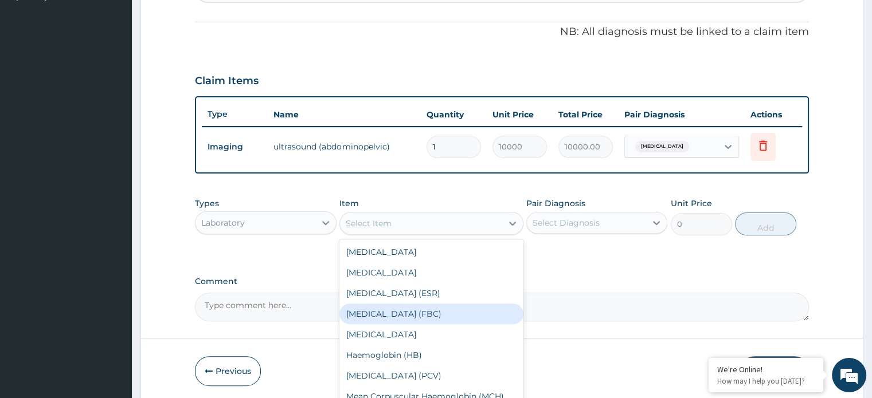
click at [371, 314] on div "[MEDICAL_DATA] (FBC)" at bounding box center [431, 314] width 184 height 21
type input "7000"
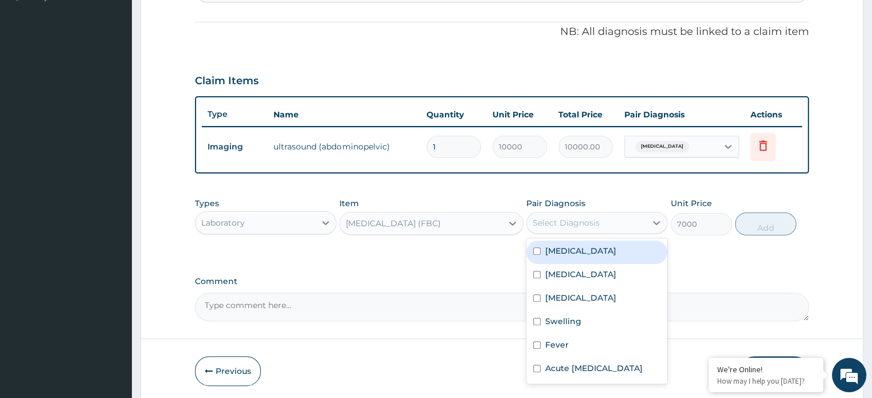
click at [577, 224] on div "Select Diagnosis" at bounding box center [566, 222] width 67 height 11
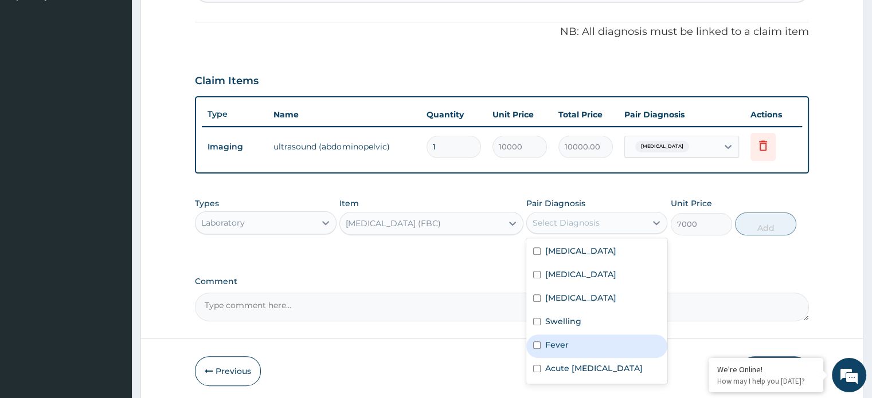
click at [535, 350] on div "Fever" at bounding box center [596, 347] width 141 height 24
checkbox input "true"
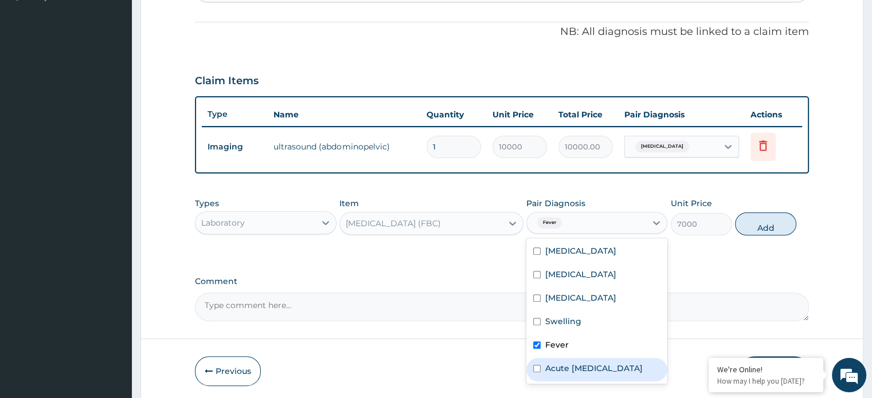
click at [539, 373] on input "checkbox" at bounding box center [536, 368] width 7 height 7
checkbox input "true"
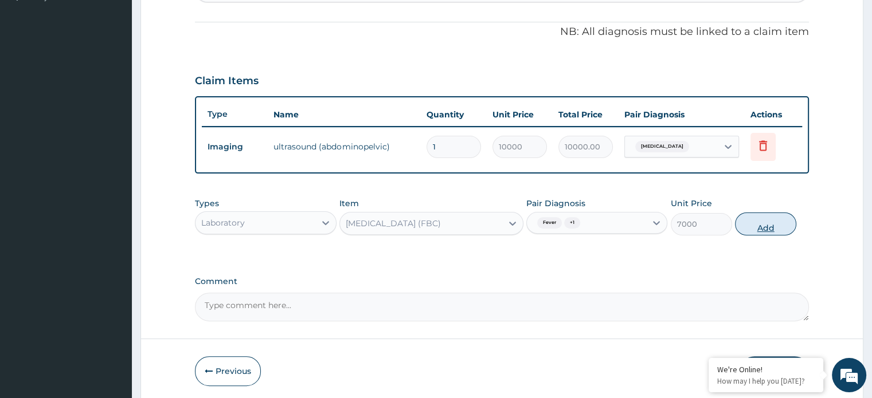
click at [753, 226] on button "Add" at bounding box center [765, 224] width 61 height 23
type input "0"
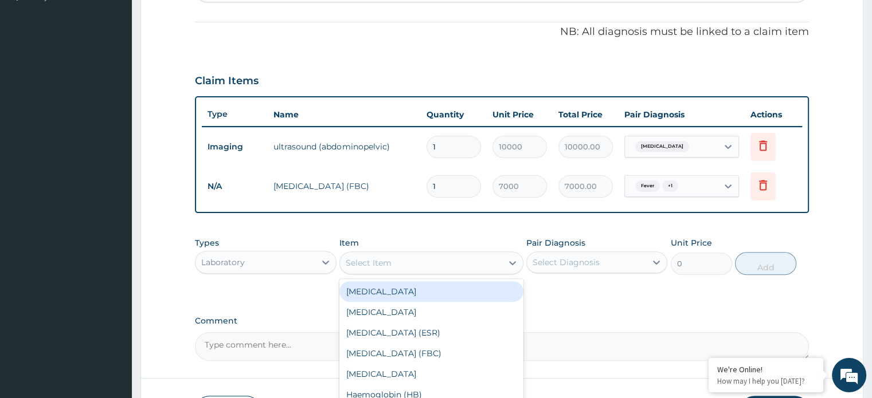
click at [362, 264] on div "Select Item" at bounding box center [369, 262] width 46 height 11
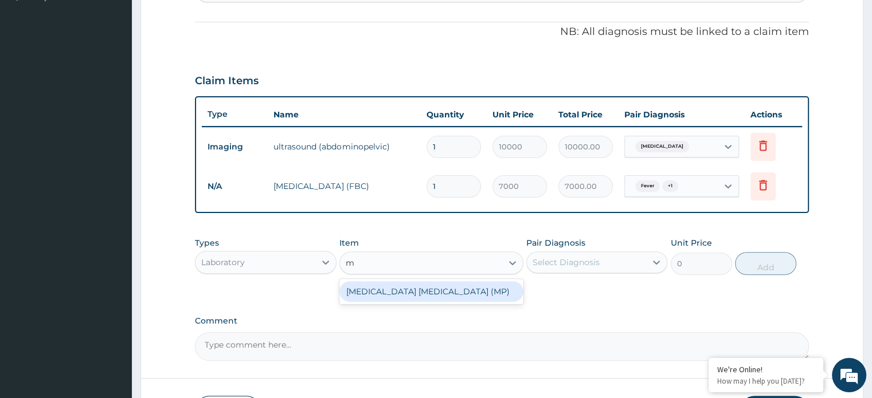
type input "mp"
click at [371, 291] on div "[MEDICAL_DATA] [MEDICAL_DATA] (MP)" at bounding box center [431, 291] width 184 height 21
type input "3000"
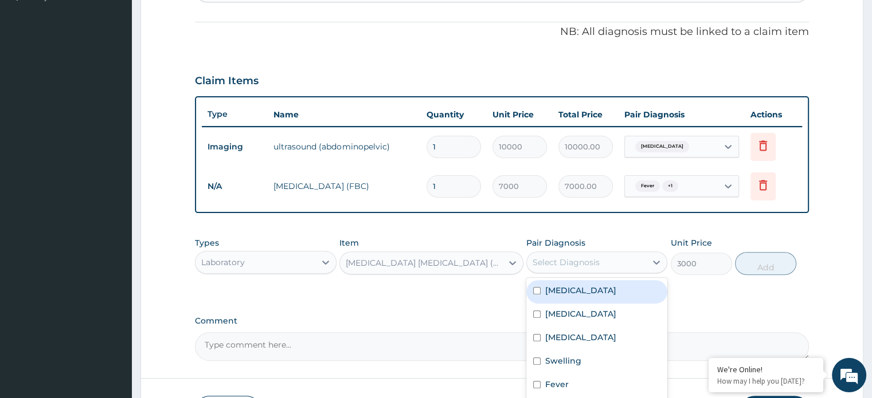
click at [560, 261] on div "Select Diagnosis" at bounding box center [566, 262] width 67 height 11
click at [545, 316] on label "[MEDICAL_DATA]" at bounding box center [580, 313] width 71 height 11
checkbox input "true"
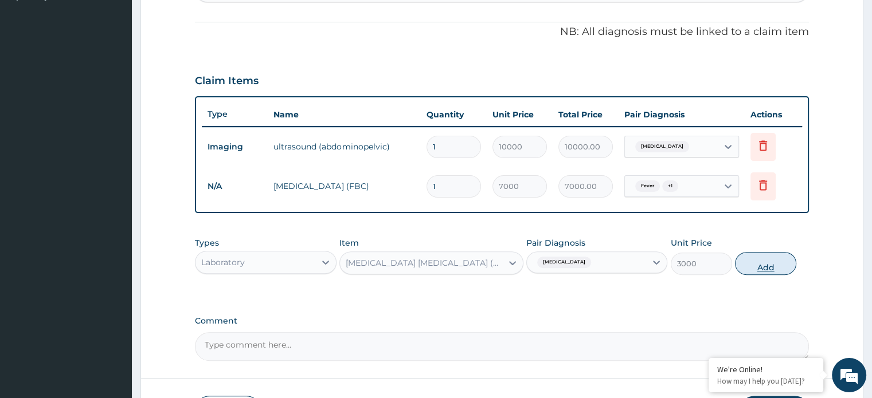
click at [737, 261] on button "Add" at bounding box center [765, 263] width 61 height 23
type input "0"
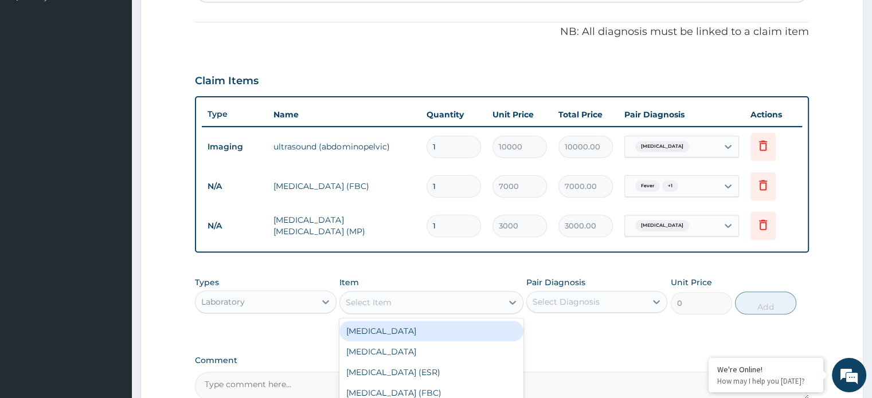
click at [400, 306] on div "Select Item" at bounding box center [421, 303] width 162 height 18
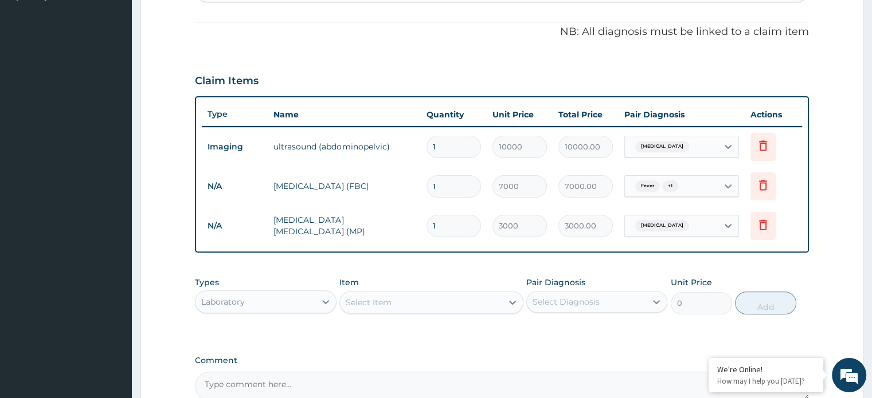
click at [400, 306] on div "Select Item" at bounding box center [421, 303] width 162 height 18
click at [325, 299] on icon at bounding box center [325, 301] width 11 height 11
click at [285, 374] on div "Procedures" at bounding box center [265, 372] width 141 height 21
click at [365, 304] on div "Select Item" at bounding box center [431, 302] width 184 height 23
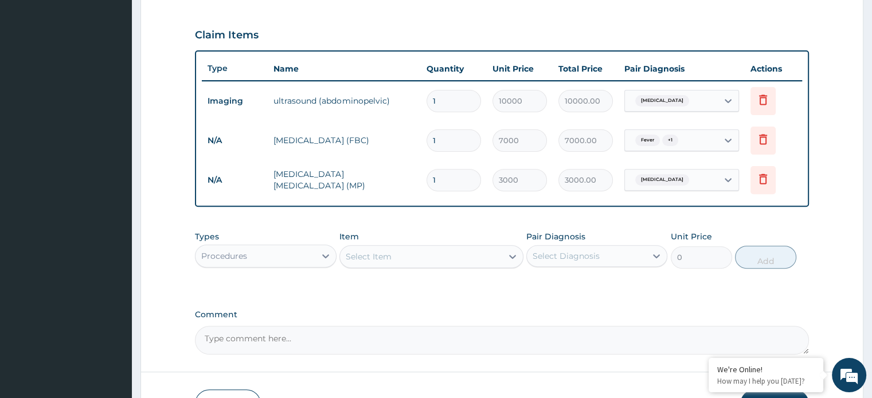
scroll to position [378, 0]
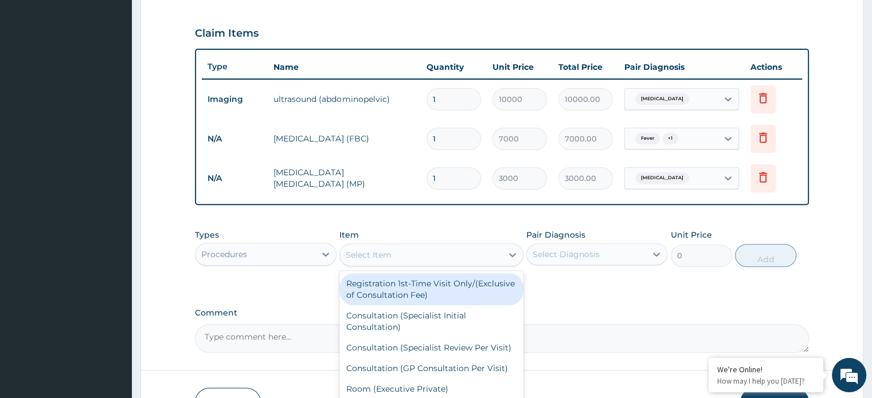
click at [491, 256] on div "Select Item" at bounding box center [421, 255] width 162 height 18
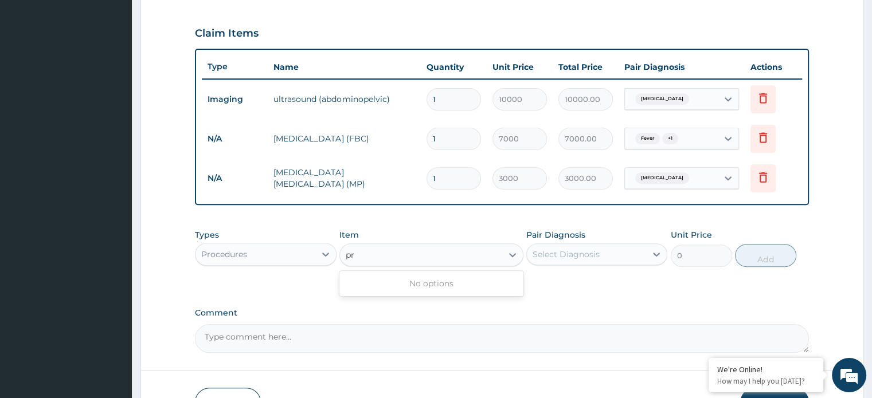
type input "p"
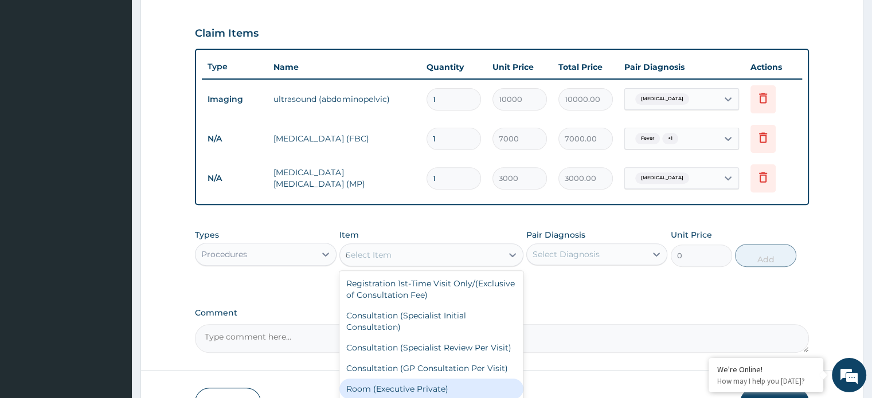
type input "co"
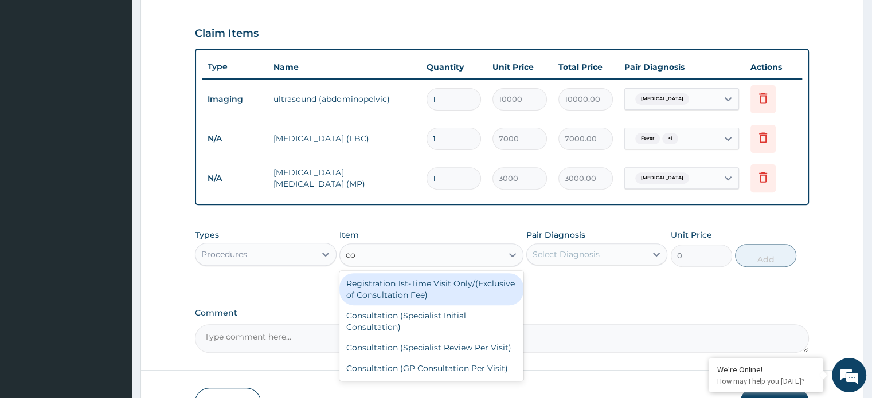
click at [445, 369] on div "Consultation (GP Consultation Per Visit)" at bounding box center [431, 368] width 184 height 21
type input "5000"
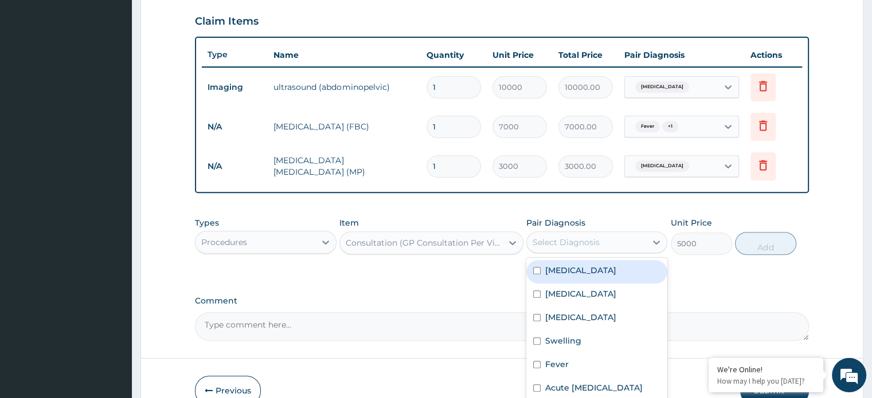
scroll to position [451, 0]
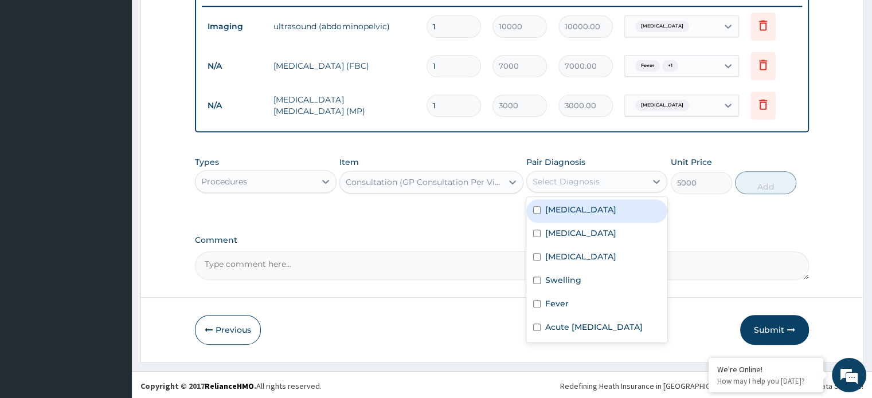
click at [538, 331] on input "checkbox" at bounding box center [536, 327] width 7 height 7
checkbox input "true"
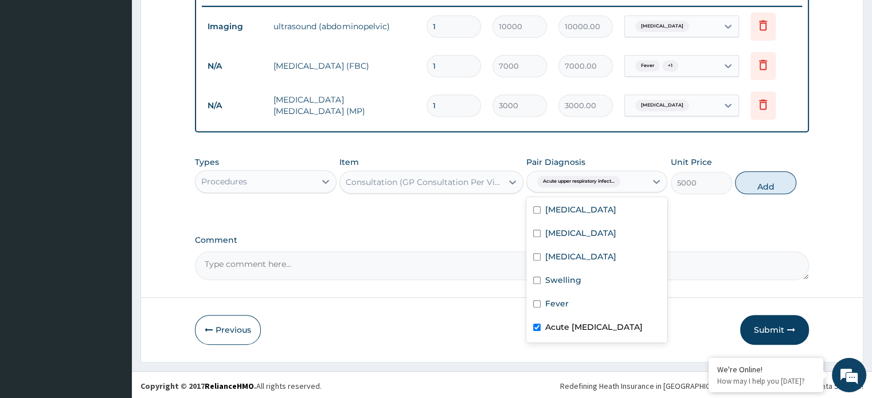
click at [537, 300] on input "checkbox" at bounding box center [536, 303] width 7 height 7
checkbox input "true"
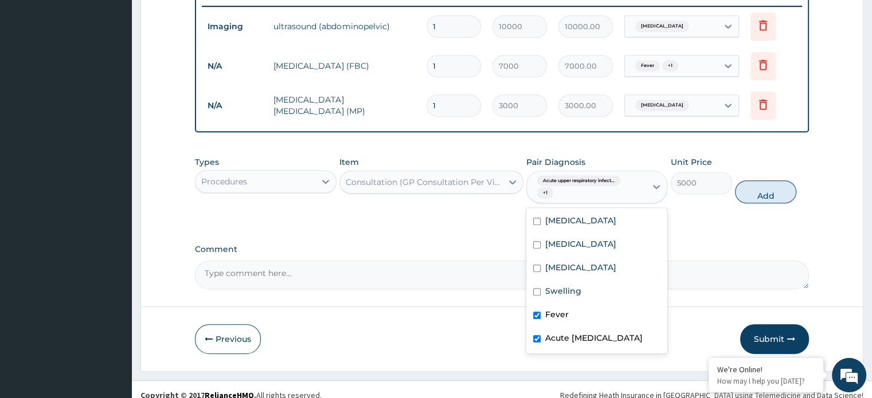
click at [538, 291] on input "checkbox" at bounding box center [536, 291] width 7 height 7
checkbox input "true"
click at [535, 265] on input "checkbox" at bounding box center [536, 268] width 7 height 7
checkbox input "true"
click at [537, 244] on input "checkbox" at bounding box center [536, 244] width 7 height 7
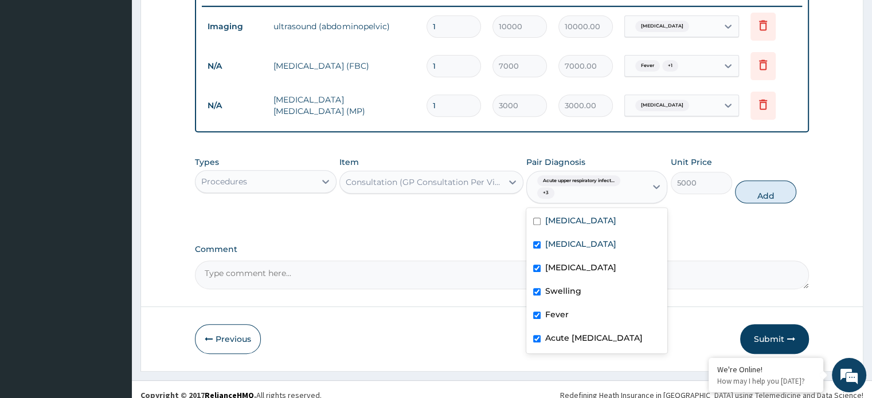
checkbox input "true"
click at [536, 222] on input "checkbox" at bounding box center [536, 221] width 7 height 7
checkbox input "true"
click at [759, 194] on button "Add" at bounding box center [765, 192] width 61 height 23
type input "0"
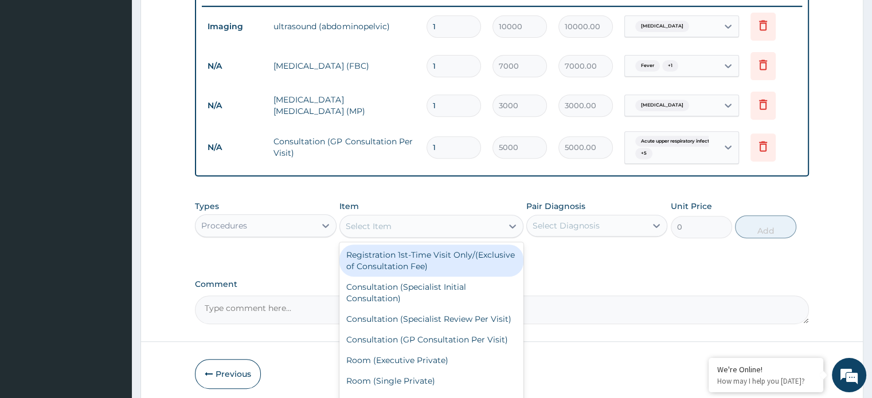
click at [464, 223] on div "Select Item" at bounding box center [421, 226] width 162 height 18
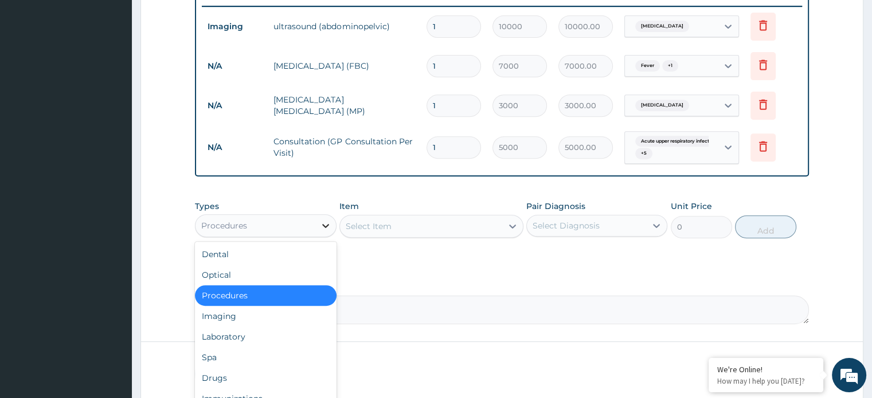
click at [321, 224] on icon at bounding box center [325, 225] width 11 height 11
click at [237, 374] on div "Drugs" at bounding box center [265, 378] width 141 height 21
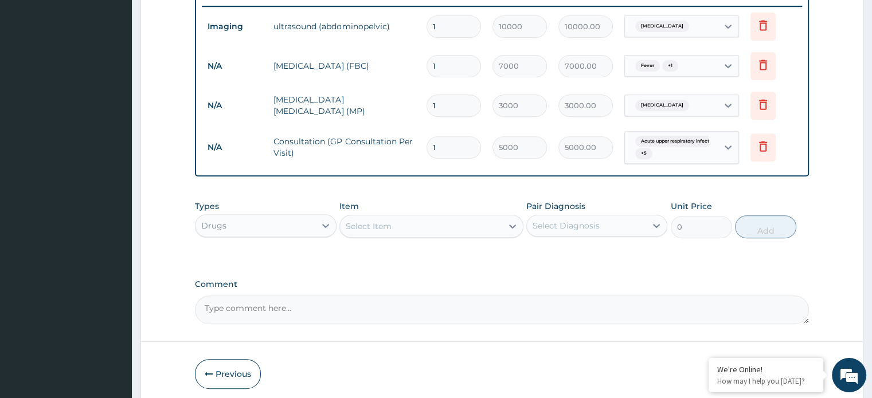
click at [420, 228] on div "Select Item" at bounding box center [421, 226] width 162 height 18
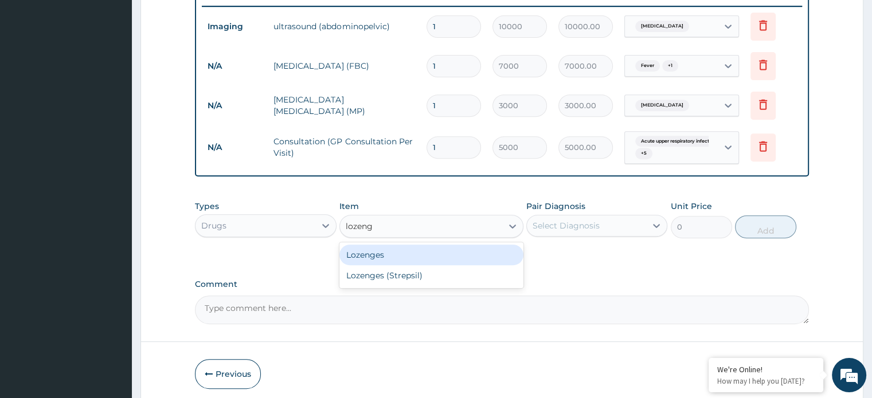
type input "lozenge"
click at [470, 249] on div "Lozenges" at bounding box center [431, 255] width 184 height 21
type input "120"
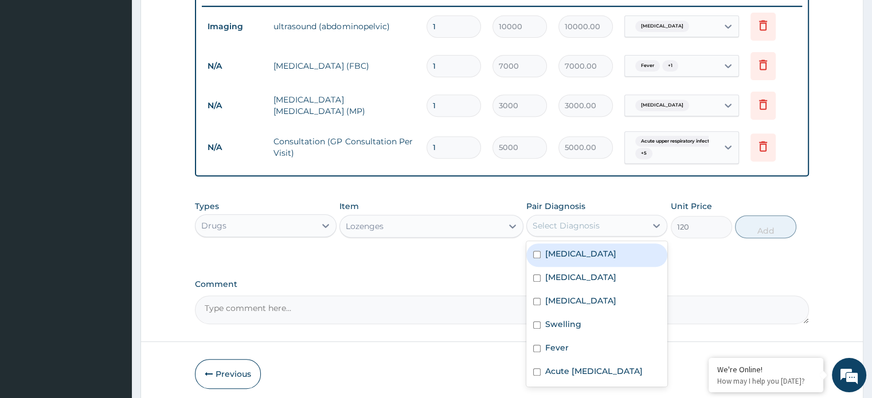
click at [539, 299] on input "checkbox" at bounding box center [536, 301] width 7 height 7
checkbox input "true"
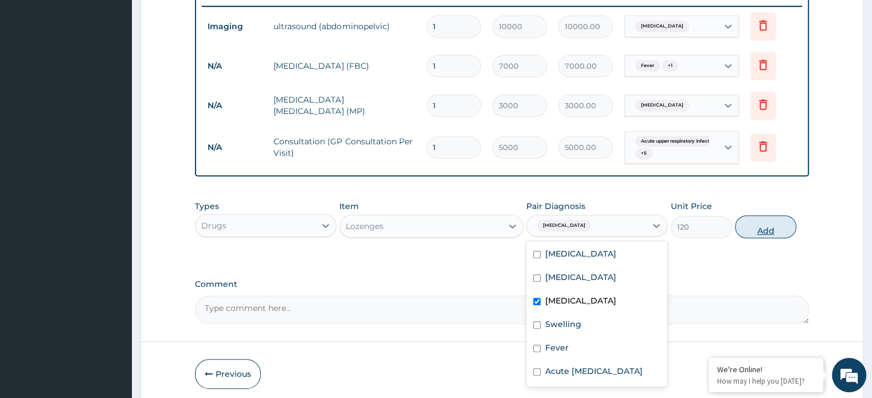
click at [756, 227] on button "Add" at bounding box center [765, 227] width 61 height 23
type input "0"
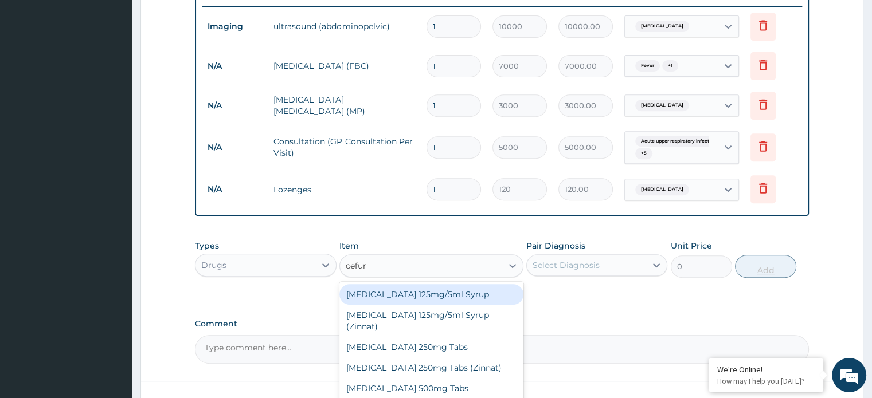
type input "cefuro"
click at [419, 378] on div "Cefuroxime 500mg Tabs" at bounding box center [431, 388] width 184 height 21
type input "800"
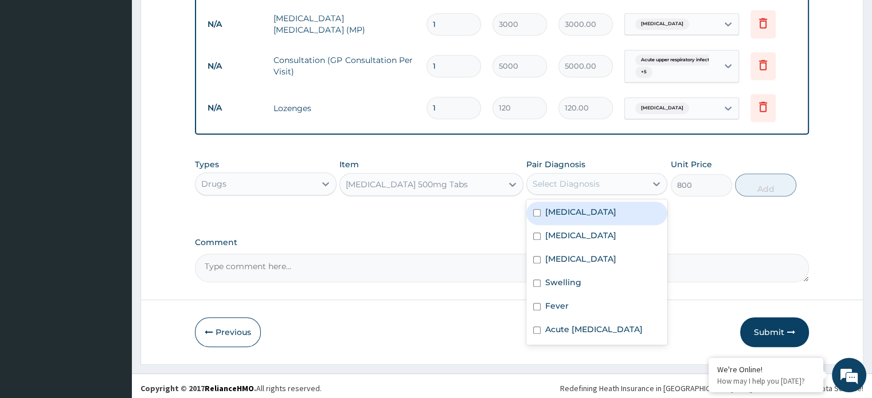
scroll to position [534, 0]
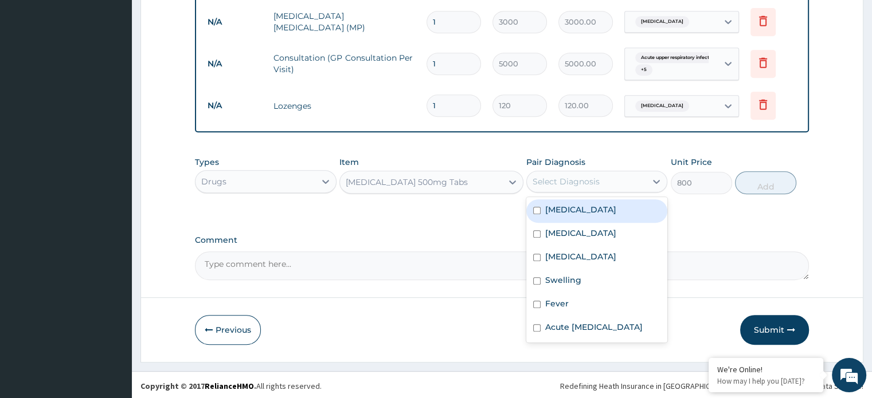
click at [537, 257] on input "checkbox" at bounding box center [536, 257] width 7 height 7
checkbox input "true"
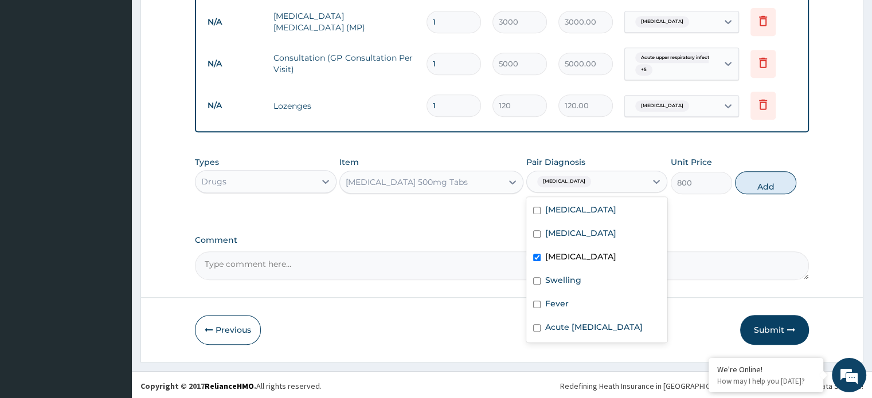
click at [537, 332] on input "checkbox" at bounding box center [536, 327] width 7 height 7
checkbox input "true"
click at [753, 189] on button "Add" at bounding box center [765, 182] width 61 height 23
type input "0"
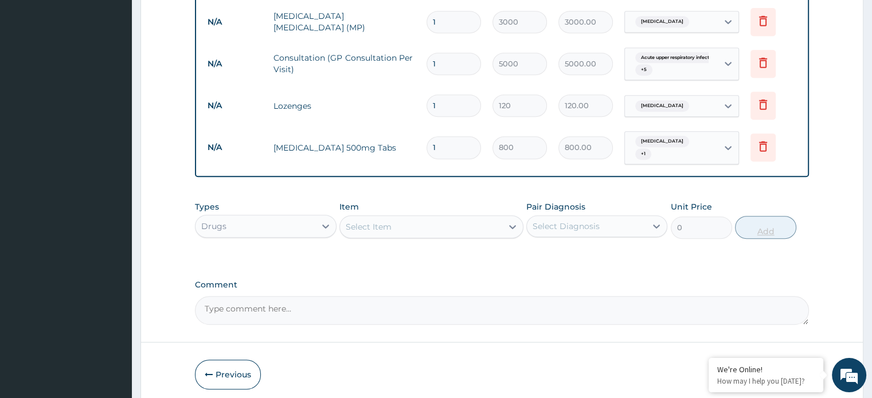
type input "14"
type input "11200.00"
type input "14"
click at [427, 246] on div "Types Drugs Item Select Item Pair Diagnosis Select Diagnosis Unit Price 0 Add" at bounding box center [501, 228] width 613 height 67
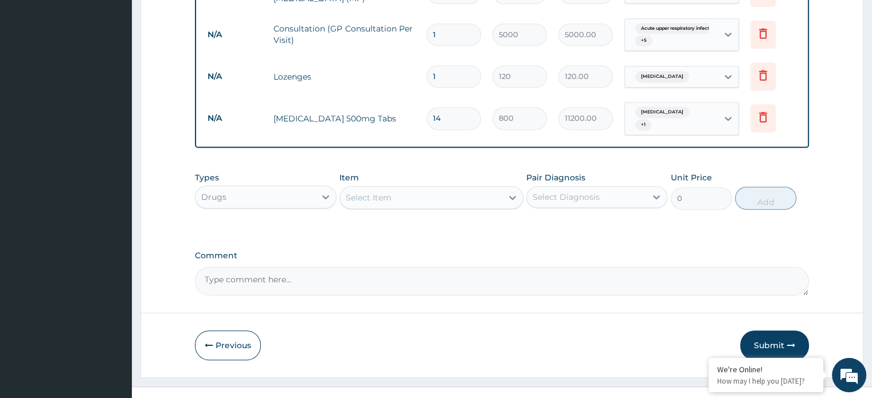
scroll to position [564, 0]
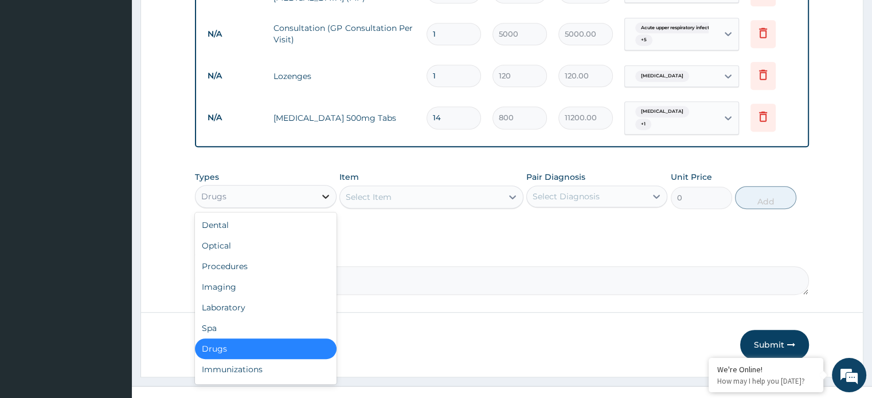
click at [326, 193] on icon at bounding box center [325, 196] width 11 height 11
click at [236, 343] on div "Drugs" at bounding box center [265, 349] width 141 height 21
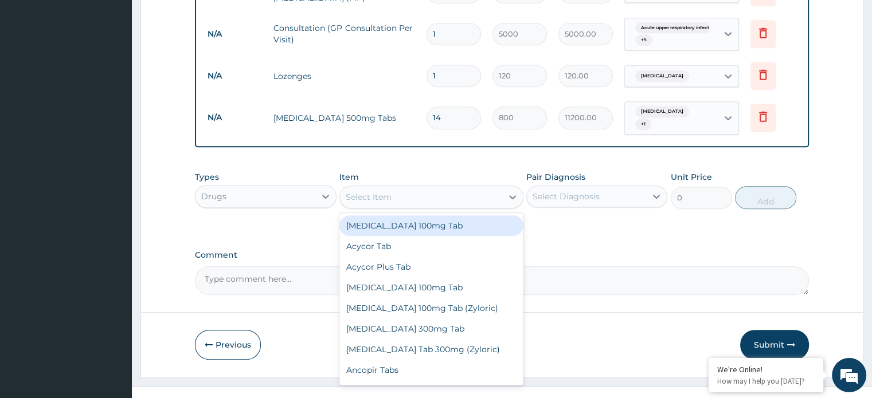
click at [369, 192] on div "Select Item" at bounding box center [369, 196] width 46 height 11
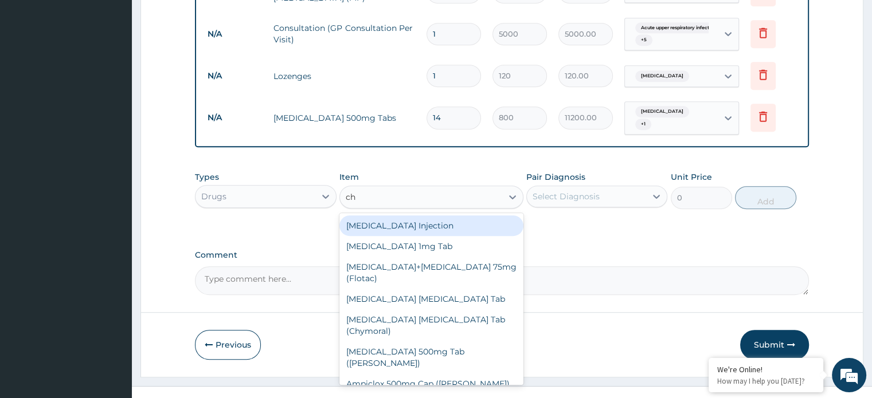
type input "chy"
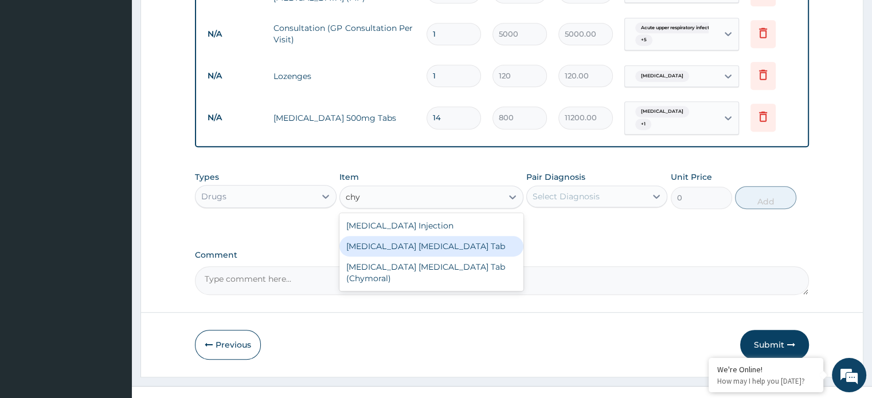
click at [378, 236] on div "Trypsin Chymotrypsin Tab" at bounding box center [431, 246] width 184 height 21
type input "300"
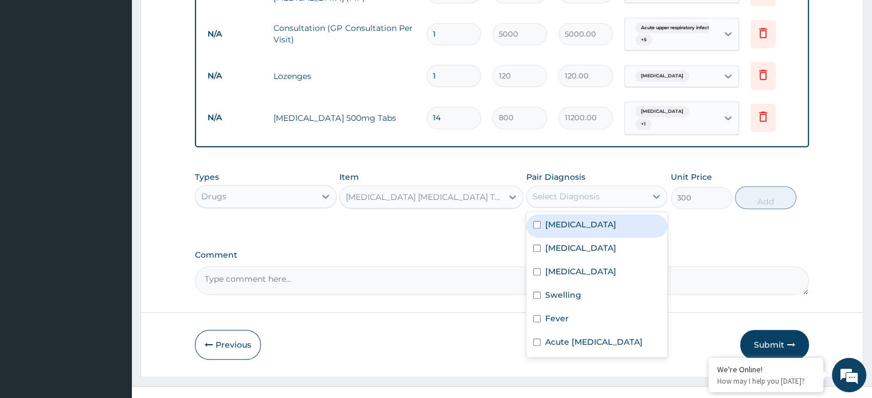
click at [573, 191] on div "Select Diagnosis" at bounding box center [566, 196] width 67 height 11
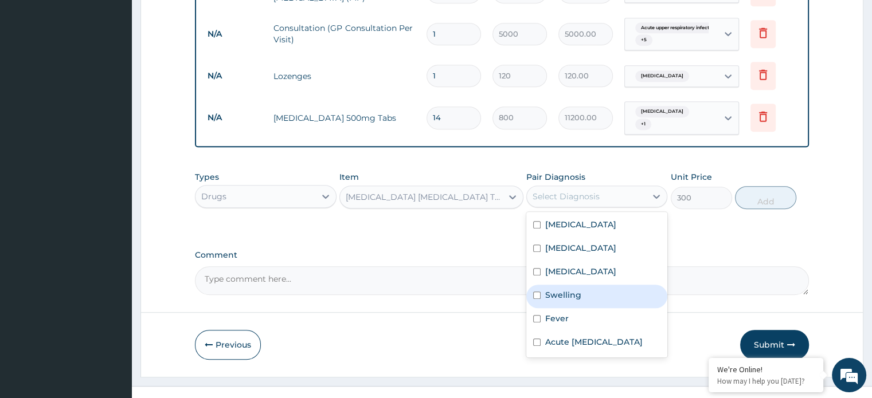
click at [553, 290] on label "Swelling" at bounding box center [563, 295] width 36 height 11
checkbox input "true"
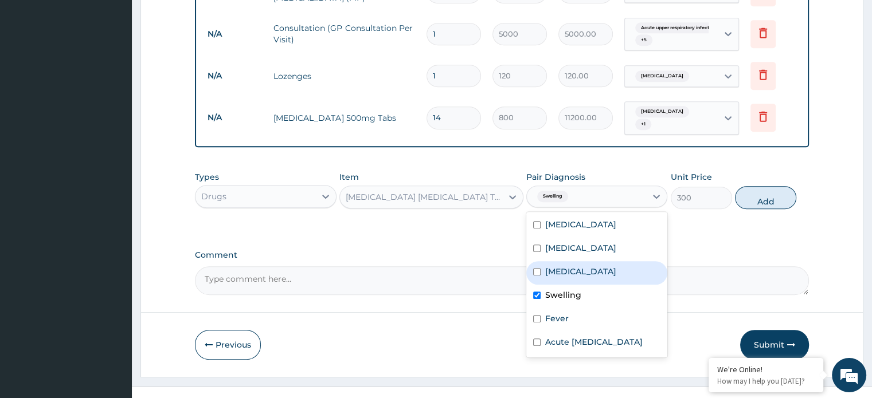
click at [588, 271] on div "Acute laryngitis" at bounding box center [596, 273] width 141 height 24
checkbox input "true"
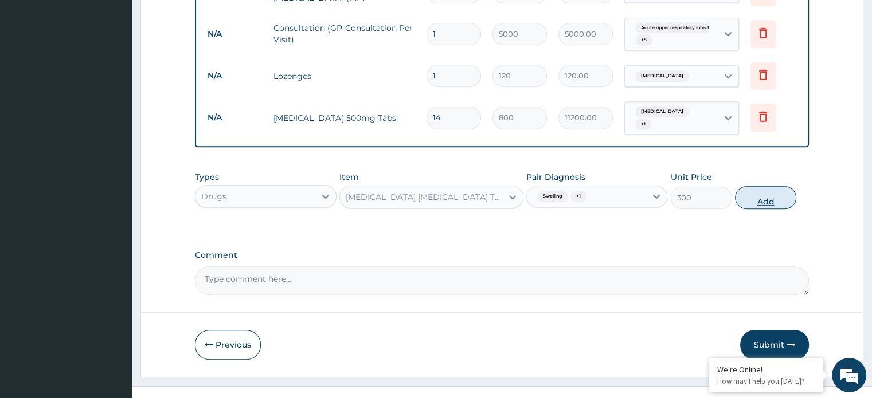
click at [759, 191] on button "Add" at bounding box center [765, 197] width 61 height 23
type input "0"
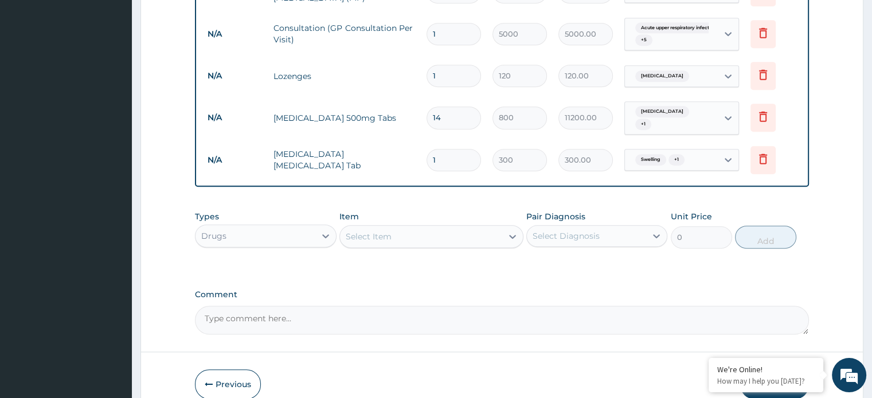
click at [444, 174] on div "Type Name Quantity Unit Price Total Price Pair Diagnosis Actions Imaging ultras…" at bounding box center [501, 24] width 613 height 324
click at [443, 154] on input "1" at bounding box center [454, 160] width 54 height 22
type input "0.00"
type input "3"
type input "900.00"
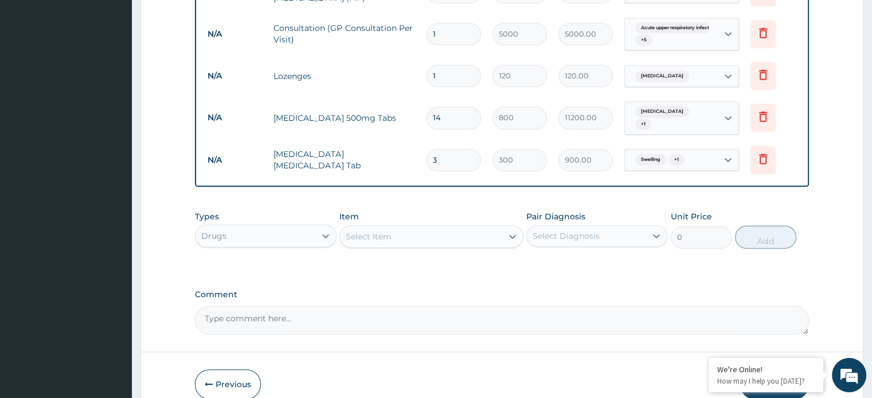
type input "30"
type input "9000.00"
type input "30"
click at [369, 232] on div "Select Item" at bounding box center [369, 236] width 46 height 11
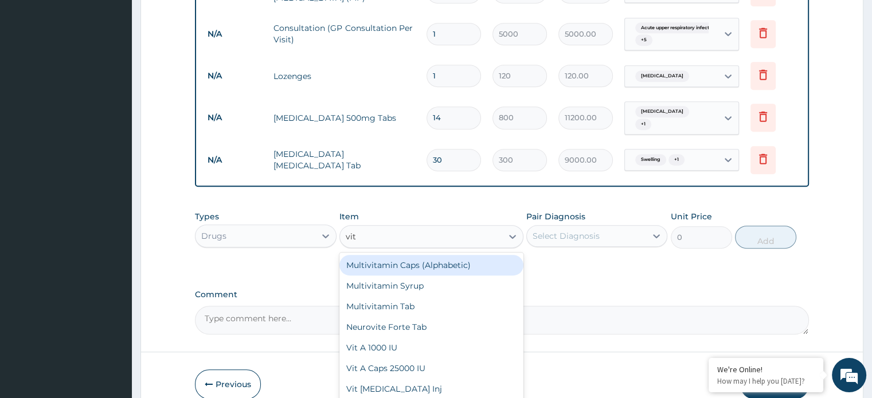
type input "vit c"
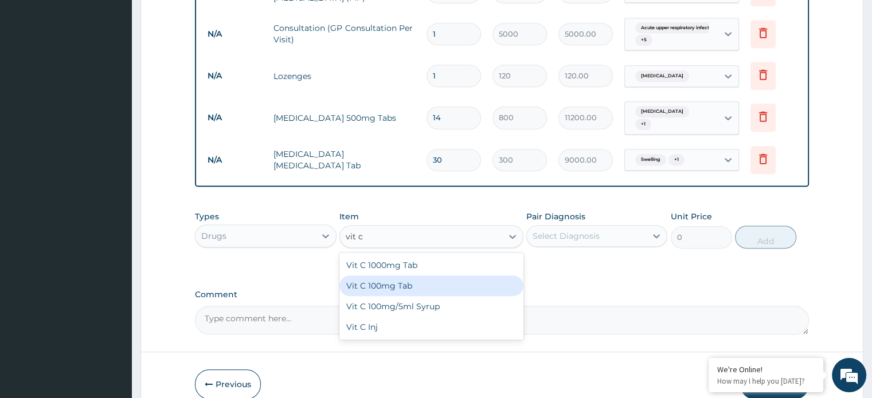
click at [378, 277] on div "Vit C 100mg Tab" at bounding box center [431, 286] width 184 height 21
type input "100"
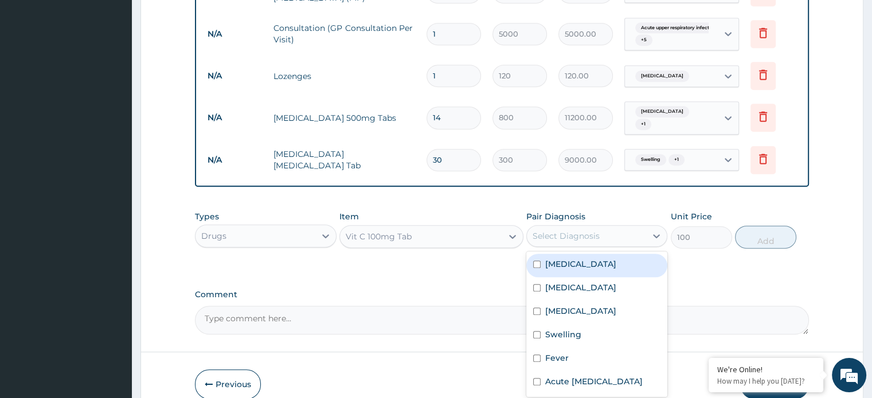
click at [554, 231] on div "Select Diagnosis" at bounding box center [566, 235] width 67 height 11
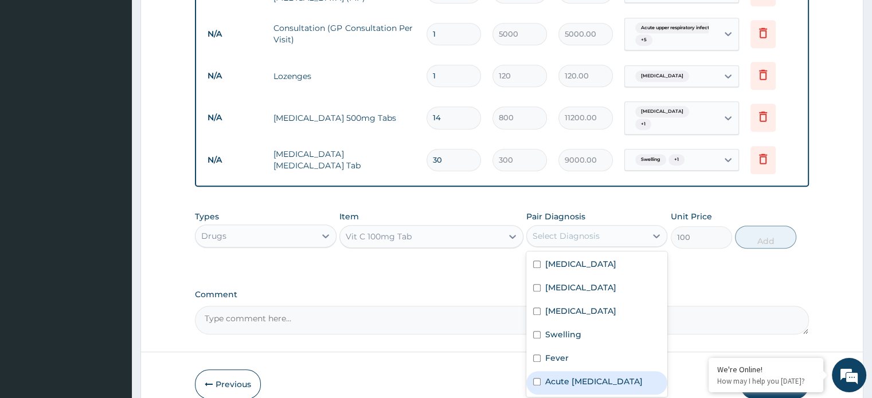
click at [556, 382] on label "Acute upper respiratory infection" at bounding box center [593, 381] width 97 height 11
checkbox input "true"
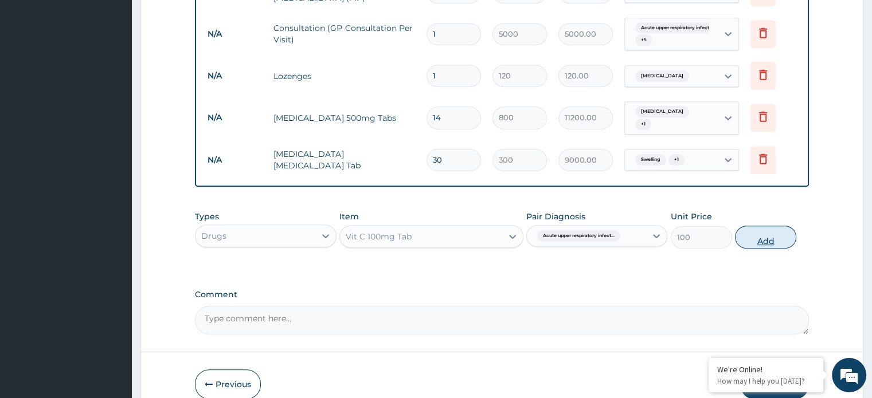
click at [762, 230] on button "Add" at bounding box center [765, 237] width 61 height 23
type input "0"
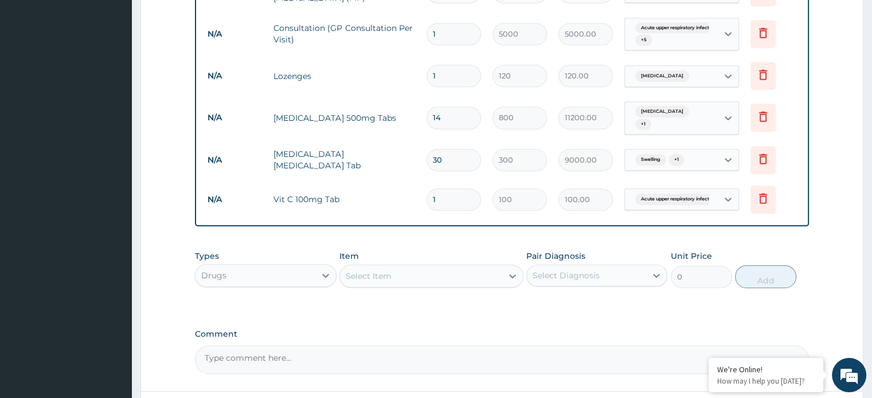
click at [452, 194] on input "1" at bounding box center [454, 200] width 54 height 22
type input "0.00"
type input "3"
type input "300.00"
type input "30"
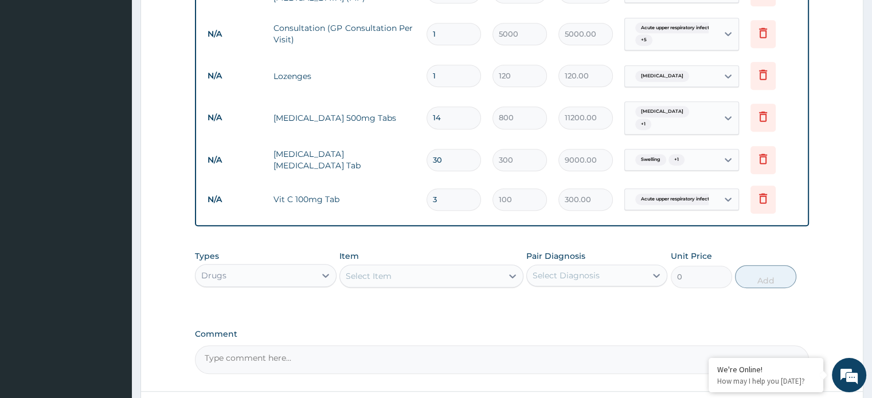
type input "3000.00"
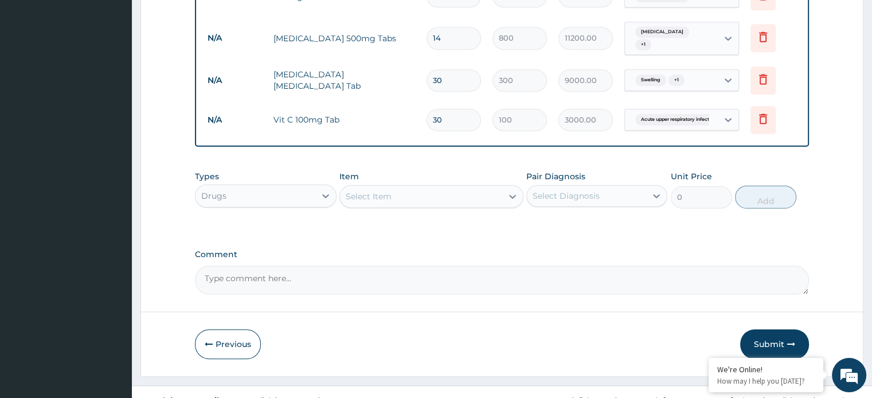
scroll to position [652, 0]
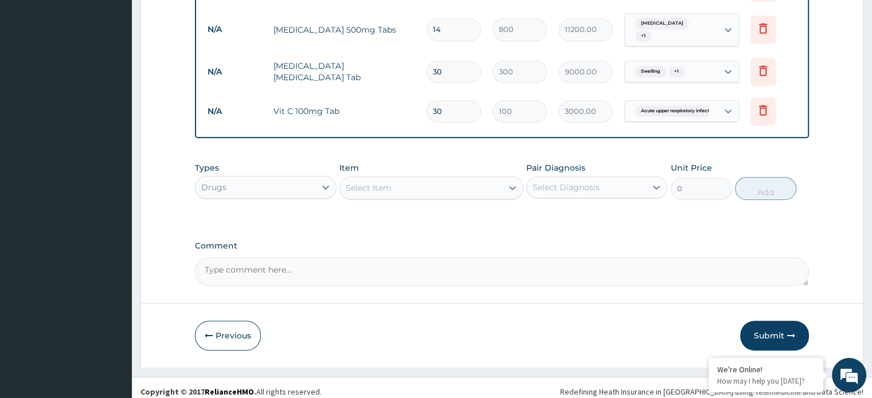
type input "30"
click at [314, 257] on textarea "Comment" at bounding box center [501, 271] width 613 height 29
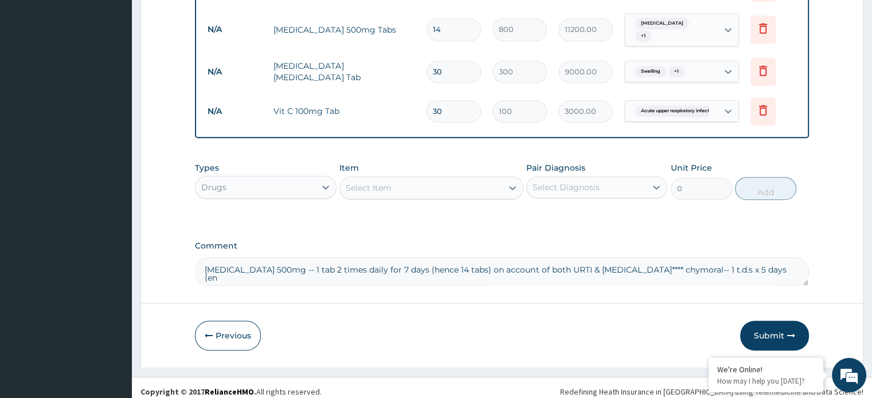
click at [702, 262] on textarea "cefuroxime 500mg -- 1 tab 2 times daily for 7 days (hence 14 tabs) on account o…" at bounding box center [501, 271] width 613 height 29
click at [798, 263] on textarea "cefuroxime 500mg -- 1 tab 2 times daily for 7 days (hence 14 tabs) on account o…" at bounding box center [501, 271] width 613 height 29
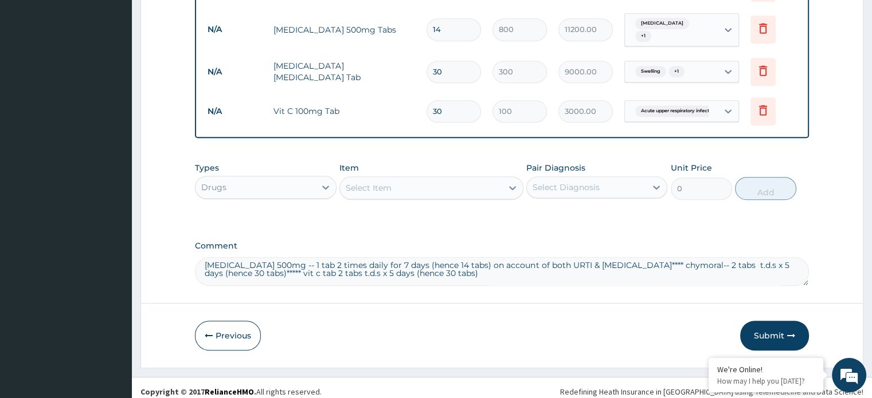
scroll to position [652, 0]
type textarea "[MEDICAL_DATA] 500mg -- 1 tab 2 times daily for 7 days (hence 14 tabs) on accou…"
click at [775, 327] on button "Submit" at bounding box center [774, 337] width 69 height 30
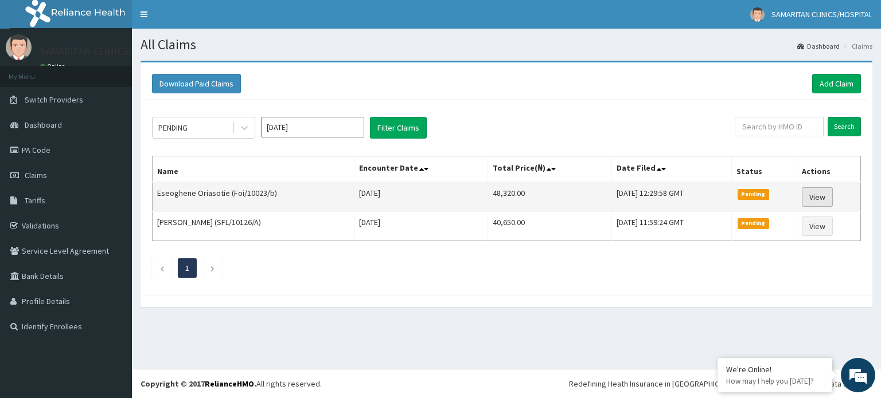
click at [822, 197] on link "View" at bounding box center [816, 196] width 31 height 19
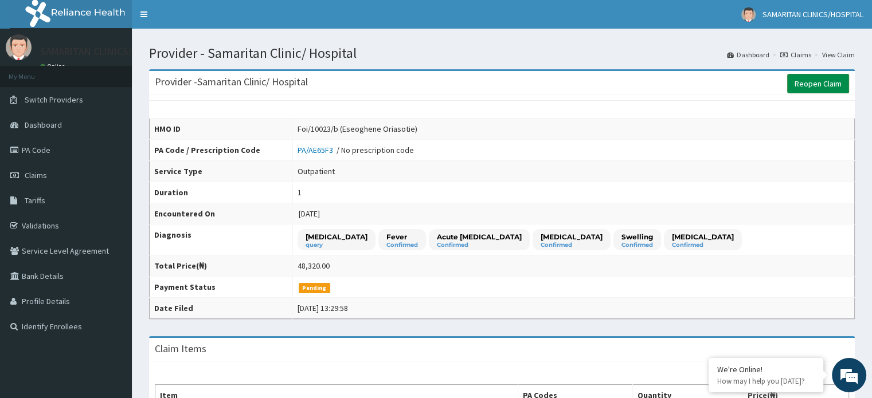
click at [812, 83] on link "Reopen Claim" at bounding box center [818, 83] width 62 height 19
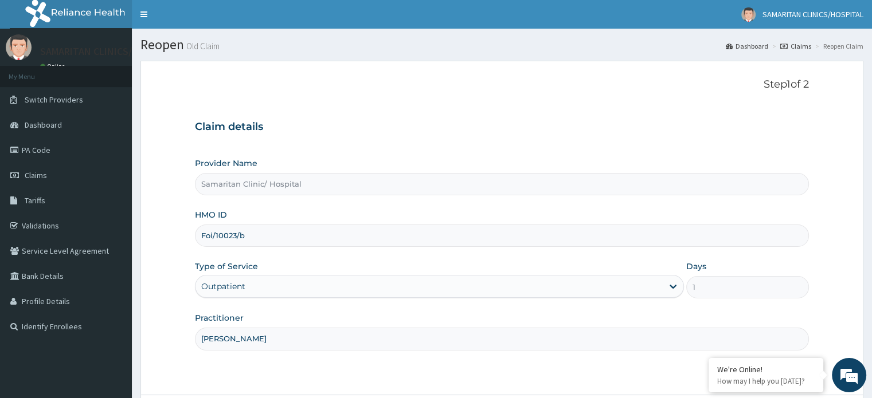
scroll to position [99, 0]
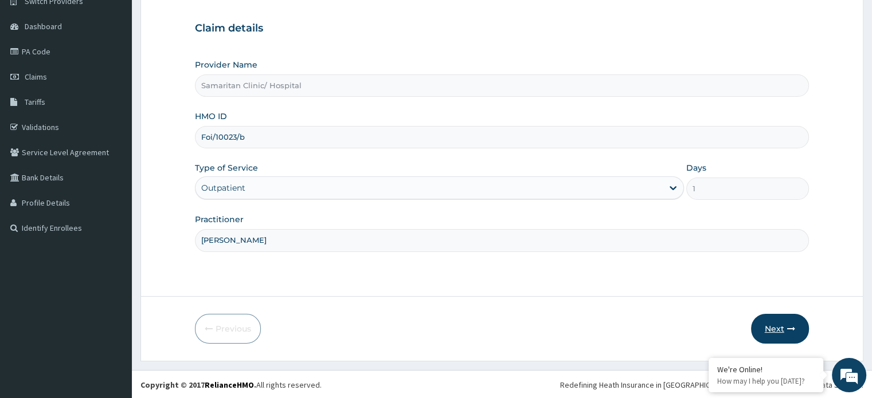
click at [765, 329] on button "Next" at bounding box center [780, 329] width 58 height 30
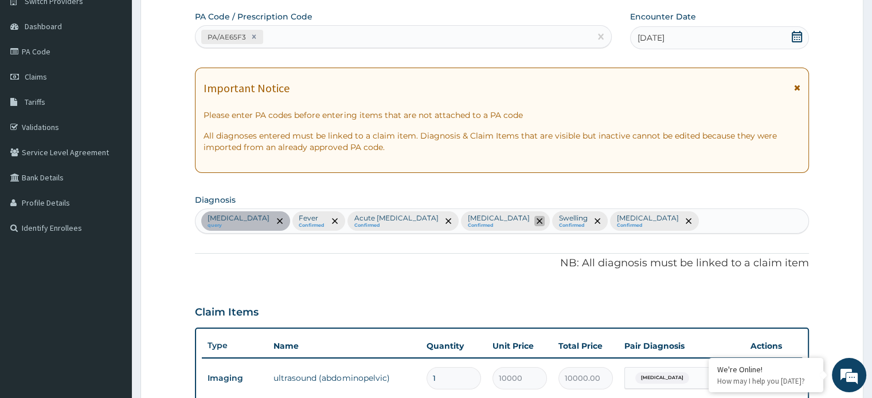
scroll to position [0, 0]
click at [537, 221] on icon "remove selection option" at bounding box center [540, 221] width 6 height 6
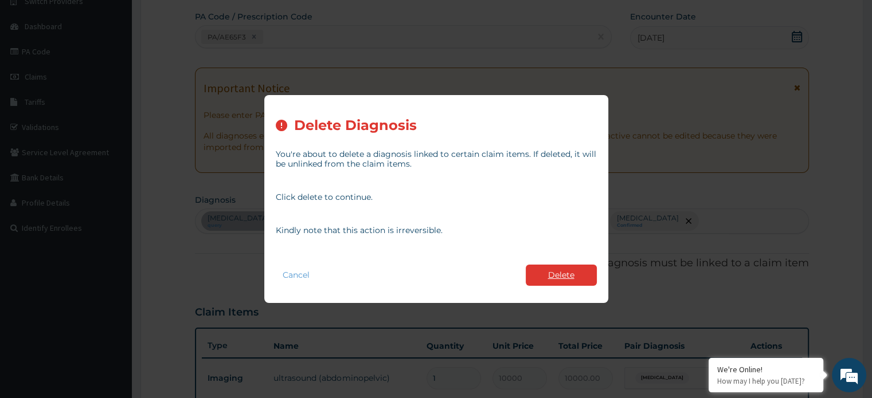
click at [561, 277] on button "Delete" at bounding box center [561, 275] width 71 height 21
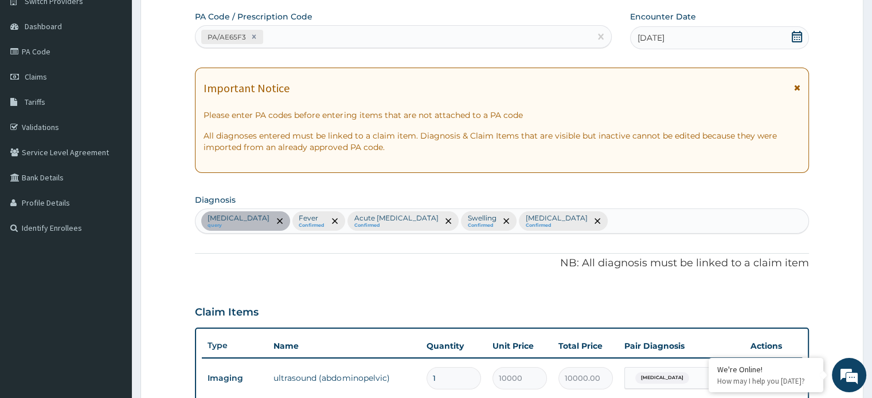
click at [649, 221] on div "[MEDICAL_DATA] [MEDICAL_DATA] Confirmed Acute [MEDICAL_DATA] Confirmed Swelling…" at bounding box center [501, 221] width 612 height 24
type input "[MEDICAL_DATA]"
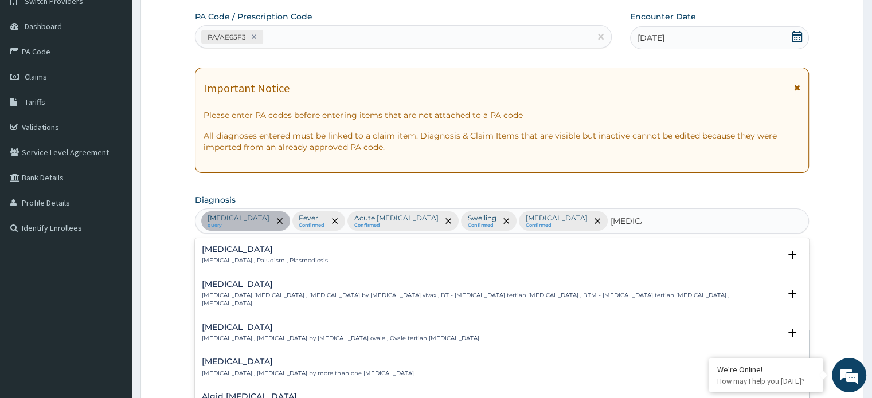
click at [517, 259] on div "[MEDICAL_DATA] [MEDICAL_DATA] , Paludism , Plasmodiosis" at bounding box center [502, 255] width 600 height 20
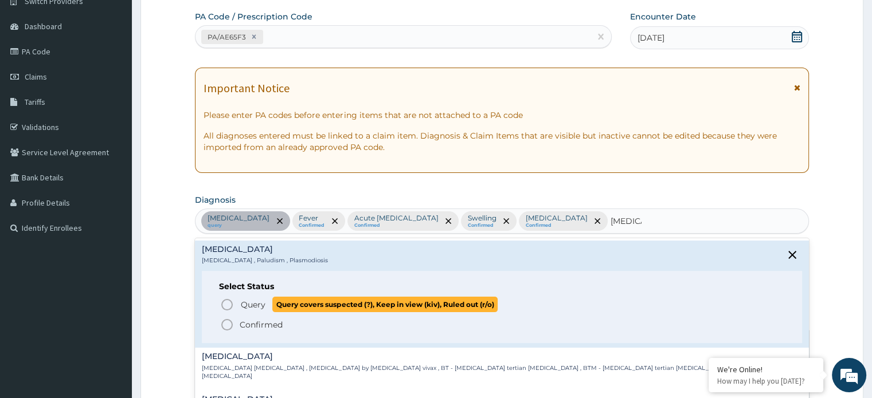
click at [238, 307] on span "Query Query covers suspected (?), Keep in view (kiv), Ruled out (r/o)" at bounding box center [502, 304] width 564 height 15
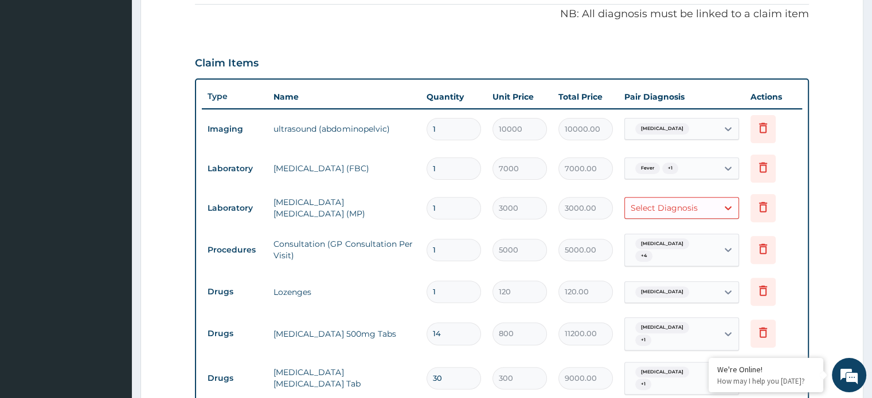
scroll to position [353, 0]
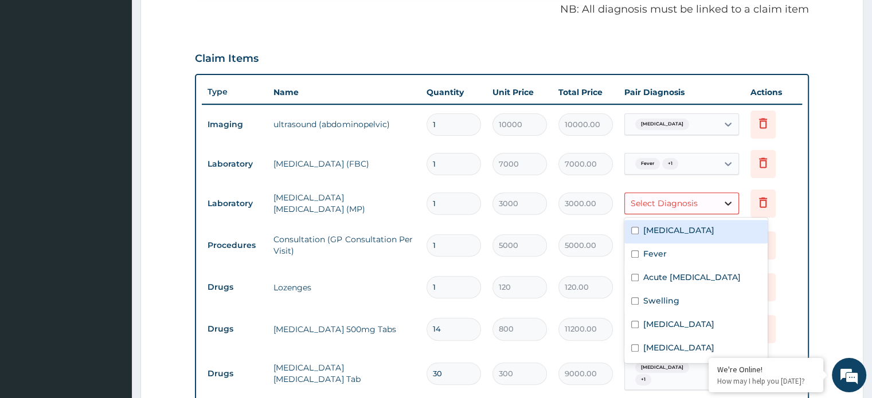
click at [729, 206] on icon at bounding box center [727, 203] width 11 height 11
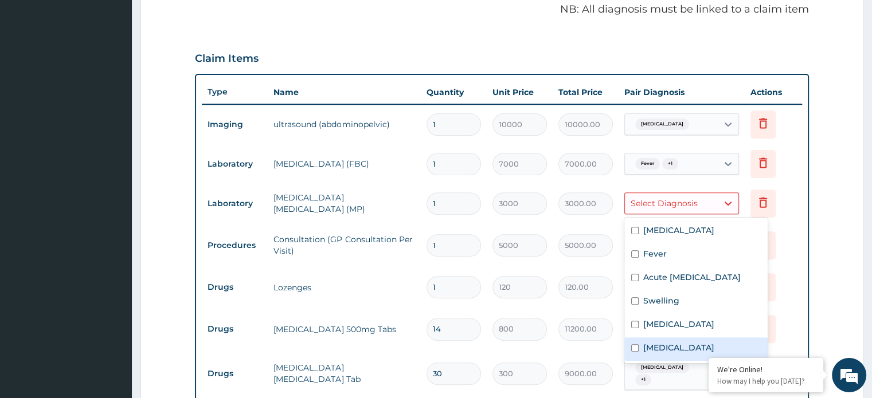
click at [658, 354] on label "[MEDICAL_DATA]" at bounding box center [678, 347] width 71 height 11
checkbox input "true"
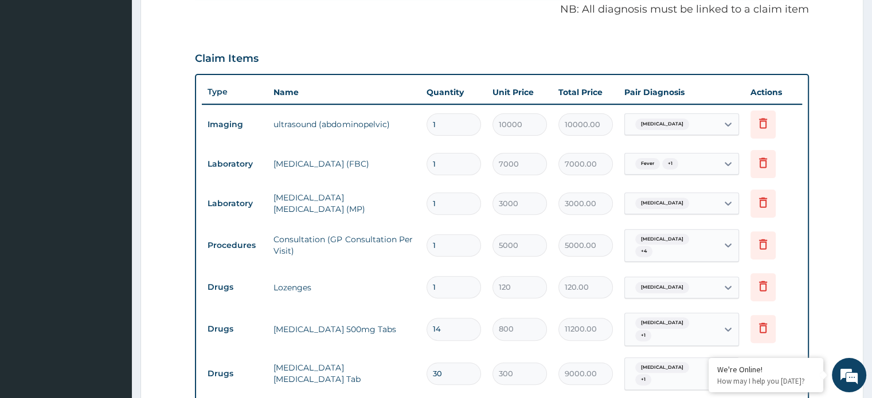
click at [819, 218] on form "Step 2 of 2 PA Code / Prescription Code PA/AE65F3 Encounter Date [DATE] Importa…" at bounding box center [501, 159] width 723 height 902
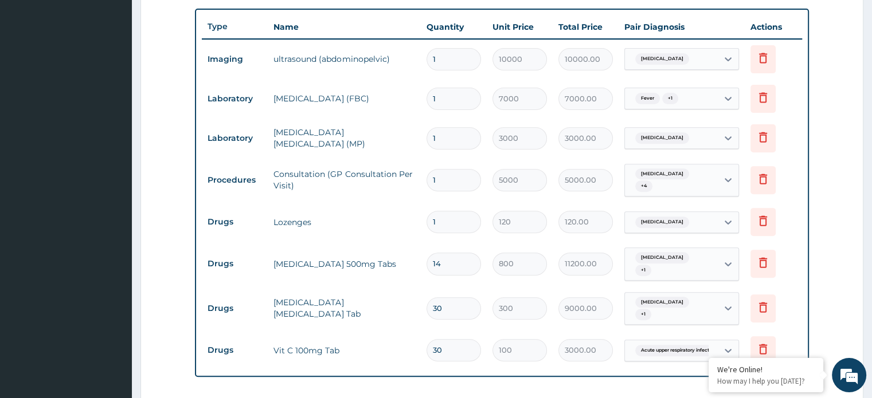
scroll to position [420, 0]
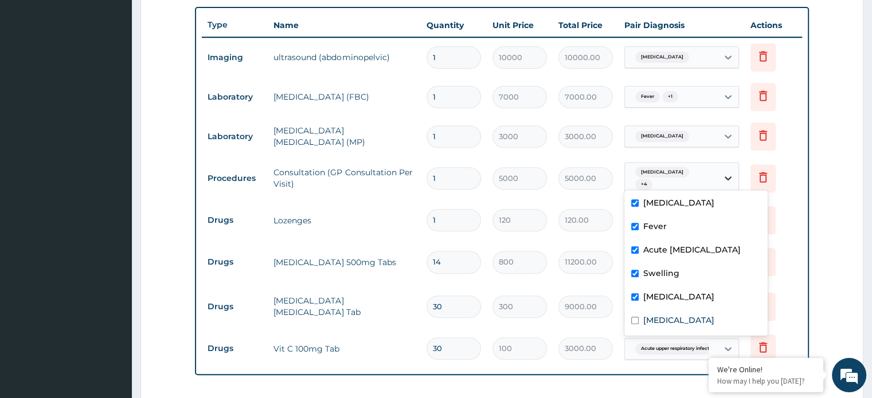
click at [723, 175] on icon at bounding box center [727, 178] width 11 height 11
click at [653, 326] on label "[MEDICAL_DATA]" at bounding box center [678, 320] width 71 height 11
checkbox input "true"
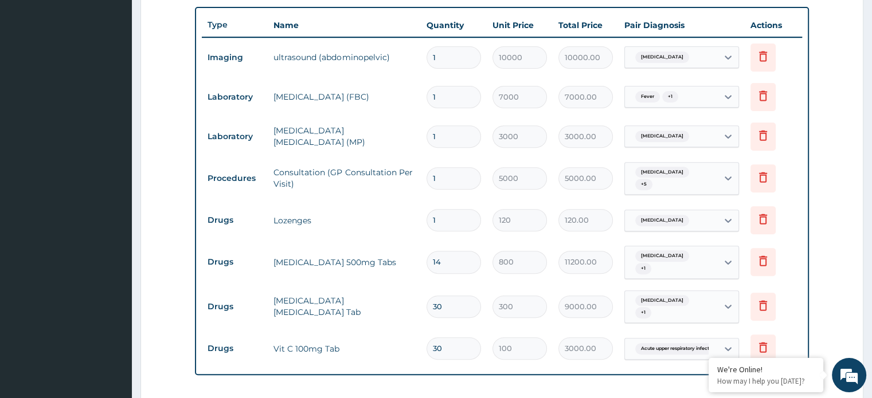
click at [846, 277] on form "Step 2 of 2 PA Code / Prescription Code PA/AE65F3 Encounter Date [DATE] Importa…" at bounding box center [501, 92] width 723 height 902
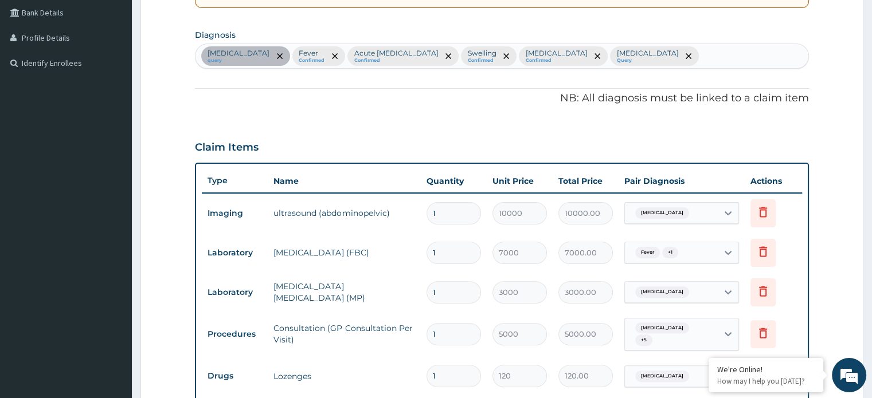
scroll to position [264, 0]
click at [679, 59] on div "[MEDICAL_DATA] [MEDICAL_DATA] Confirmed Acute [MEDICAL_DATA] Confirmed Swelling…" at bounding box center [501, 56] width 612 height 24
type input "headache"
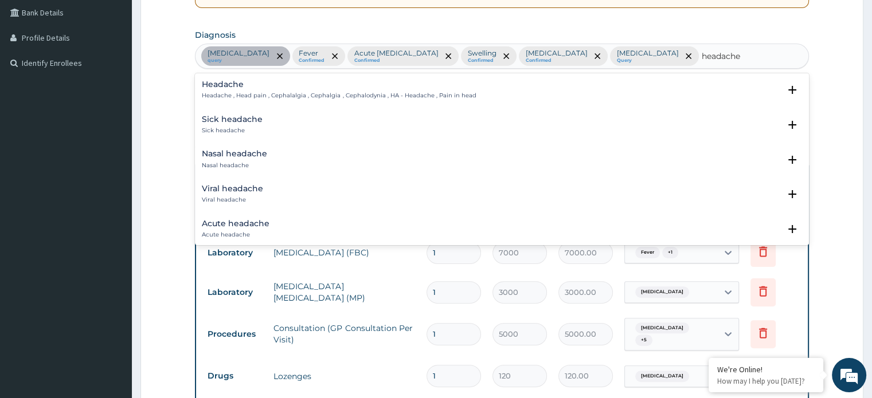
click at [564, 89] on div "Headache Headache , Head pain , Cephalalgia , Cephalgia , Cephalodynia , HA - H…" at bounding box center [502, 90] width 600 height 20
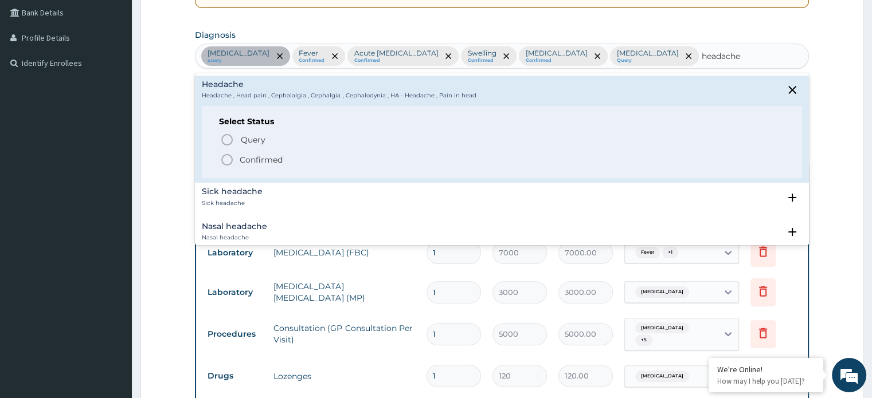
click at [252, 155] on p "Confirmed" at bounding box center [261, 159] width 43 height 11
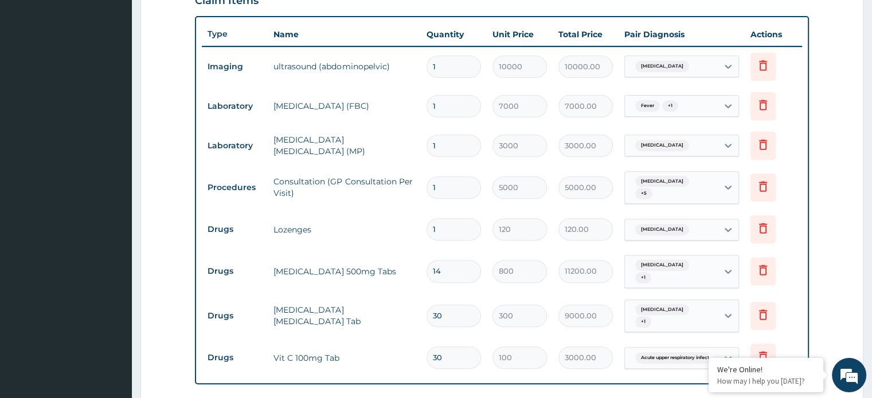
scroll to position [410, 0]
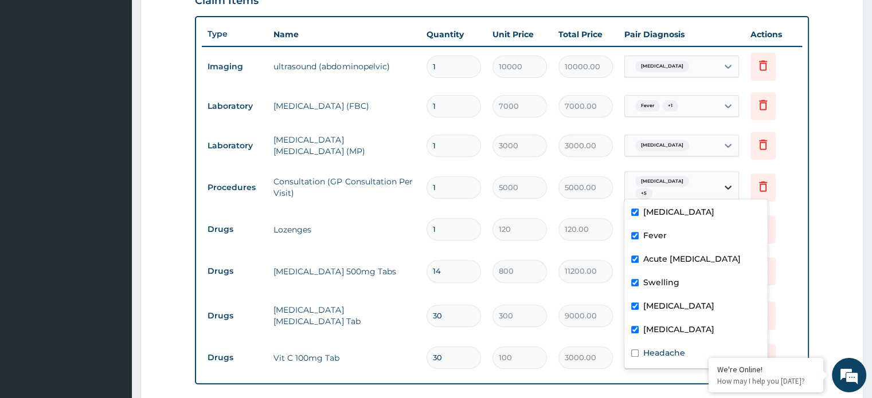
click at [732, 183] on icon at bounding box center [727, 187] width 11 height 11
click at [649, 359] on label "Headache" at bounding box center [664, 352] width 42 height 11
checkbox input "true"
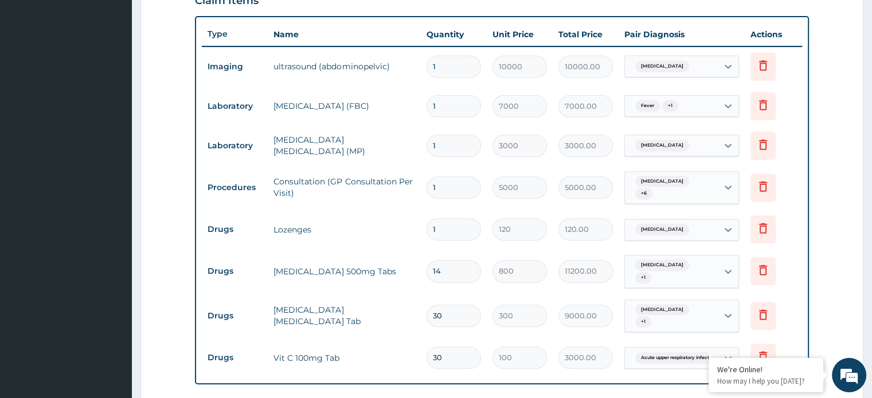
click at [838, 295] on form "Step 2 of 2 PA Code / Prescription Code PA/AE65F3 Encounter Date [DATE] Importa…" at bounding box center [501, 101] width 723 height 902
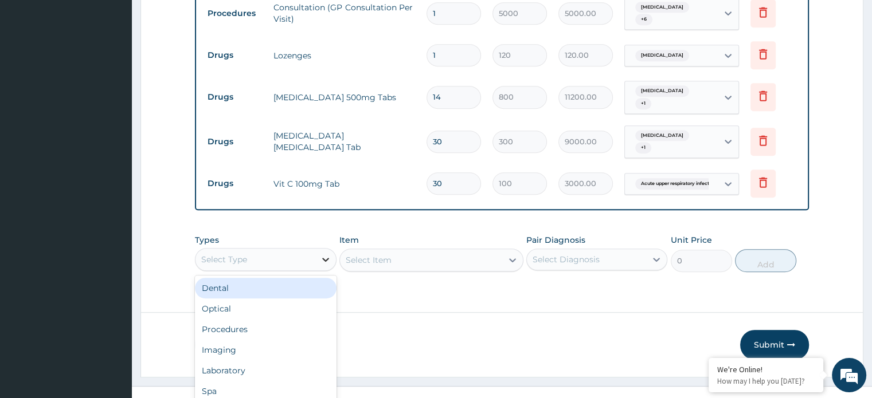
scroll to position [32, 0]
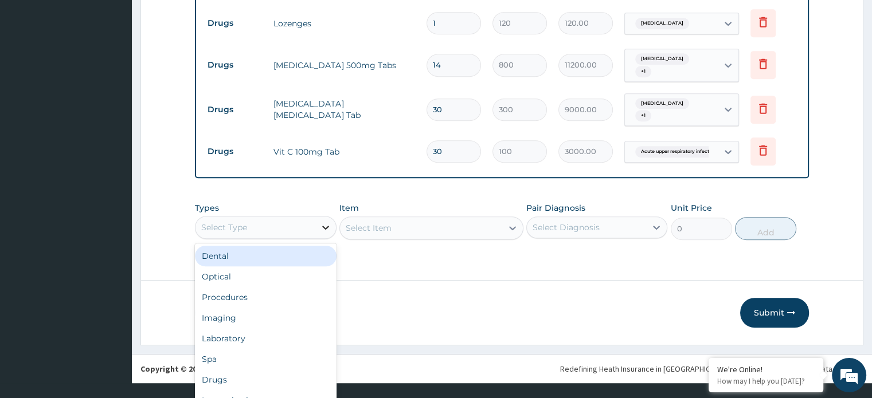
click at [327, 239] on div "option Dental focused, 1 of 10. 10 results available. Use Up and Down to choose…" at bounding box center [265, 227] width 141 height 23
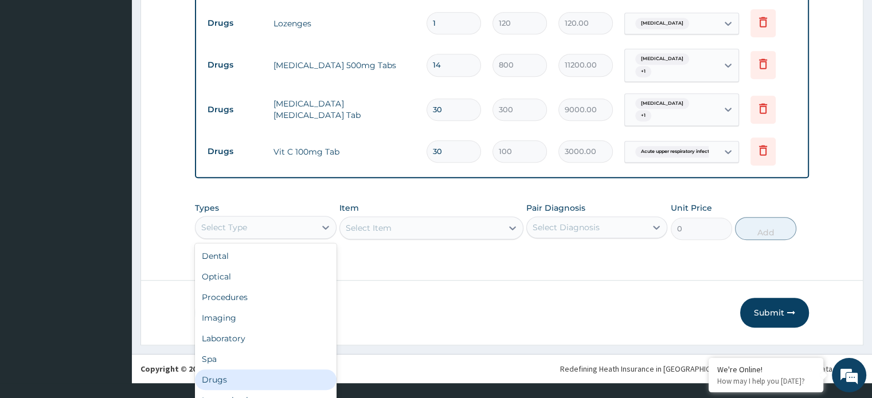
click at [262, 370] on div "Drugs" at bounding box center [265, 380] width 141 height 21
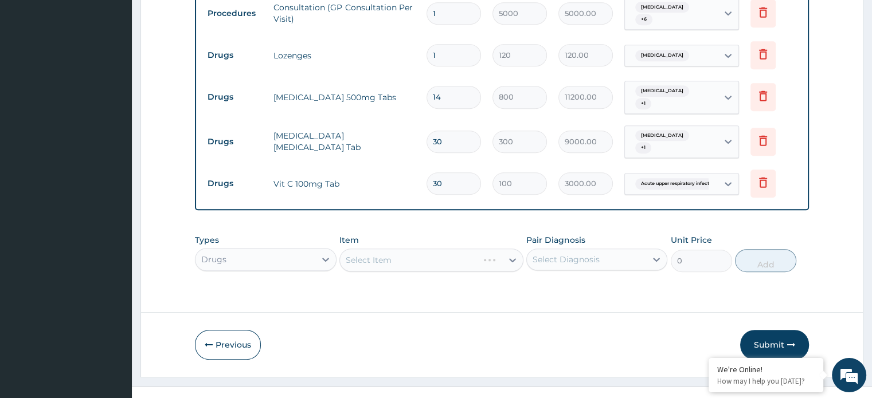
click at [375, 249] on div "Select Item" at bounding box center [431, 260] width 184 height 23
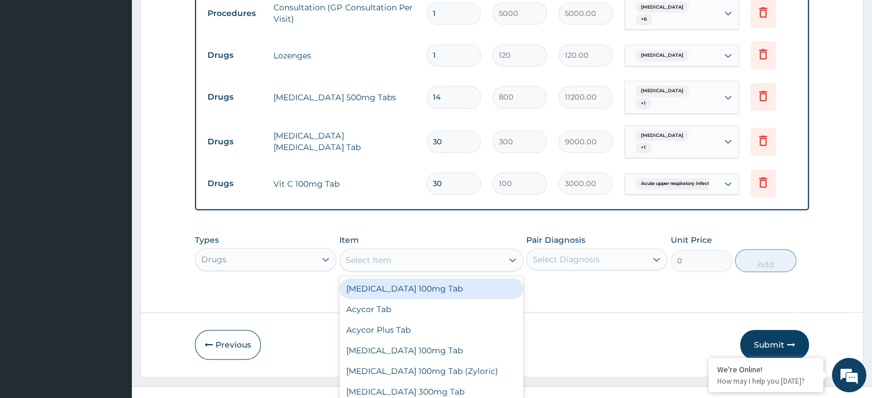
scroll to position [33, 0]
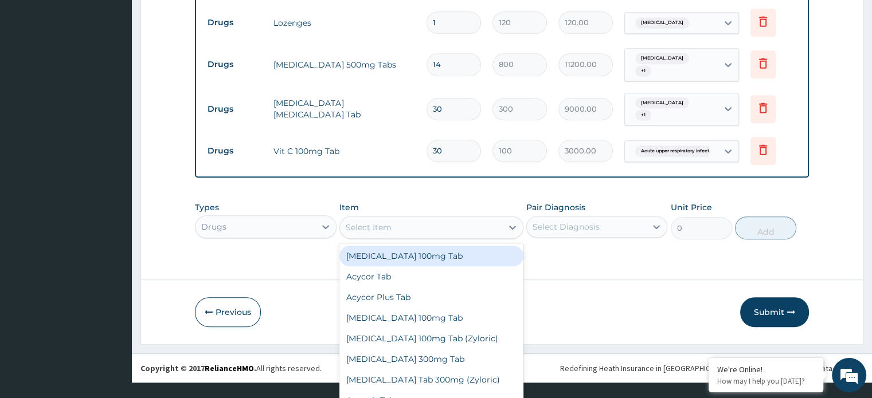
click at [502, 239] on div "option [MEDICAL_DATA] 100mg Tab focused, 1 of 1084. 1084 results available. Use…" at bounding box center [431, 227] width 184 height 23
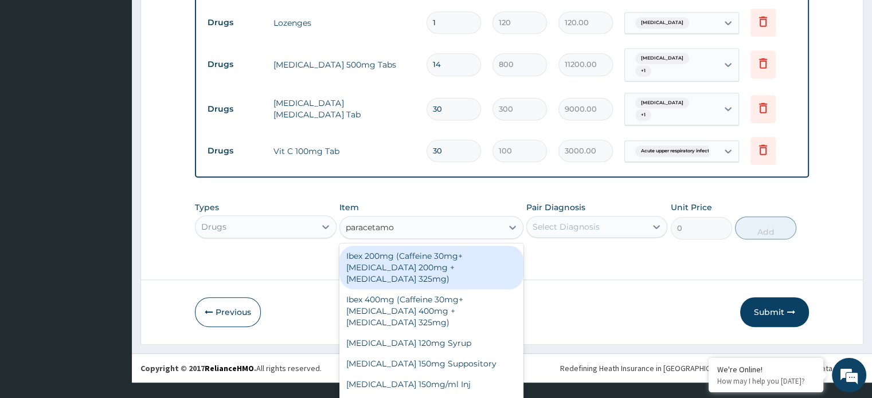
type input "[MEDICAL_DATA]"
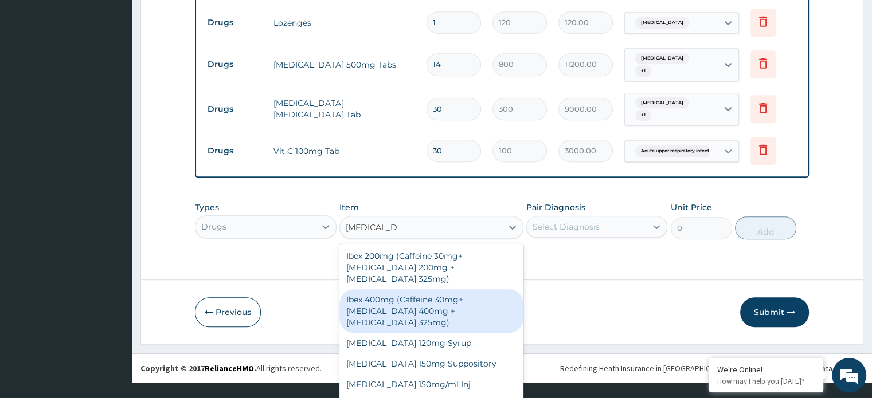
scroll to position [94, 0]
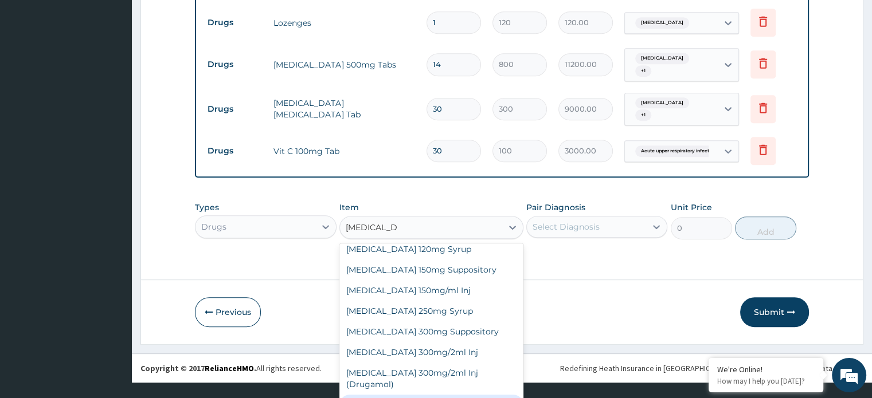
click at [441, 395] on div "[MEDICAL_DATA] 500mg Tab" at bounding box center [431, 405] width 184 height 21
type input "50"
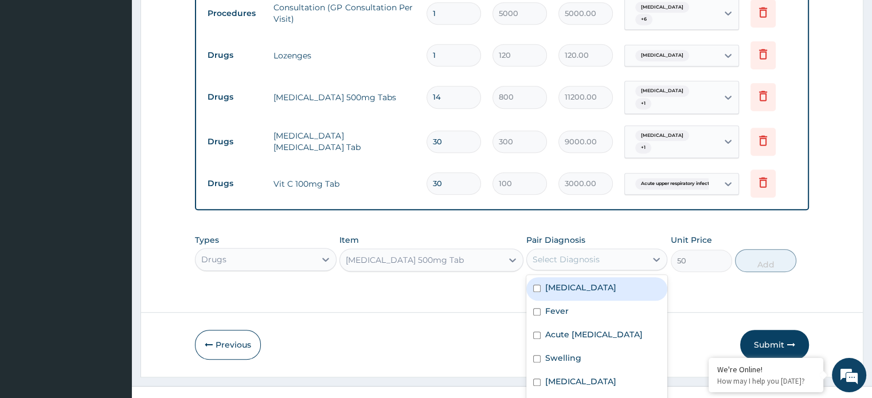
scroll to position [32, 0]
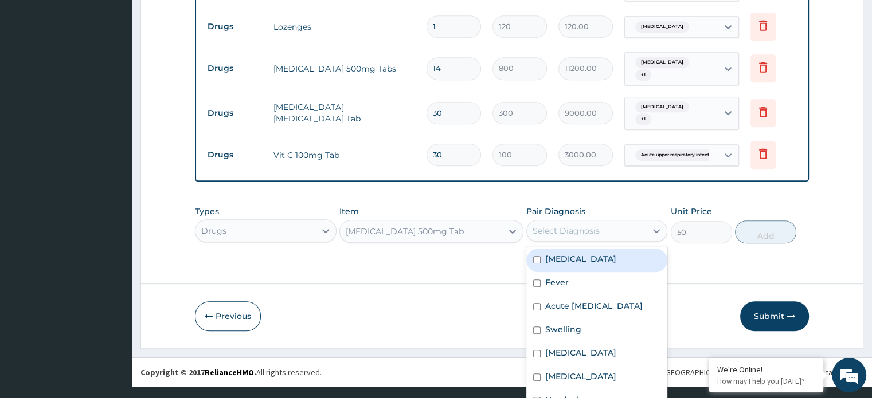
click at [578, 242] on div "option [MEDICAL_DATA] focused, 1 of 7. 7 results available. Use Up and Down to …" at bounding box center [596, 231] width 141 height 22
click at [560, 394] on label "Headache" at bounding box center [566, 399] width 42 height 11
checkbox input "true"
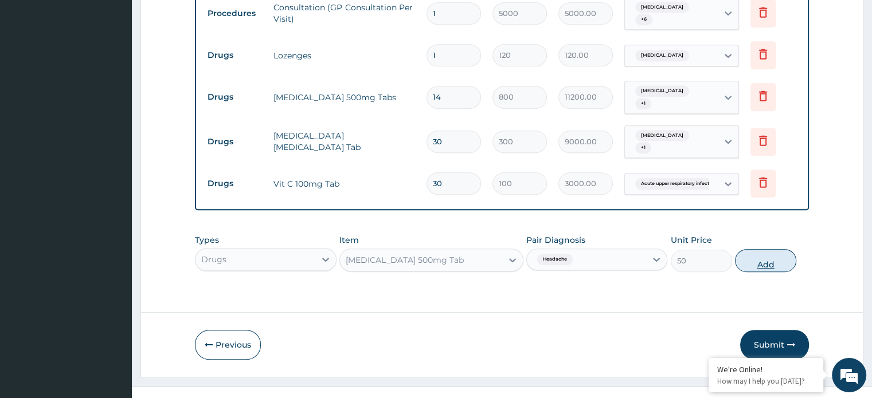
scroll to position [0, 0]
click at [761, 249] on button "Add" at bounding box center [765, 260] width 61 height 23
type input "0"
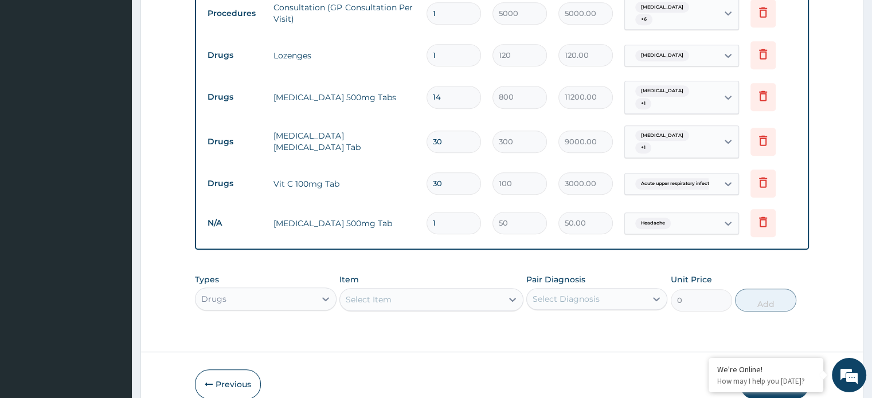
click at [446, 212] on input "1" at bounding box center [454, 223] width 54 height 22
type input "18"
type input "900.00"
type input "18"
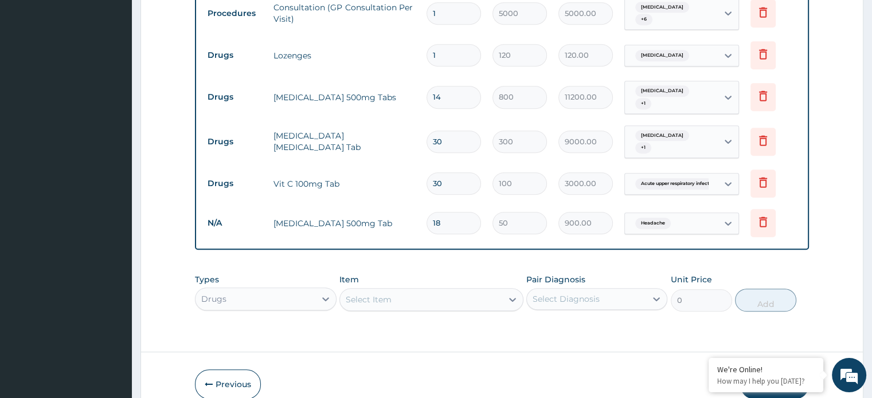
scroll to position [624, 0]
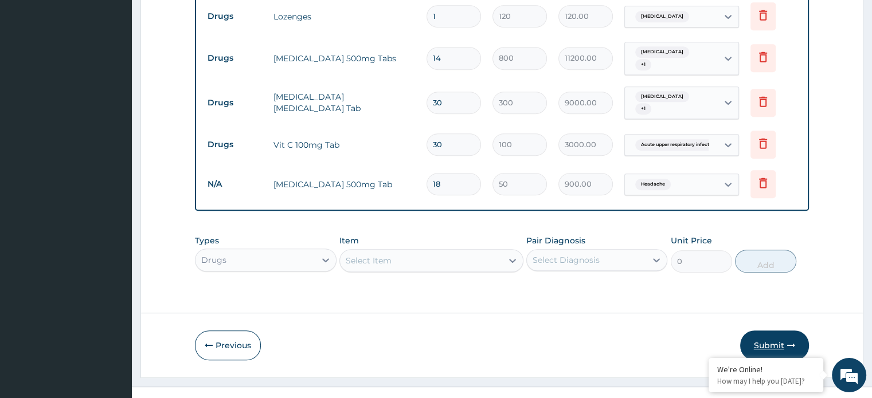
click at [770, 331] on button "Submit" at bounding box center [774, 346] width 69 height 30
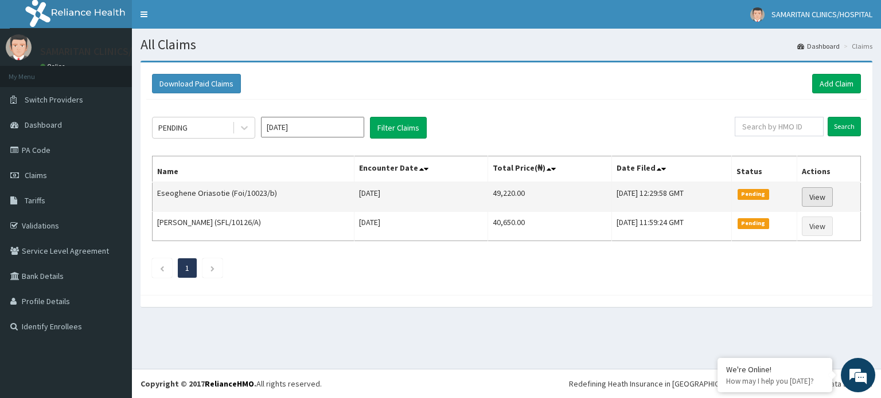
click at [817, 194] on link "View" at bounding box center [816, 196] width 31 height 19
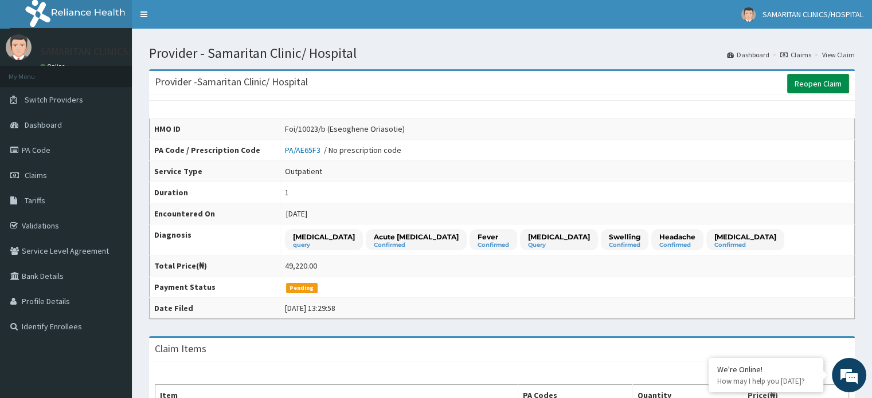
click at [804, 84] on link "Reopen Claim" at bounding box center [818, 83] width 62 height 19
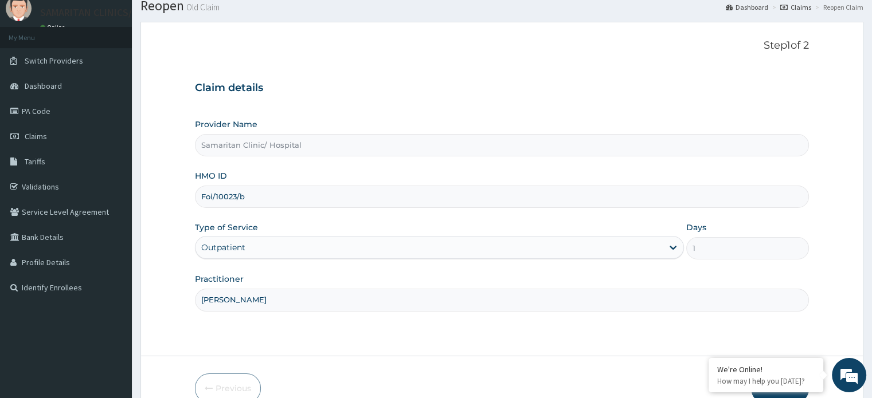
scroll to position [99, 0]
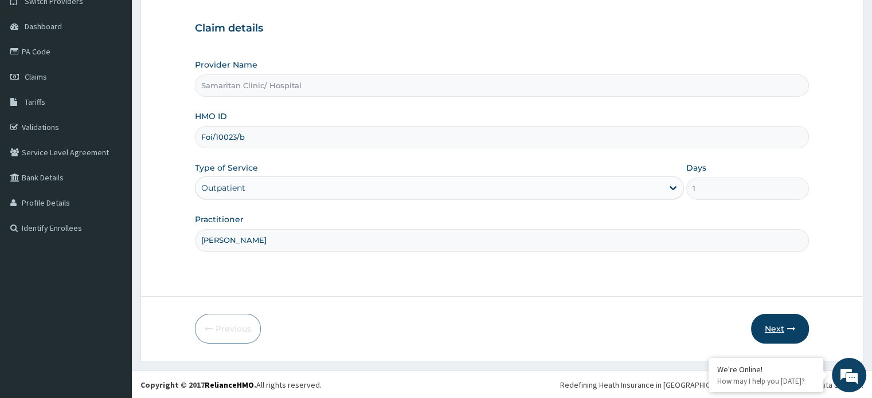
click at [775, 334] on button "Next" at bounding box center [780, 329] width 58 height 30
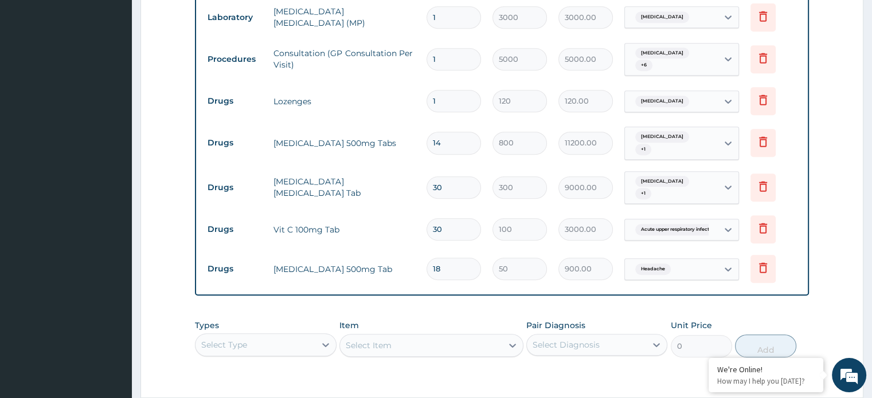
scroll to position [539, 0]
click at [442, 90] on input "1" at bounding box center [454, 101] width 54 height 22
type input "10"
type input "1200.00"
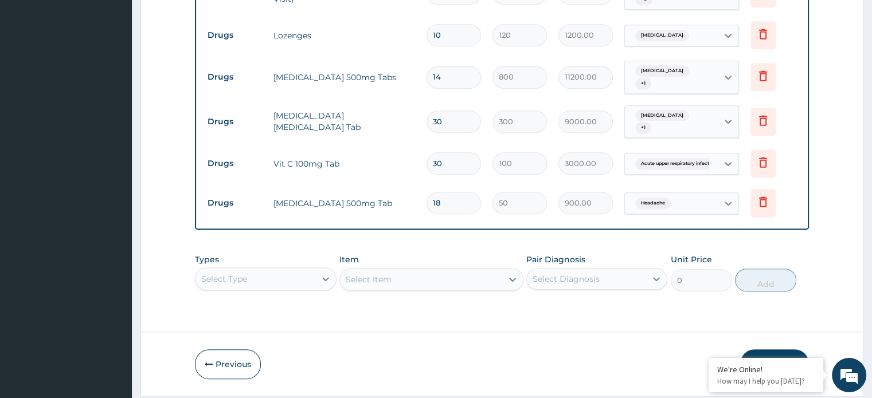
scroll to position [624, 0]
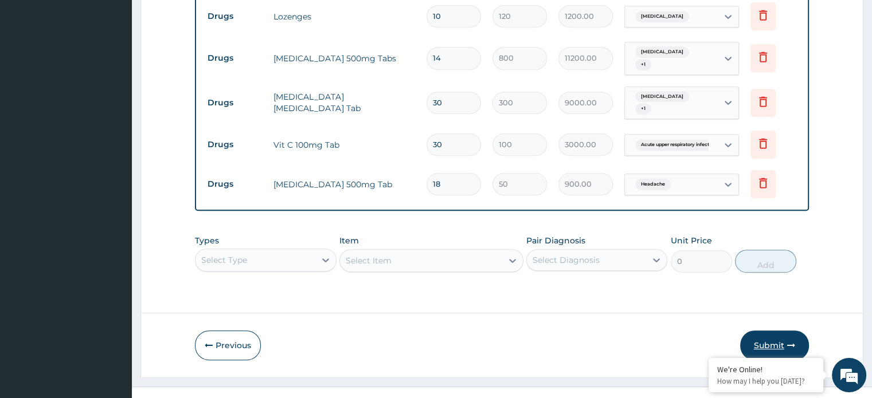
type input "10"
click at [776, 331] on button "Submit" at bounding box center [774, 346] width 69 height 30
